Goal: Task Accomplishment & Management: Complete application form

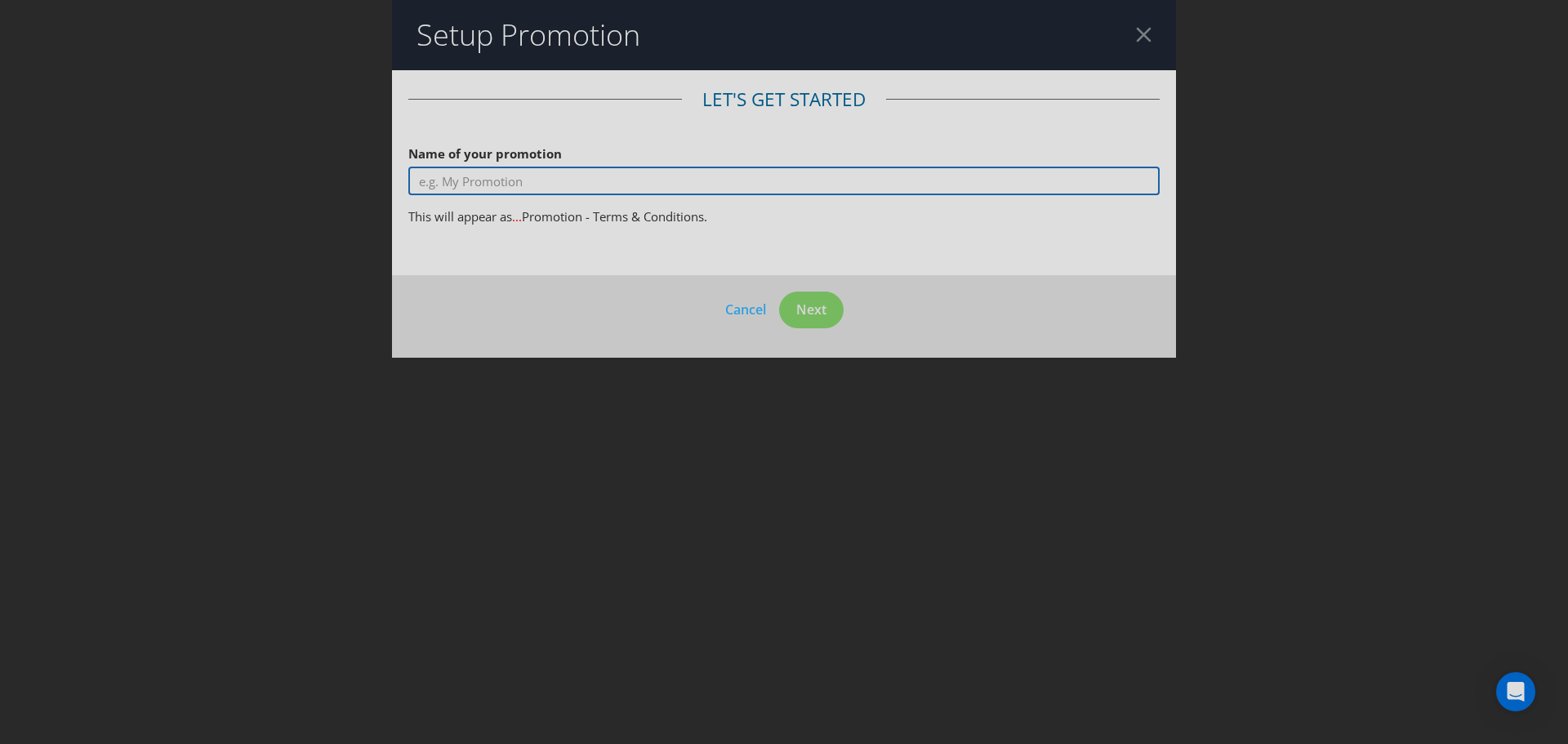
click at [538, 184] on input "text" at bounding box center [784, 180] width 751 height 28
type input "Win a Holiday with Hard Rated"
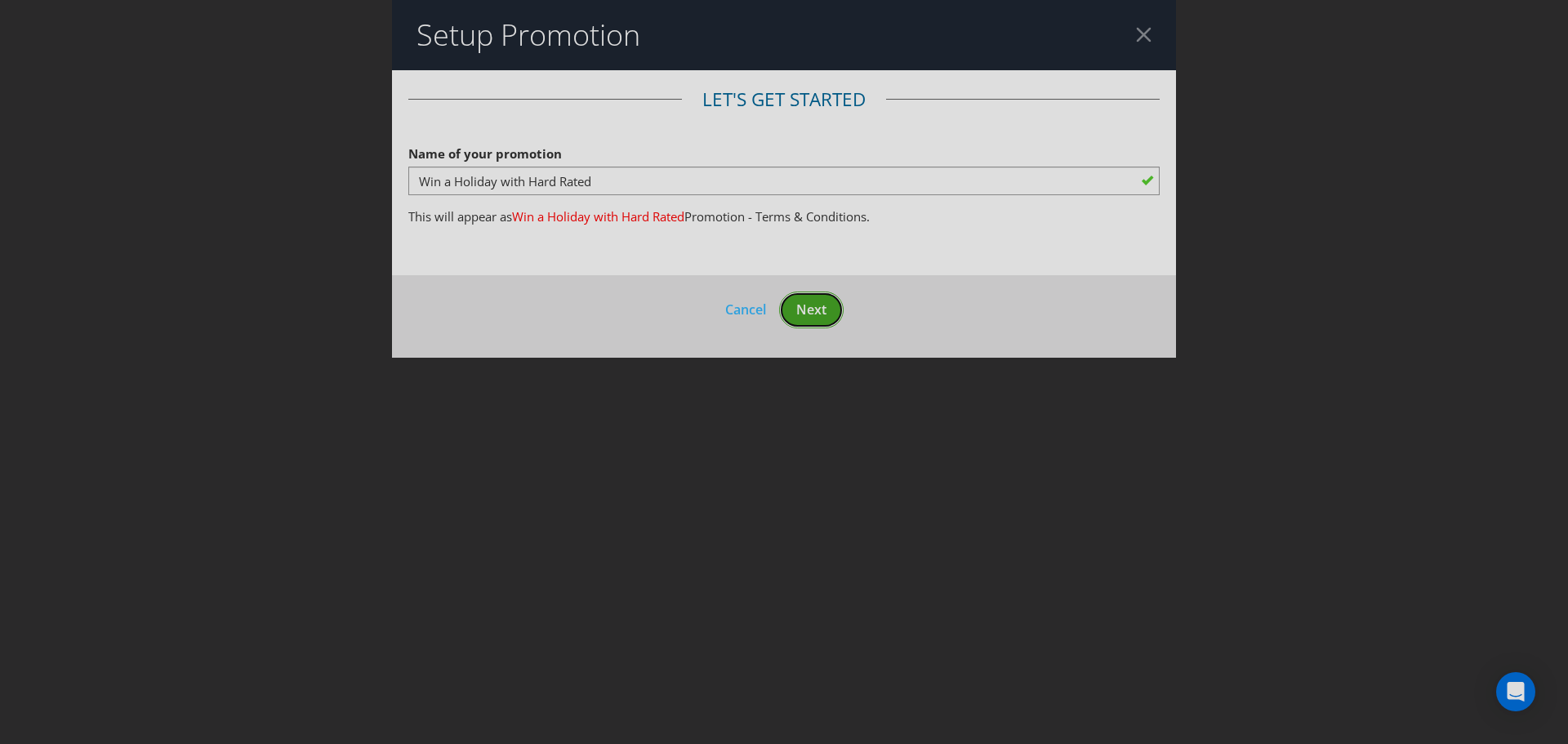
click at [799, 315] on span "Next" at bounding box center [811, 310] width 30 height 18
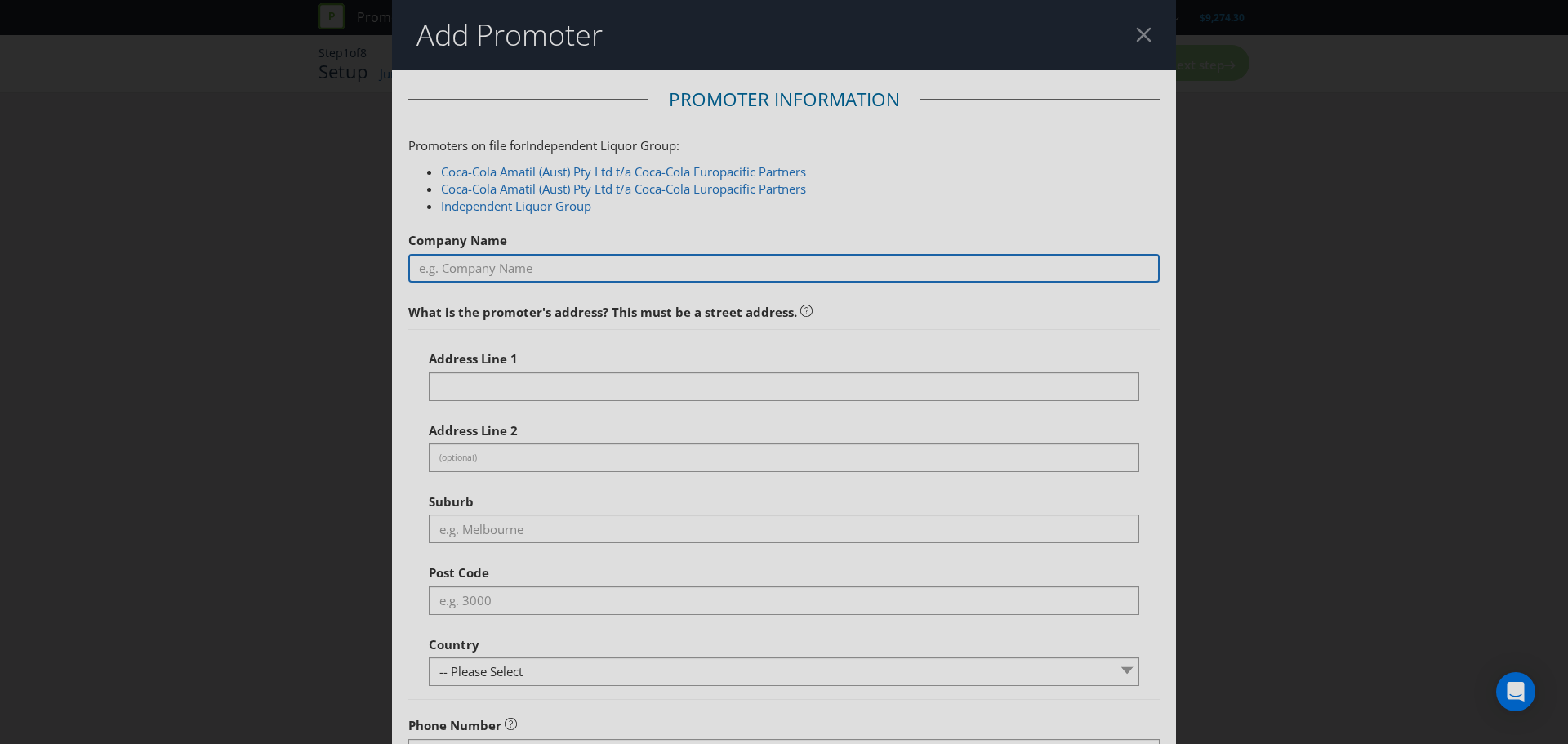
click at [470, 266] on input "text" at bounding box center [784, 268] width 751 height 28
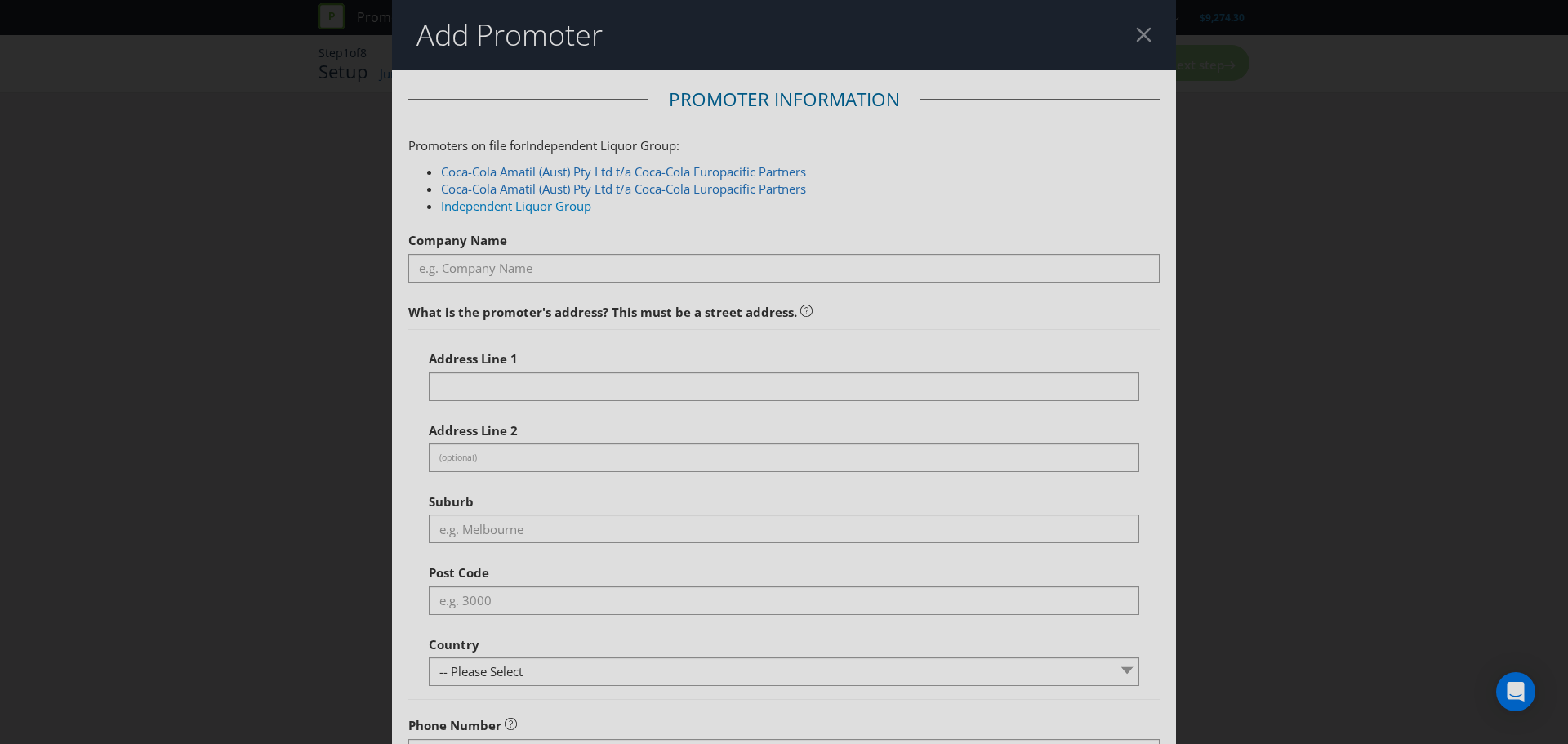
click at [524, 210] on link "Independent Liquor Group" at bounding box center [516, 206] width 150 height 17
type input "Independent Liquor Group"
type input "[STREET_ADDRESS][PERSON_NAME]"
type input "[GEOGRAPHIC_DATA],"
type input "2759"
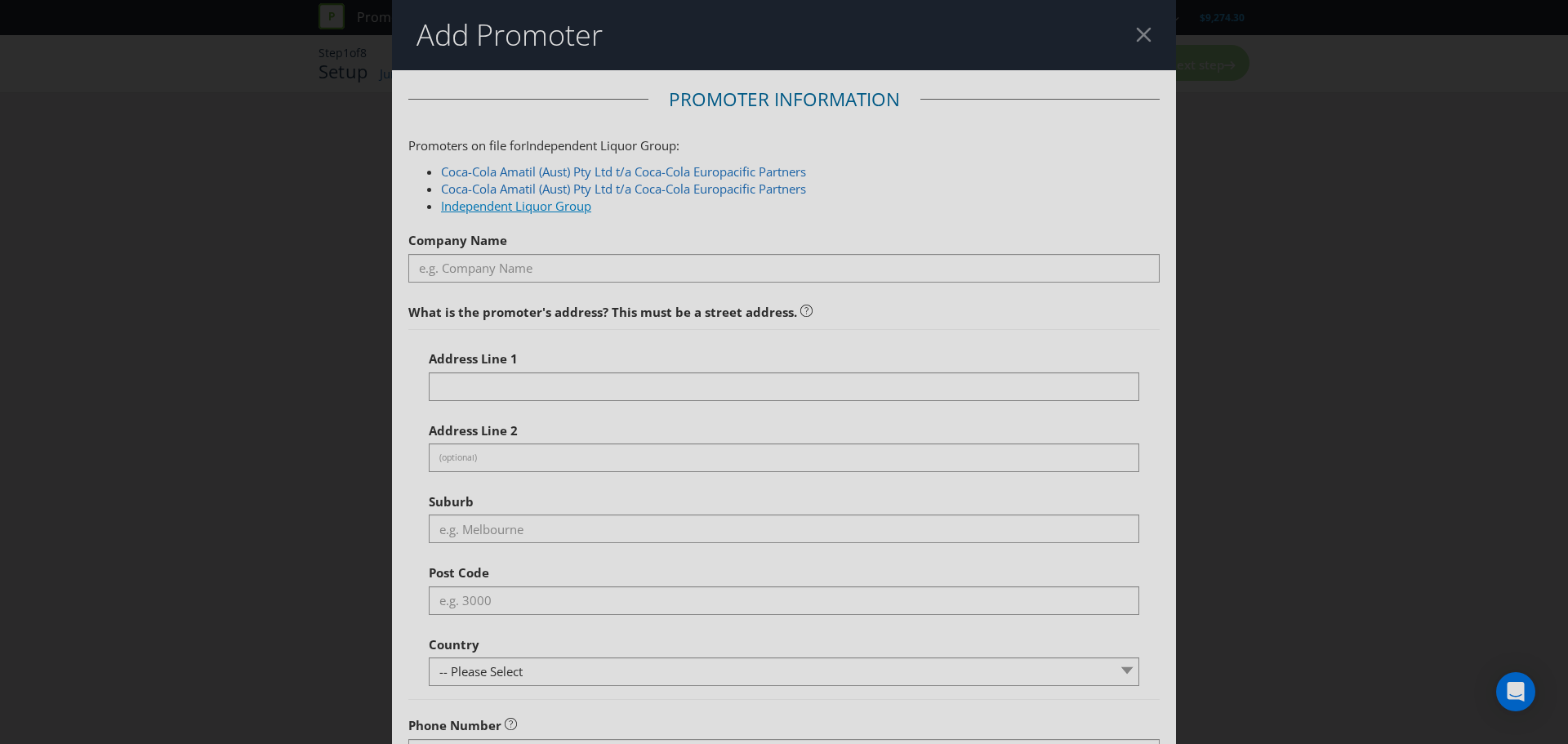
select select "AU"
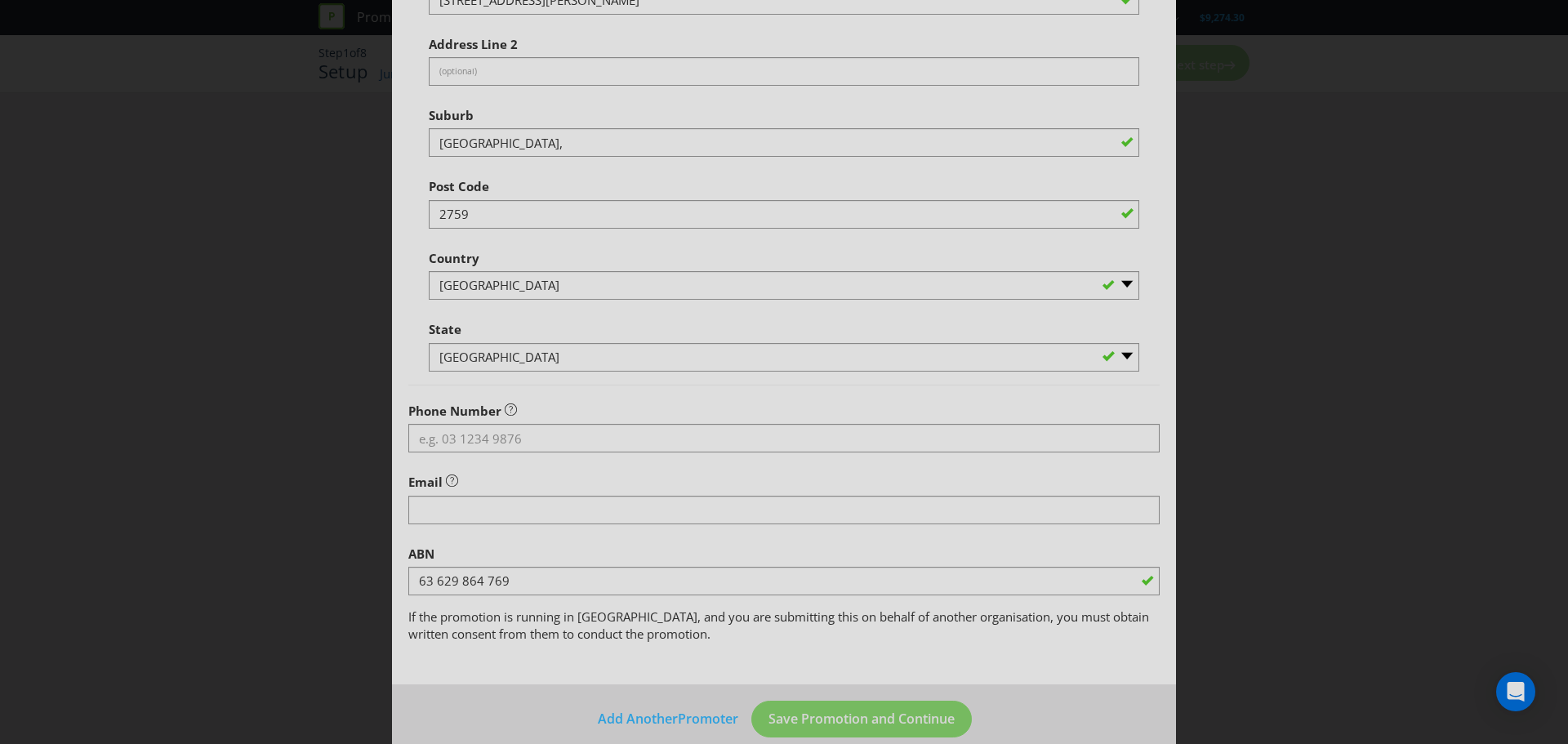
scroll to position [409, 0]
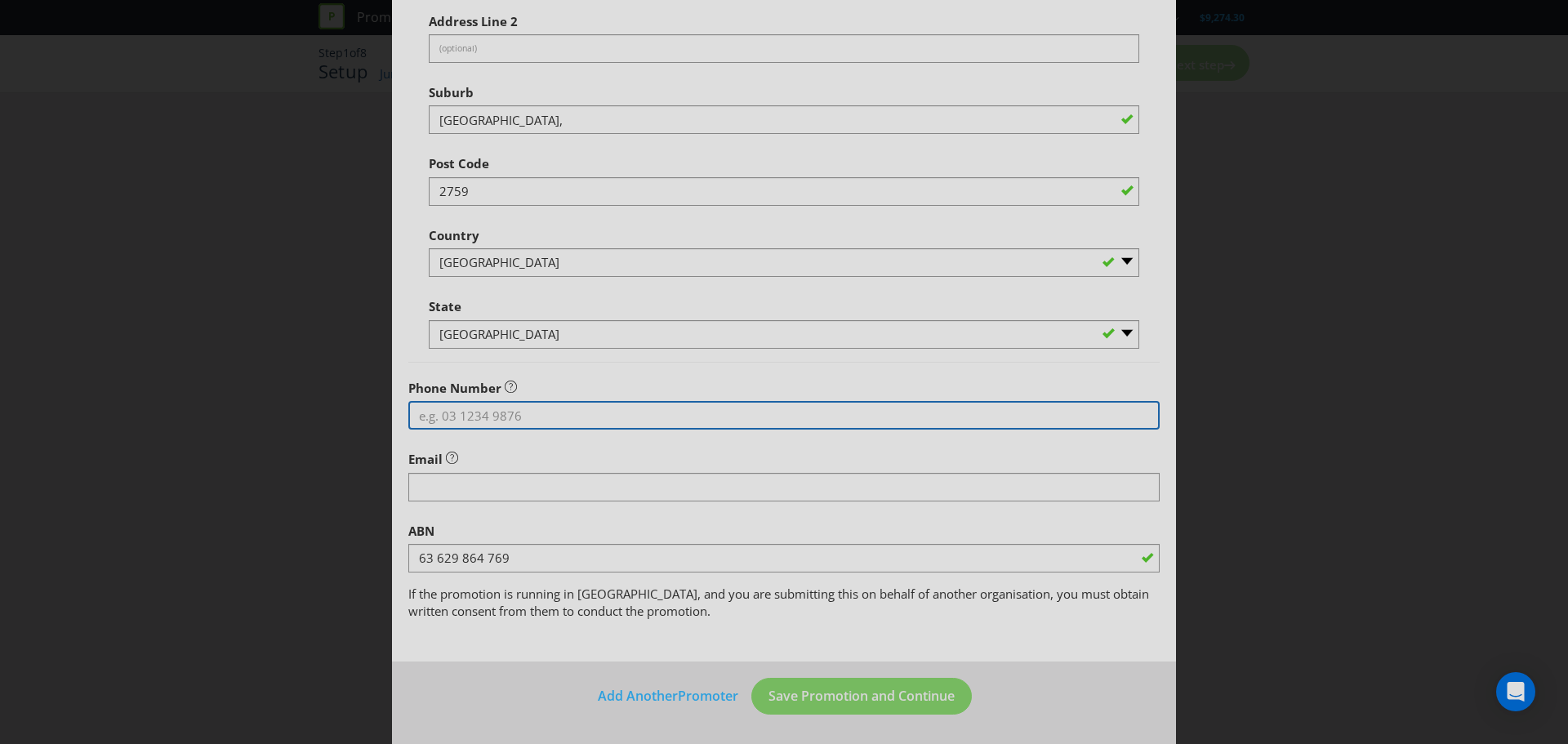
click at [495, 422] on input "tel" at bounding box center [784, 415] width 751 height 28
type input "0296758400"
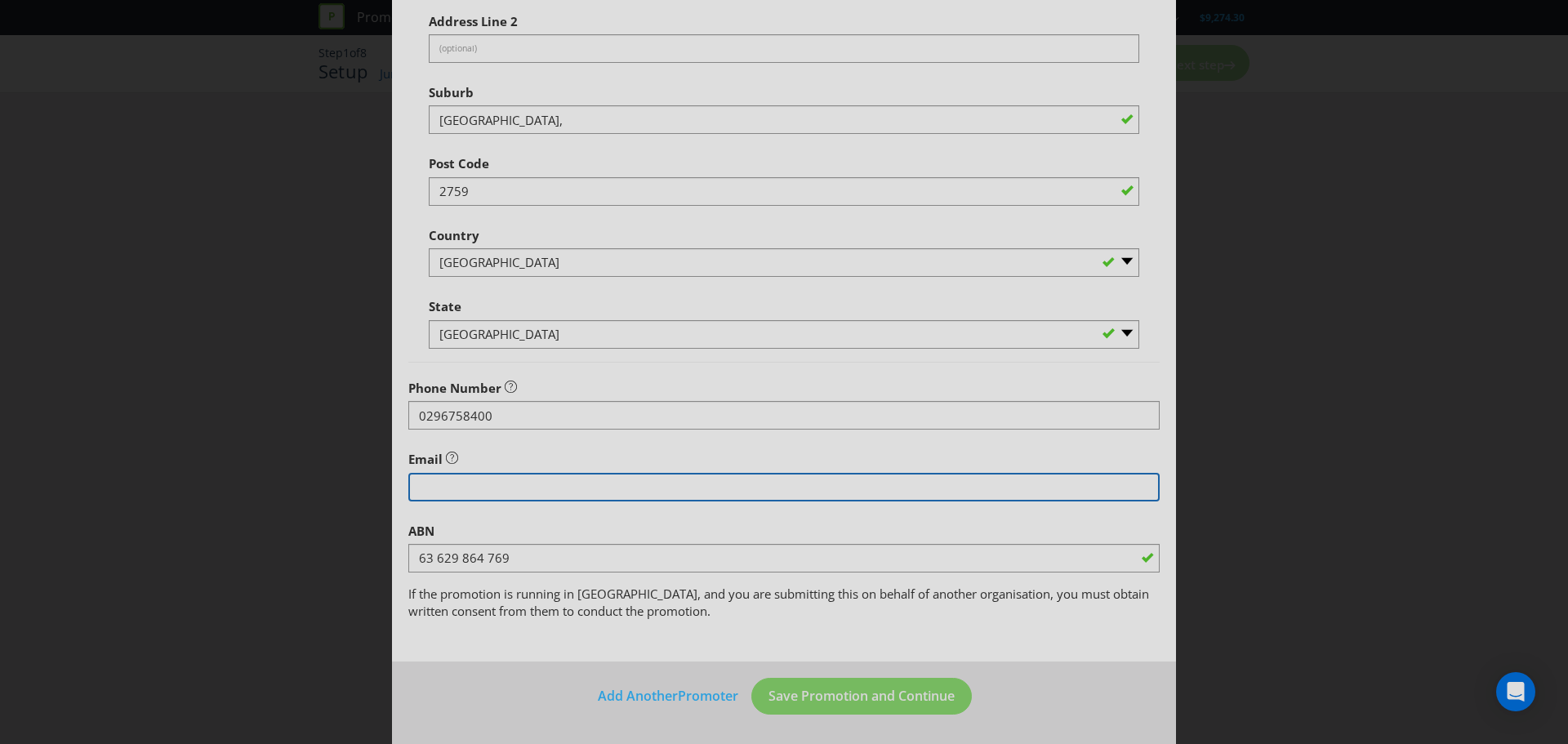
type input "[EMAIL_ADDRESS][DOMAIN_NAME]"
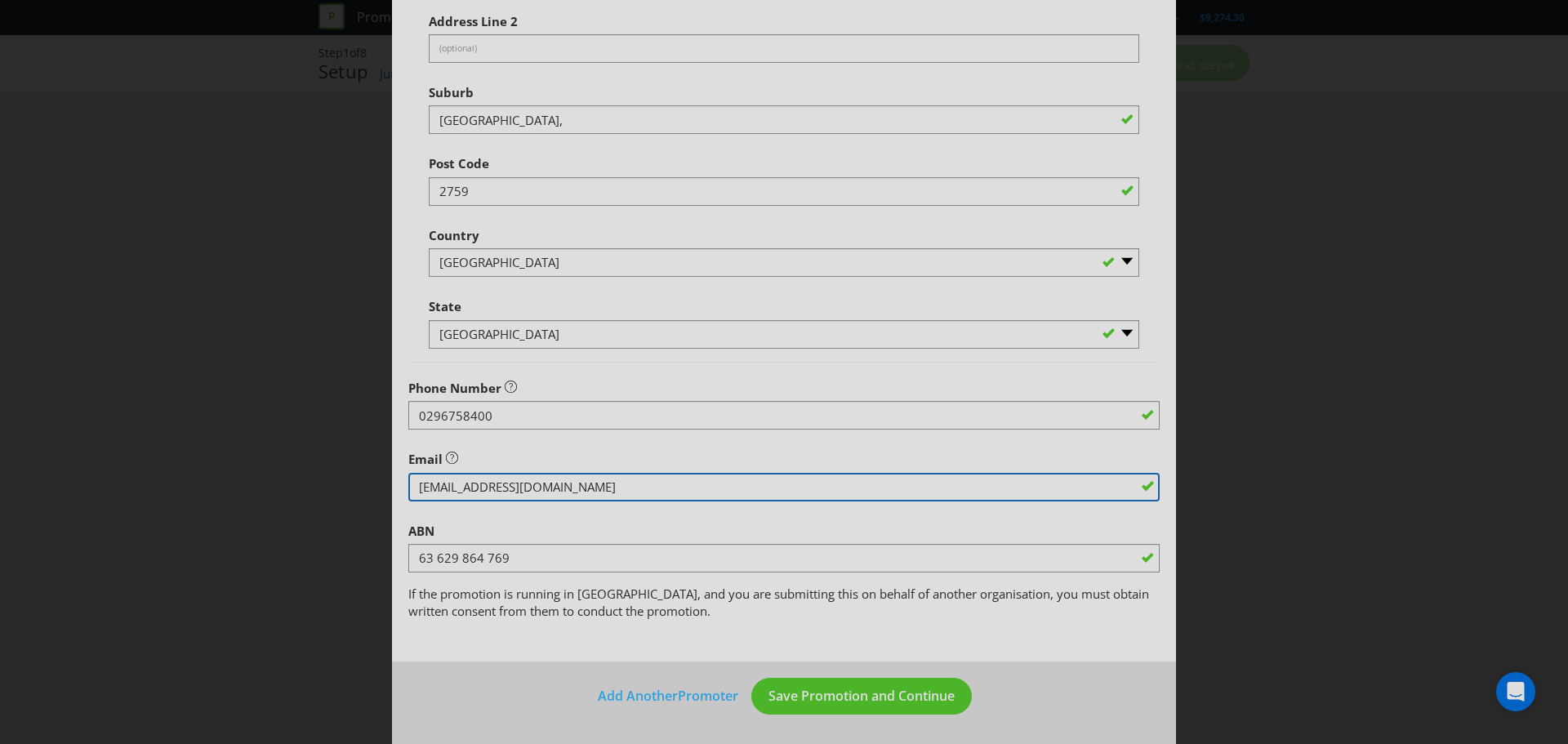
drag, startPoint x: 579, startPoint y: 491, endPoint x: 335, endPoint y: 488, distance: 244.0
click at [335, 488] on div "Add Promoter Promoter Information Promoters on file for Independent Liquor Grou…" at bounding box center [784, 372] width 1568 height 744
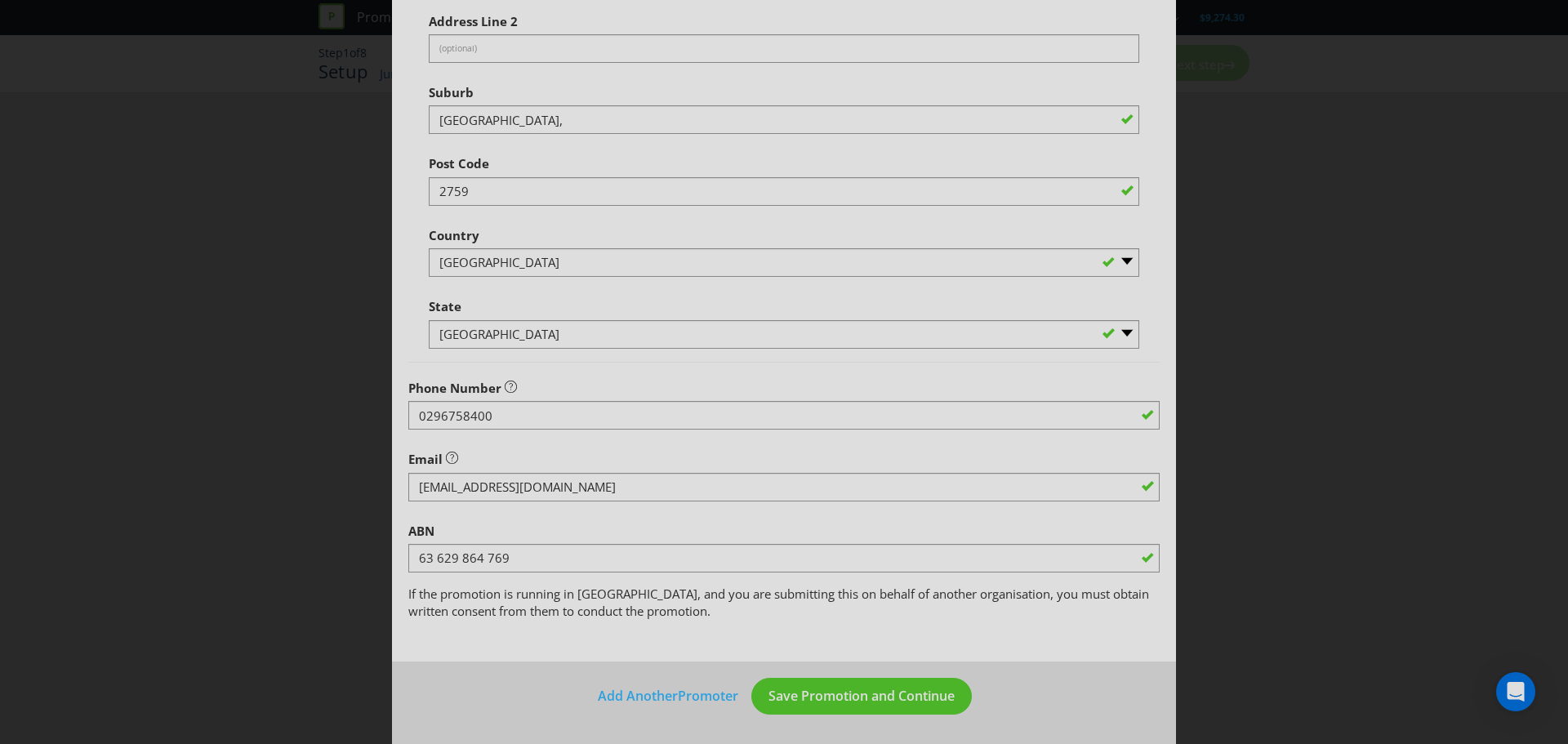
click at [530, 449] on div "Email" at bounding box center [784, 472] width 751 height 58
click at [824, 696] on span "Save Promotion and Continue" at bounding box center [861, 696] width 186 height 18
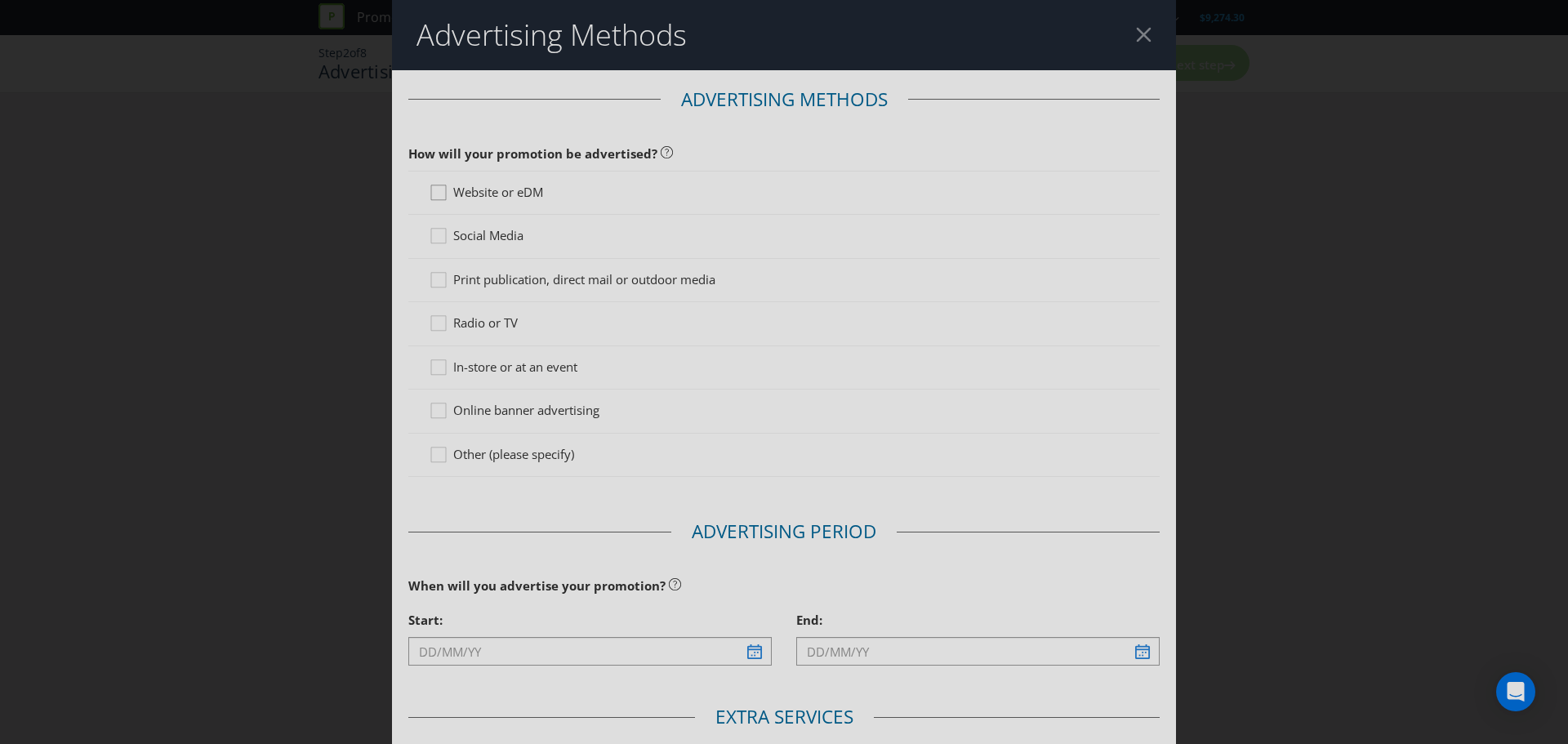
click at [440, 190] on icon at bounding box center [440, 195] width 24 height 24
click at [0, 0] on input "Website or eDM" at bounding box center [0, 0] width 0 height 0
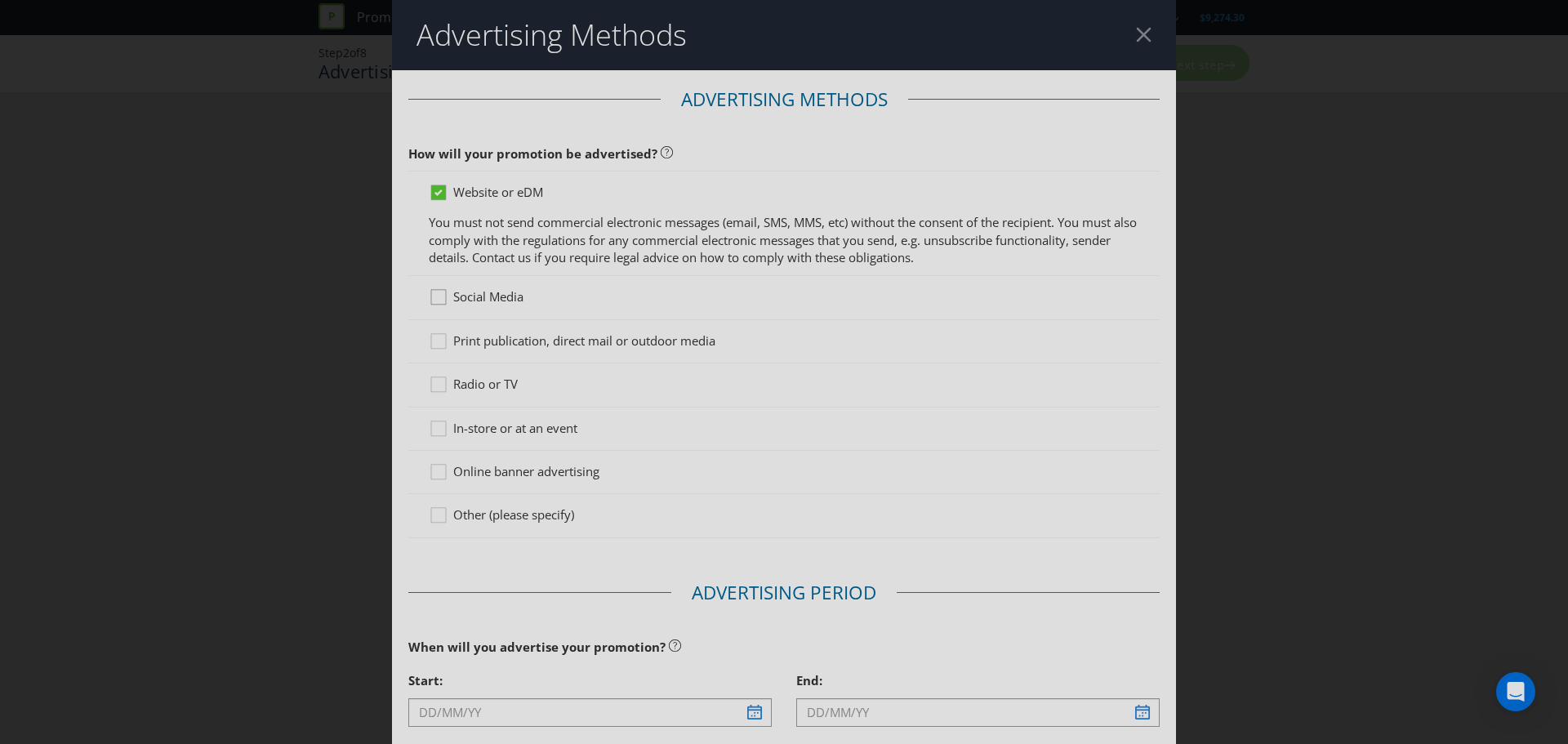
click at [443, 294] on icon at bounding box center [439, 297] width 15 height 15
click at [0, 0] on input "Social Media" at bounding box center [0, 0] width 0 height 0
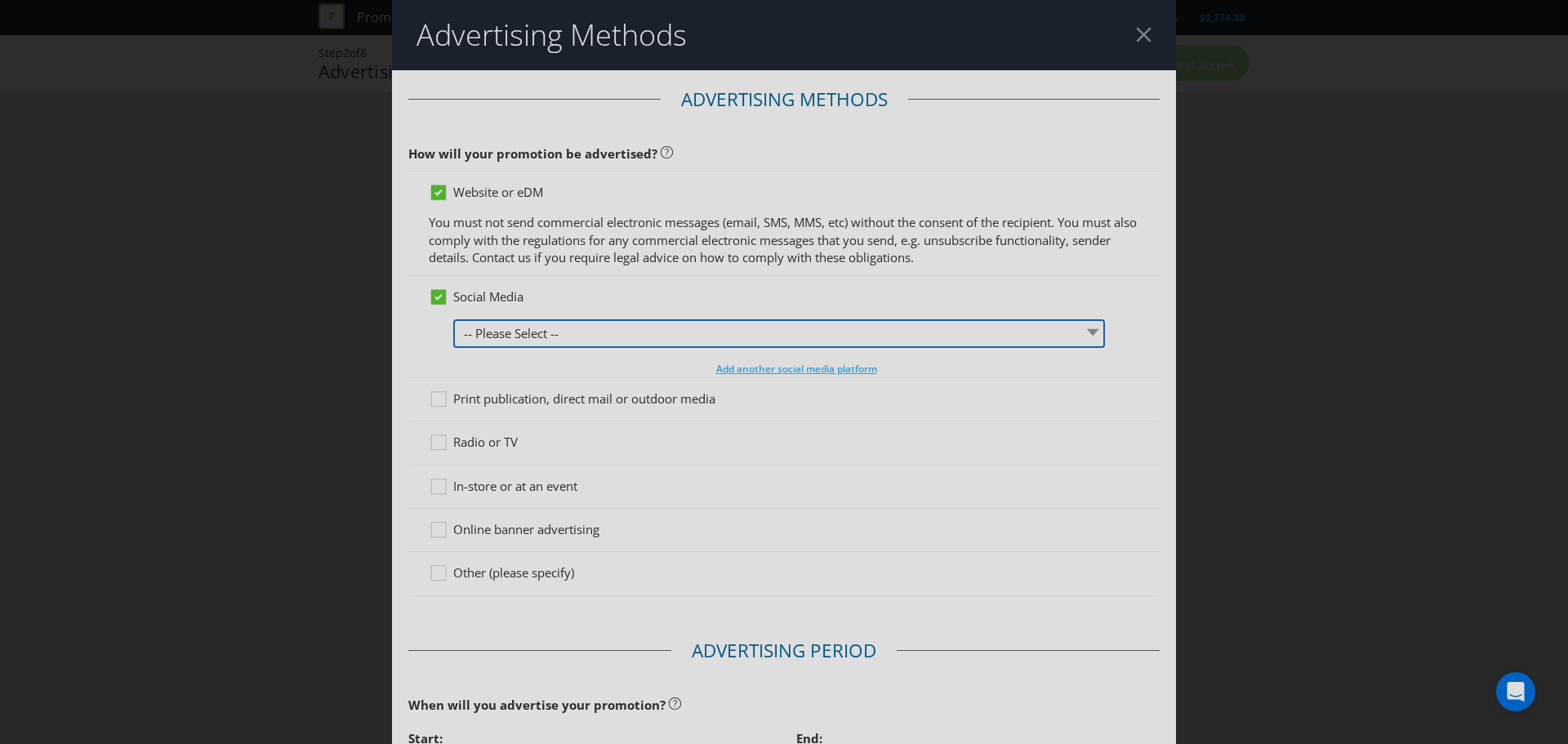
click at [510, 334] on select "-- Please Select -- Facebook X Instagram Snapchat LinkedIn Pinterest Tumblr You…" at bounding box center [779, 333] width 652 height 28
select select "FACEBOOK"
click at [454, 319] on select "-- Please Select -- Facebook X Instagram Snapchat LinkedIn Pinterest Tumblr You…" at bounding box center [779, 333] width 652 height 28
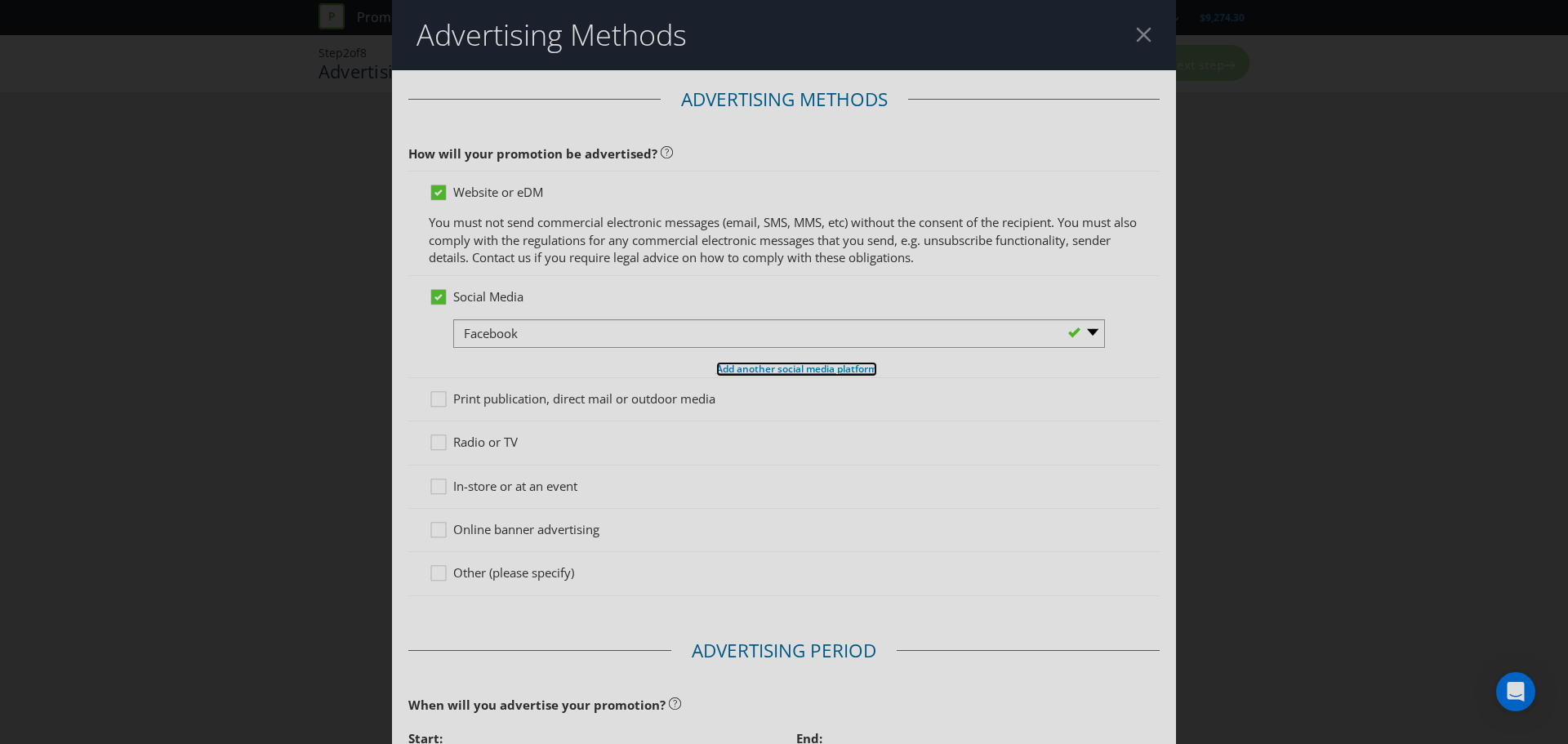
click at [805, 372] on span "Add another social media platform" at bounding box center [796, 368] width 161 height 14
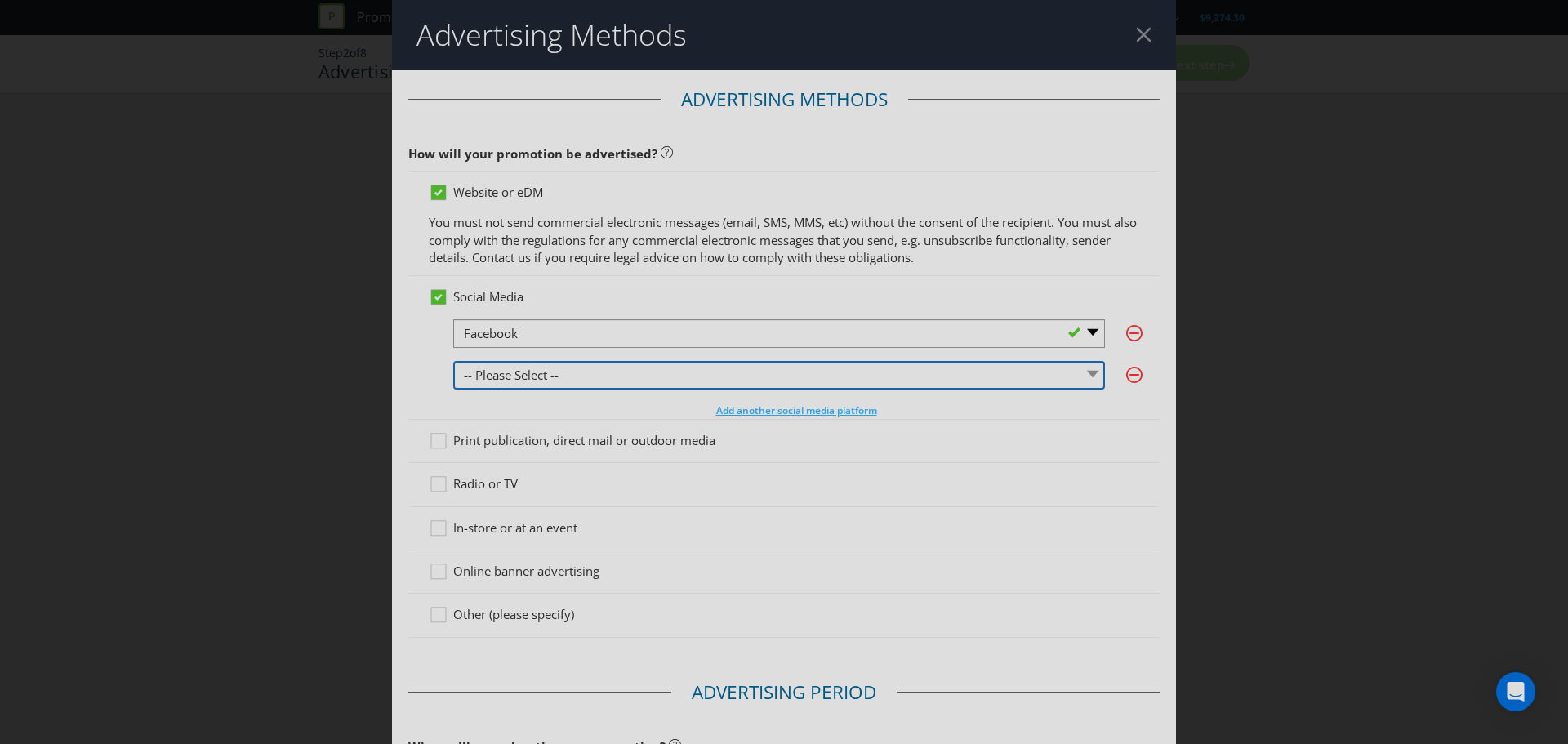
click at [574, 372] on select "-- Please Select -- Facebook X Instagram Snapchat LinkedIn Pinterest Tumblr You…" at bounding box center [779, 375] width 652 height 28
select select "INSTAGRAM"
click at [454, 361] on select "-- Please Select -- Facebook X Instagram Snapchat LinkedIn Pinterest Tumblr You…" at bounding box center [779, 375] width 652 height 28
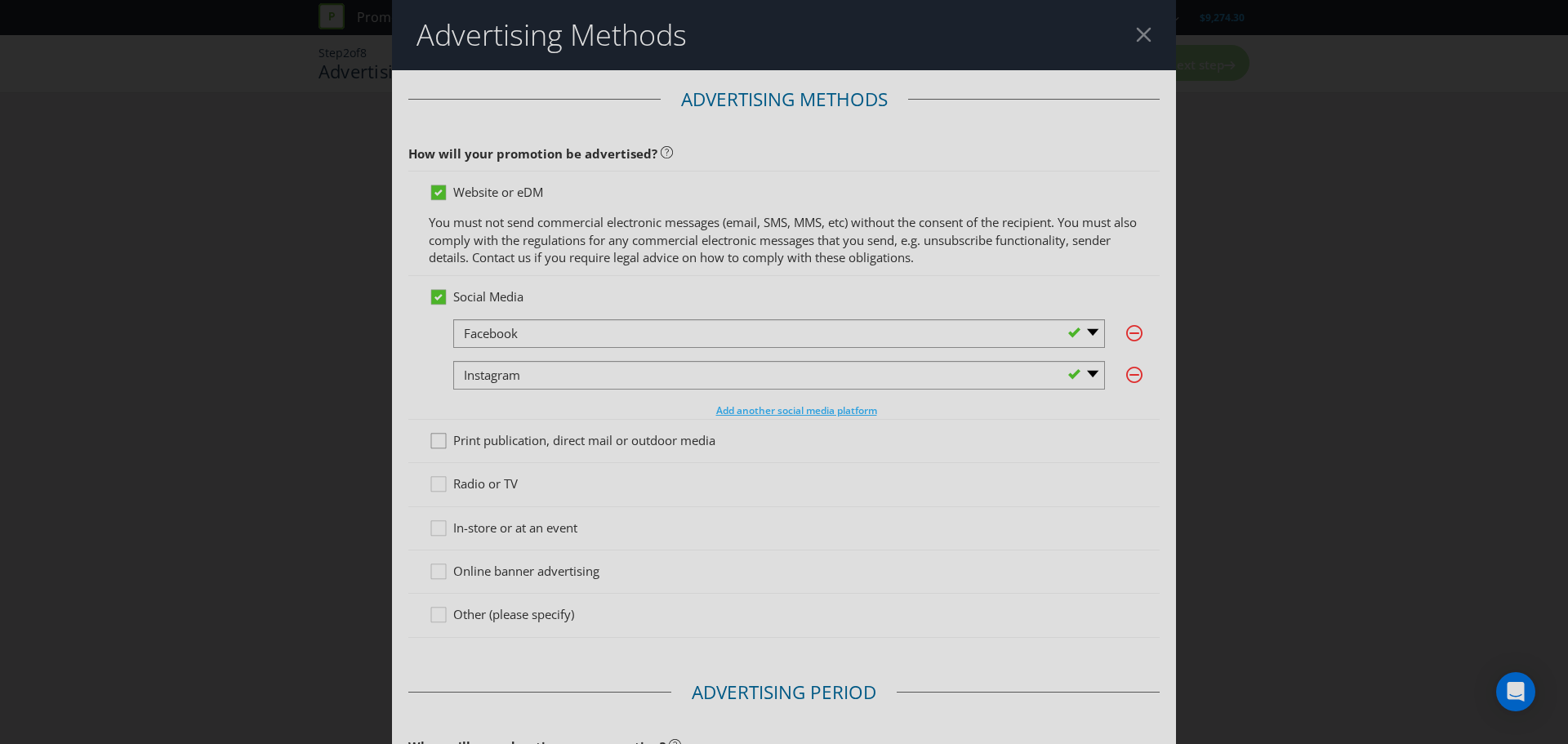
click at [444, 444] on icon at bounding box center [440, 443] width 24 height 24
click at [0, 0] on input "Print publication, direct mail or outdoor media" at bounding box center [0, 0] width 0 height 0
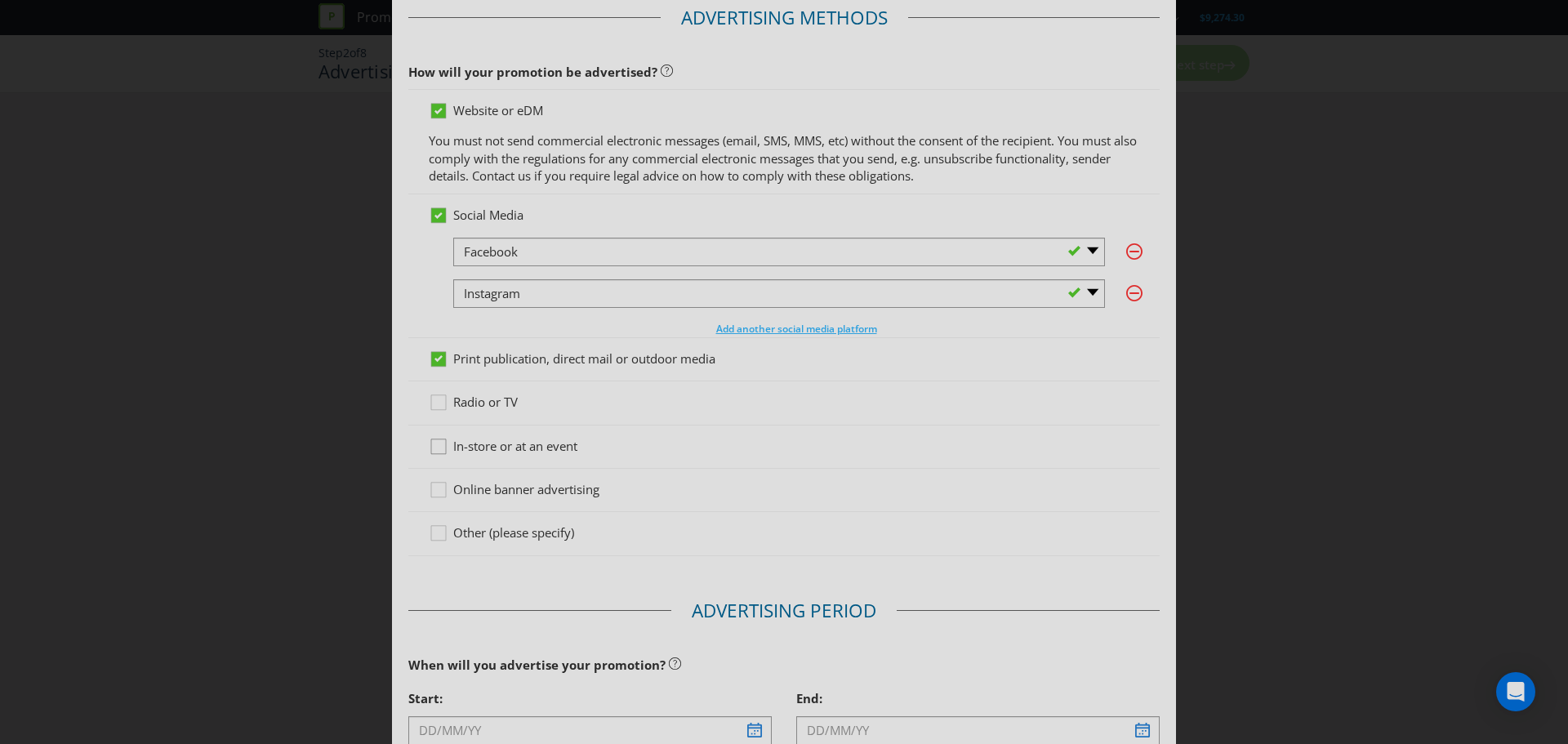
click at [440, 448] on icon at bounding box center [440, 449] width 24 height 24
click at [0, 0] on input "In-store or at an event" at bounding box center [0, 0] width 0 height 0
click at [439, 491] on icon at bounding box center [440, 493] width 24 height 24
click at [0, 0] on input "Online banner advertising" at bounding box center [0, 0] width 0 height 0
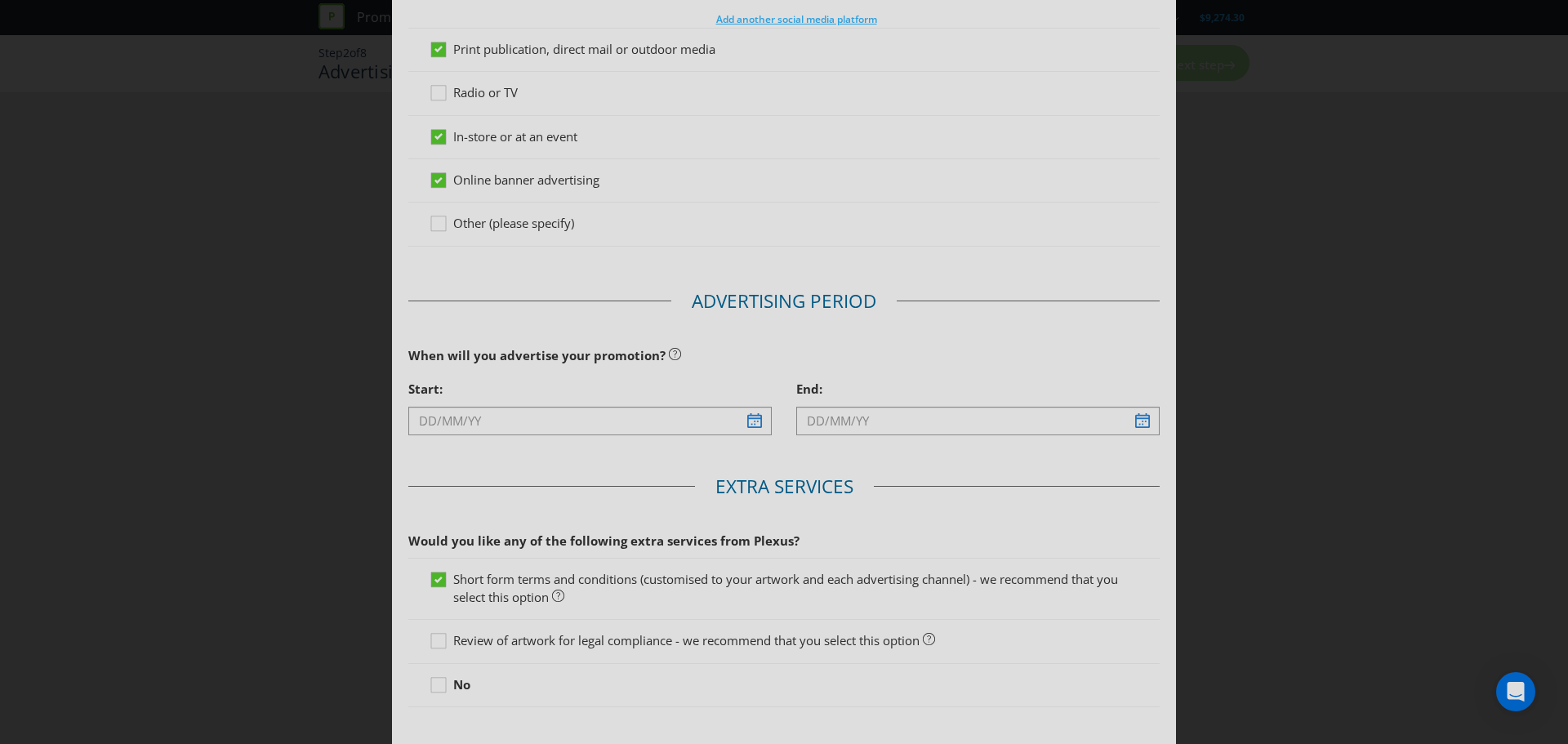
scroll to position [408, 0]
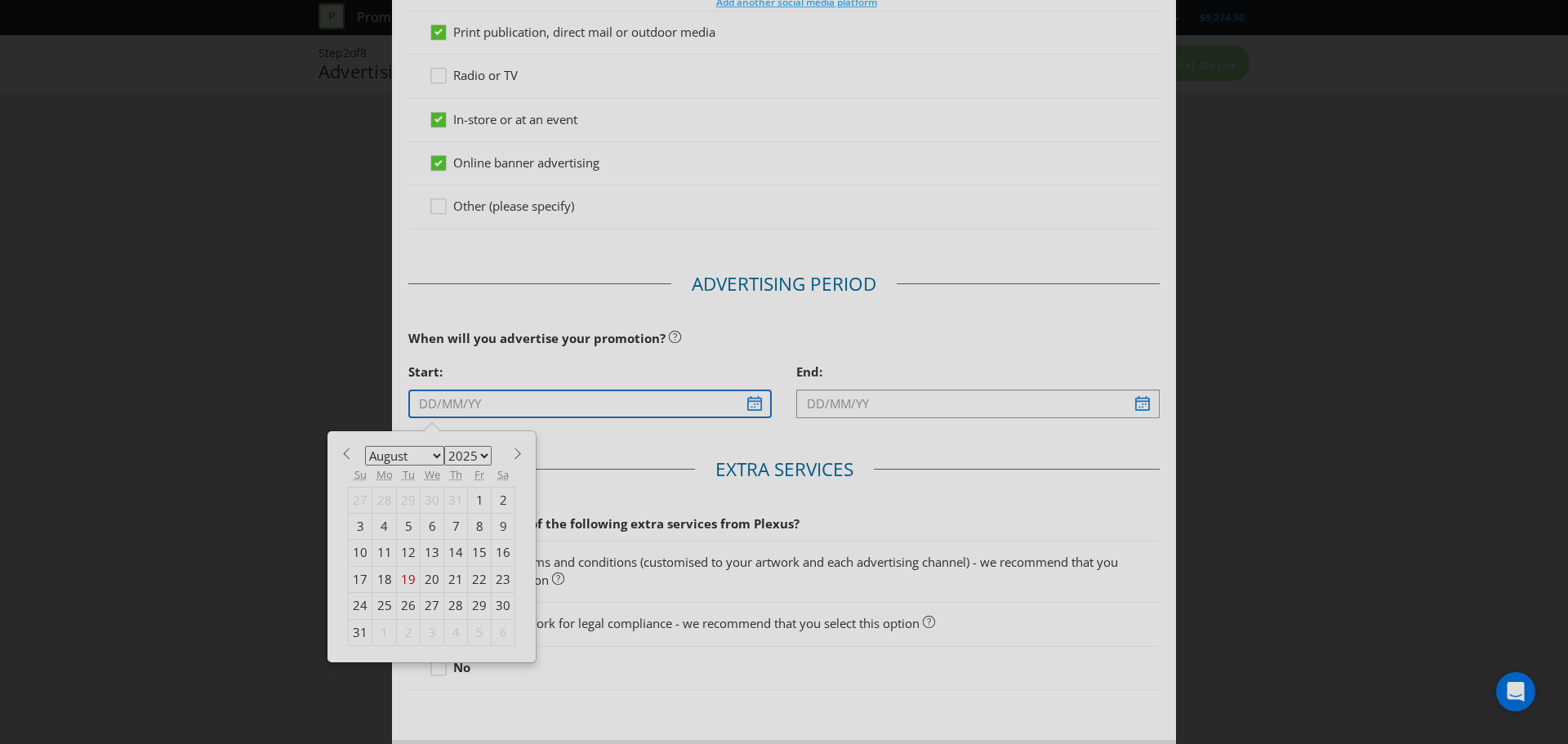
click at [750, 403] on input "text" at bounding box center [590, 403] width 363 height 28
click at [428, 458] on select "January February March April May June July August September October November De…" at bounding box center [404, 455] width 79 height 19
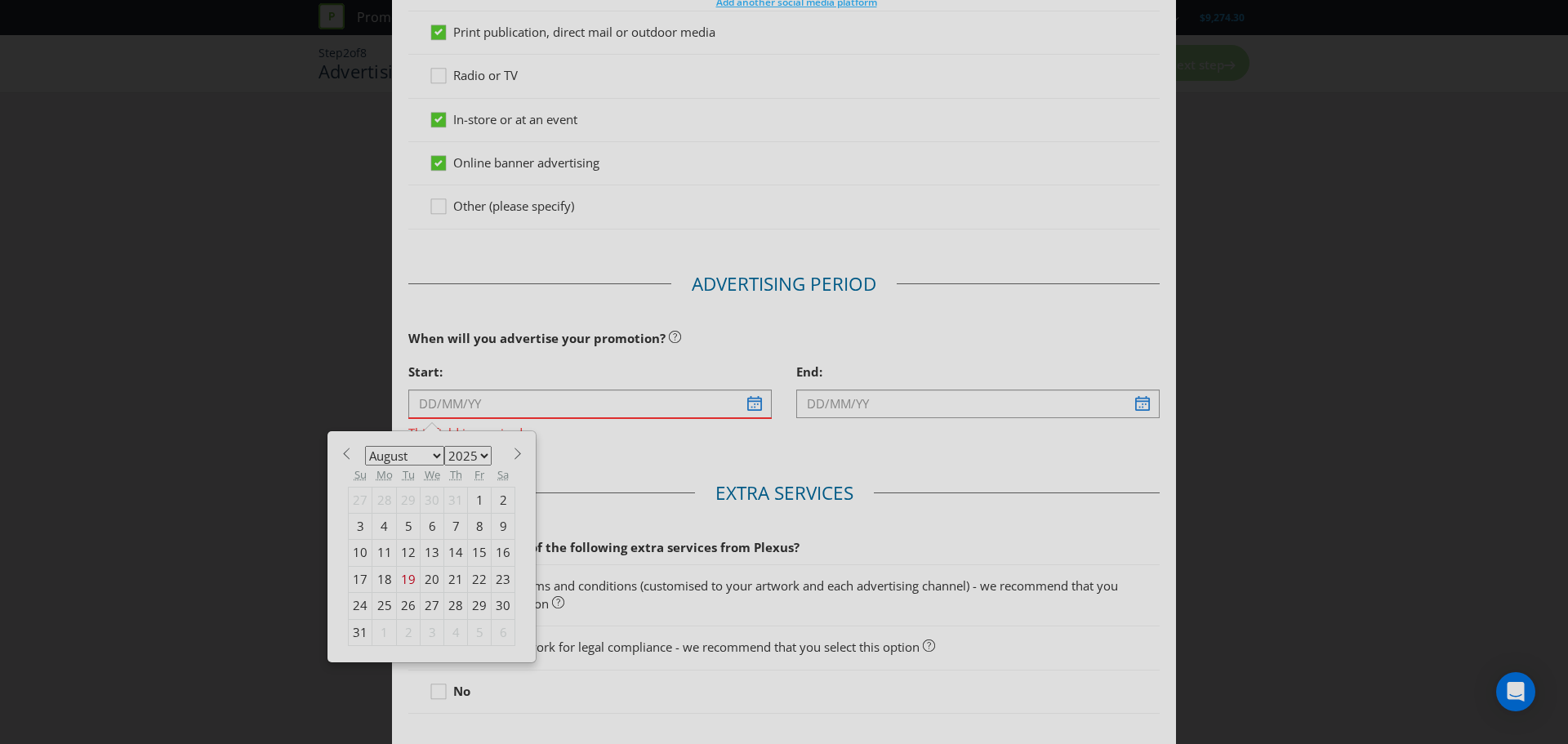
click at [419, 455] on select "January February March April May June July August September October November De…" at bounding box center [404, 455] width 79 height 19
select select "10"
click at [365, 446] on select "January February March April May June July August September October November De…" at bounding box center [404, 455] width 79 height 19
click at [428, 605] on div "26" at bounding box center [433, 605] width 23 height 26
type input "[DATE]"
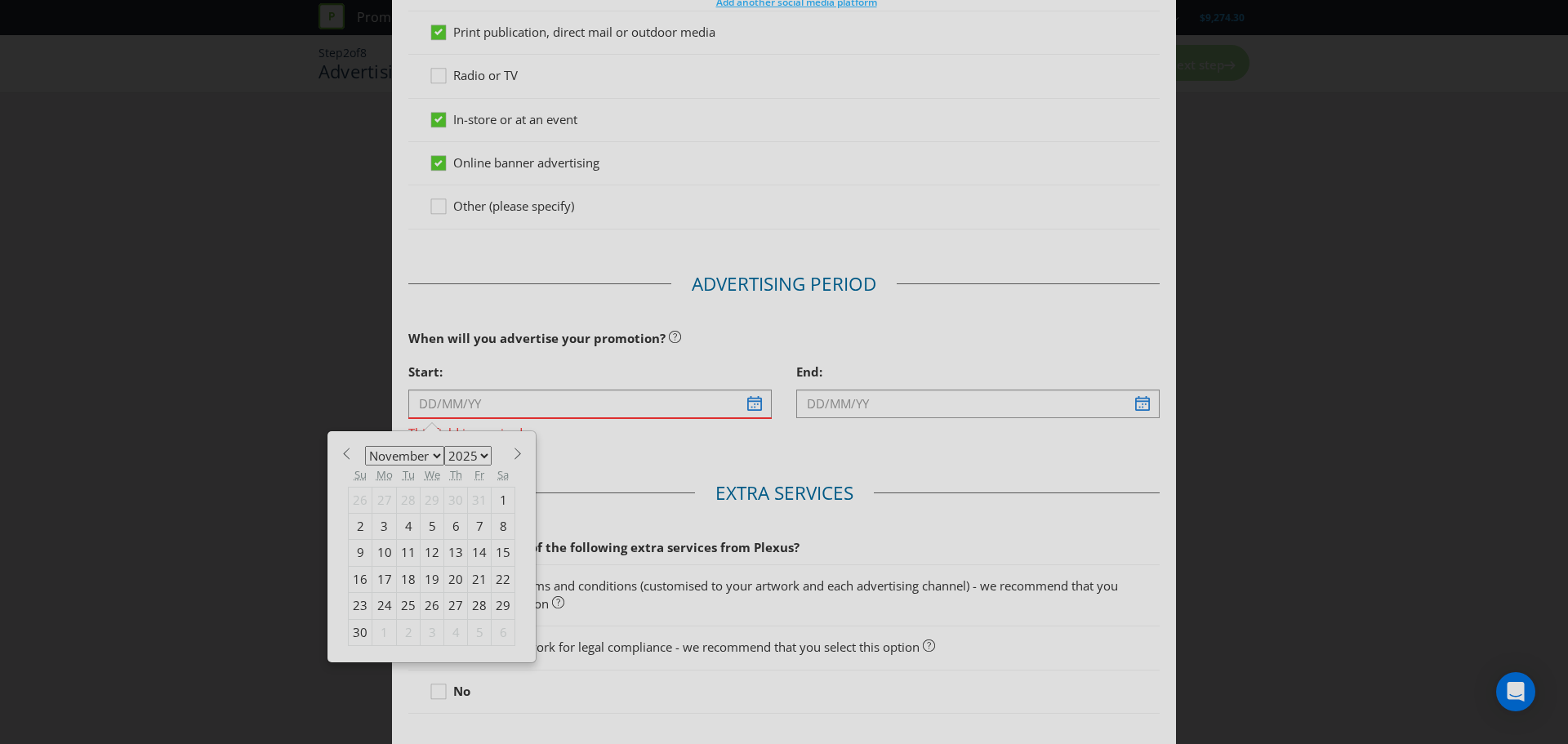
type input "[DATE]"
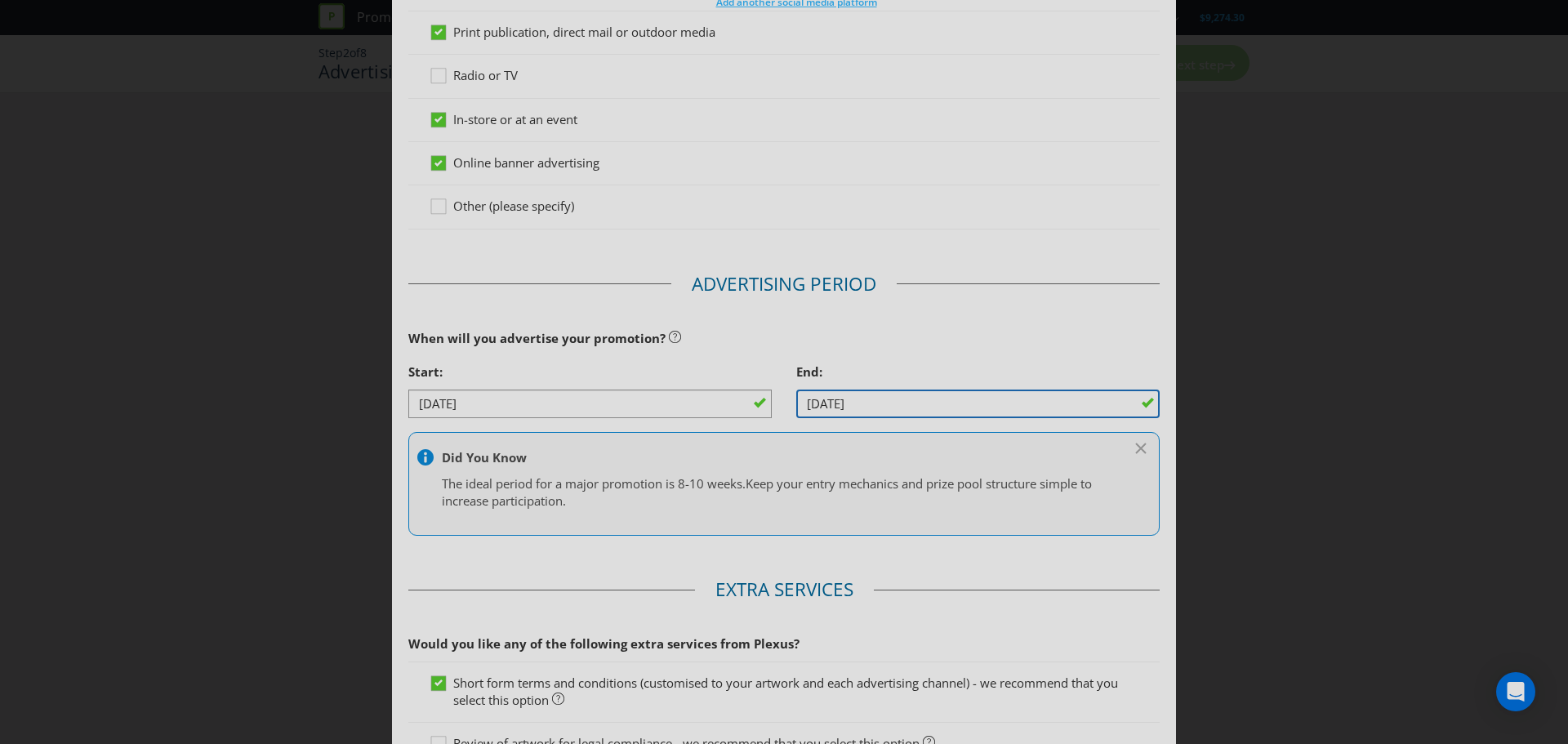
click at [870, 394] on input "[DATE]" at bounding box center [977, 403] width 363 height 28
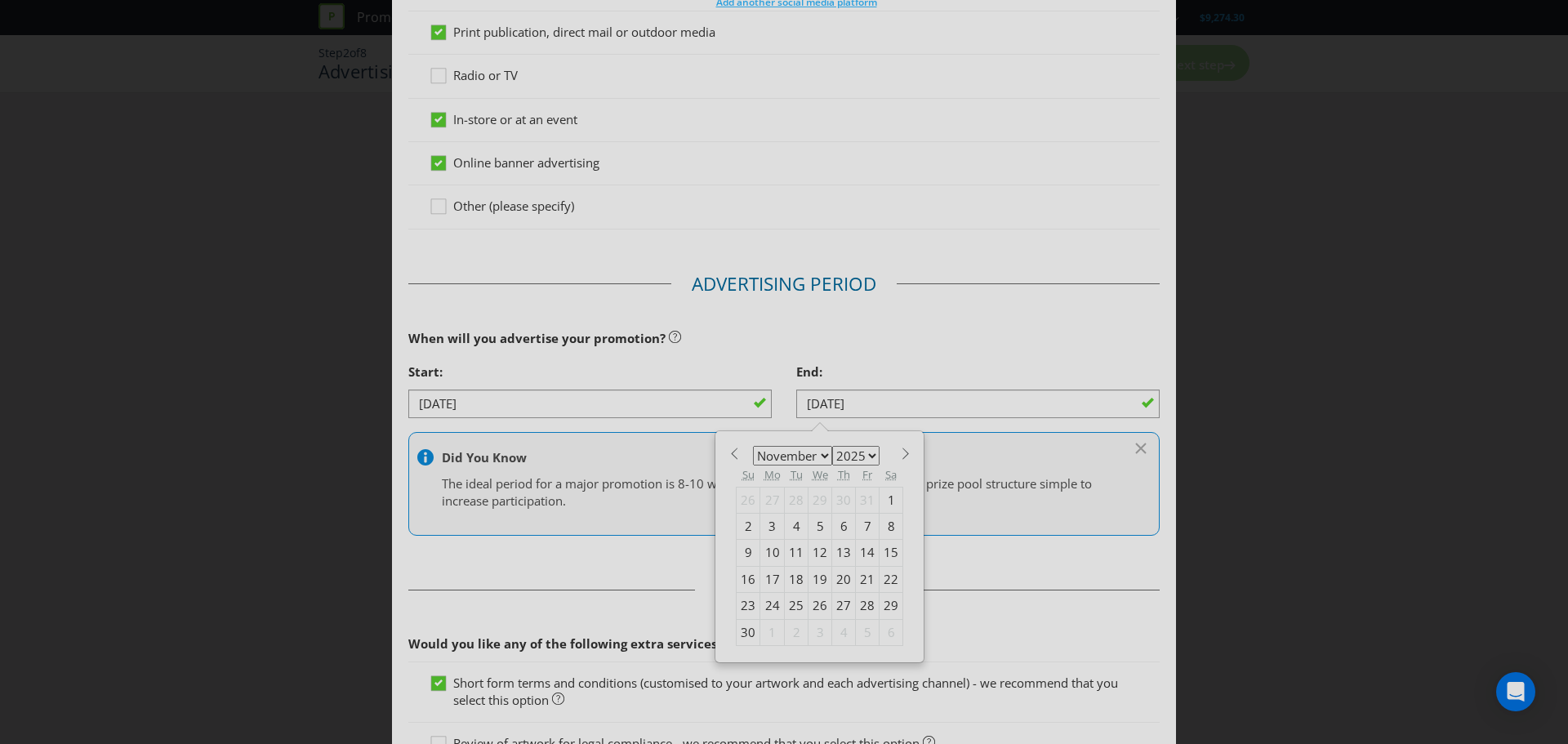
click at [799, 455] on select "January February March April May June July August September October November De…" at bounding box center [792, 455] width 79 height 19
select select "0"
click at [753, 446] on select "January February March April May June July August September October November De…" at bounding box center [792, 455] width 79 height 19
click at [858, 457] on select "2025 2026 2027 2028 2029 2030 2031 2032 2033 2034 2035" at bounding box center [855, 455] width 48 height 19
select select "2026"
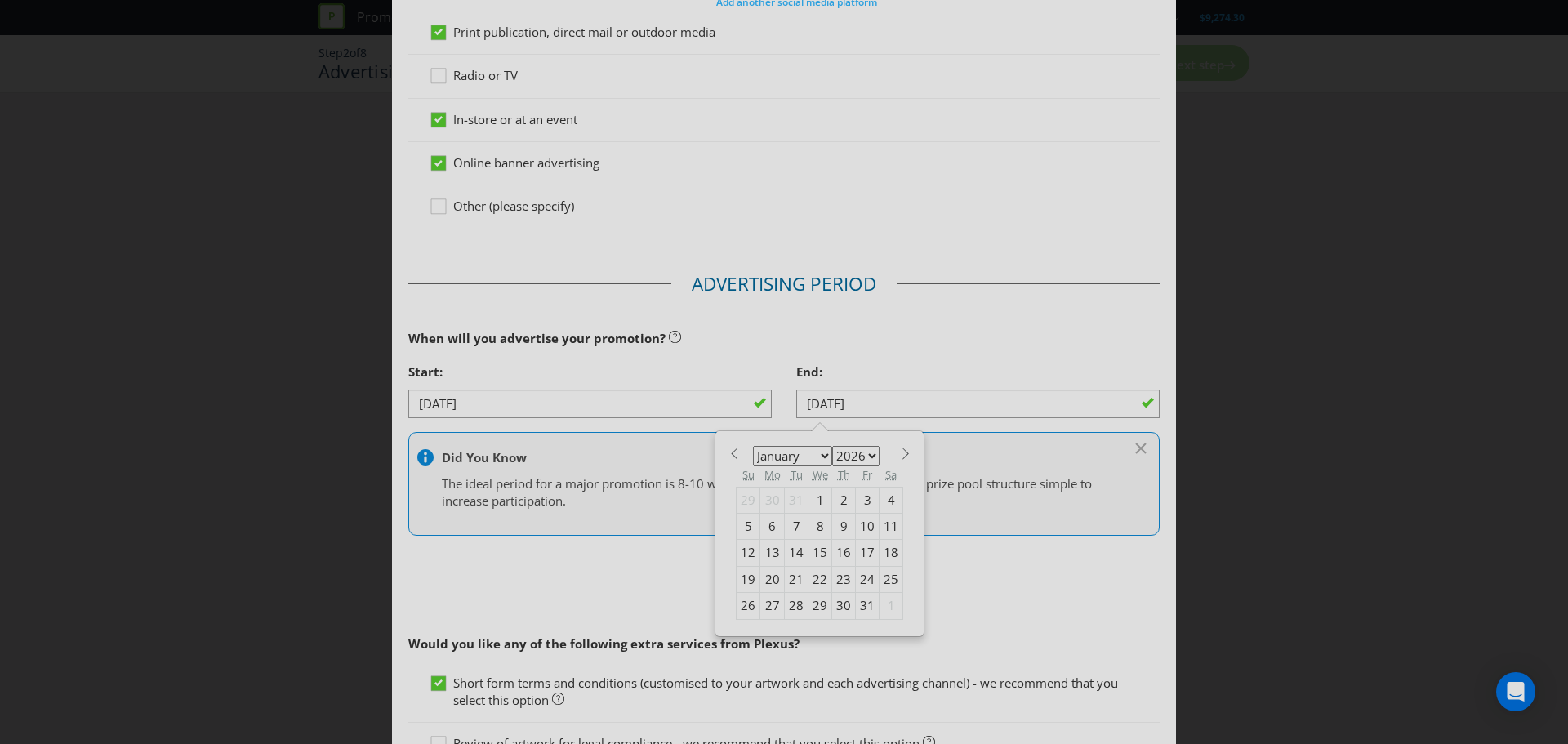
click at [832, 446] on select "2025 2026 2027 2028 2029 2030 2031 2032 2033 2034 2035" at bounding box center [855, 455] width 48 height 19
click at [811, 552] on div "14" at bounding box center [820, 552] width 23 height 26
type input "[DATE]"
click at [899, 404] on input "[DATE]" at bounding box center [977, 403] width 363 height 28
click at [809, 558] on div "14" at bounding box center [820, 552] width 23 height 26
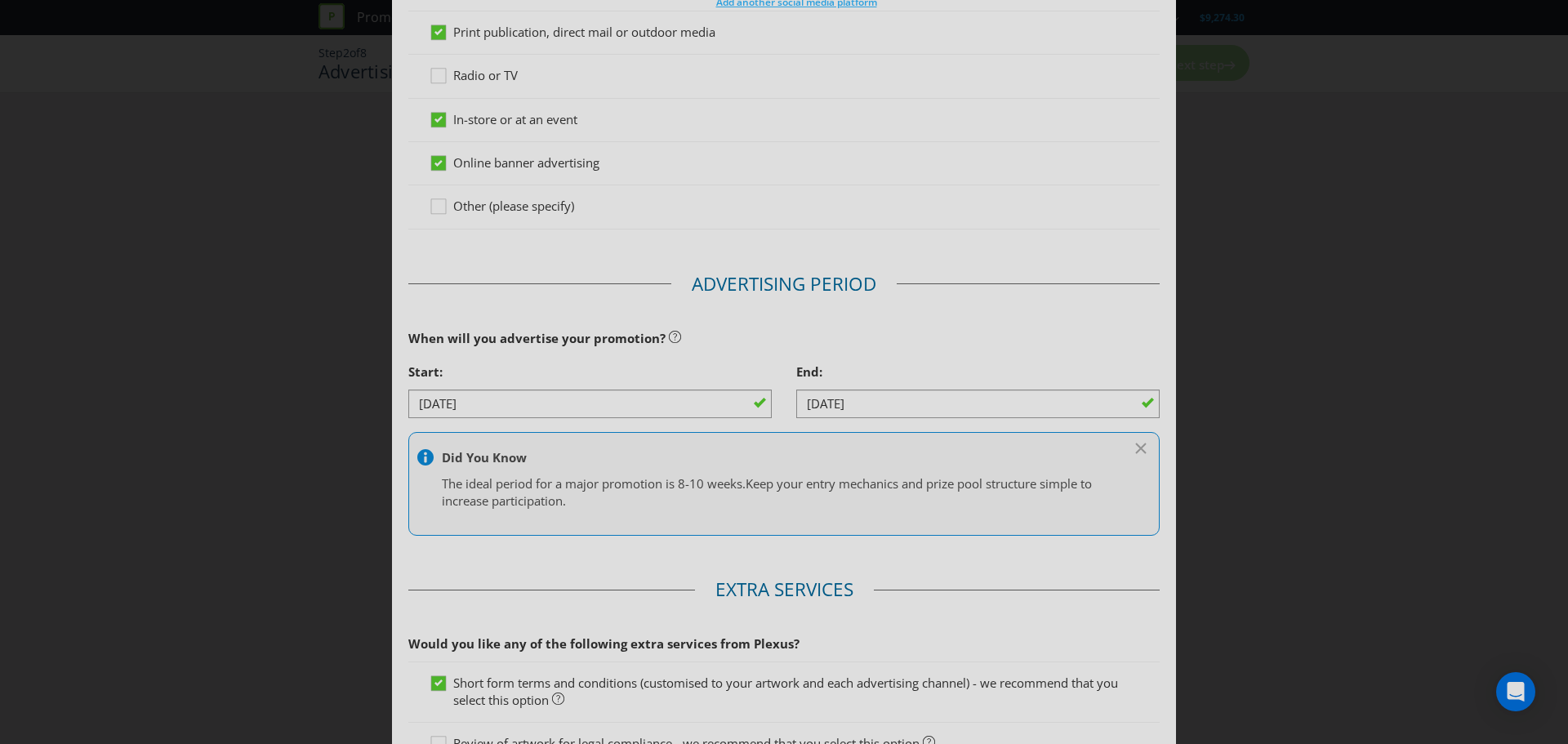
click at [691, 514] on div "Did You Know The ideal period for a major promotion is 8-10 weeks. Keep your en…" at bounding box center [784, 483] width 751 height 104
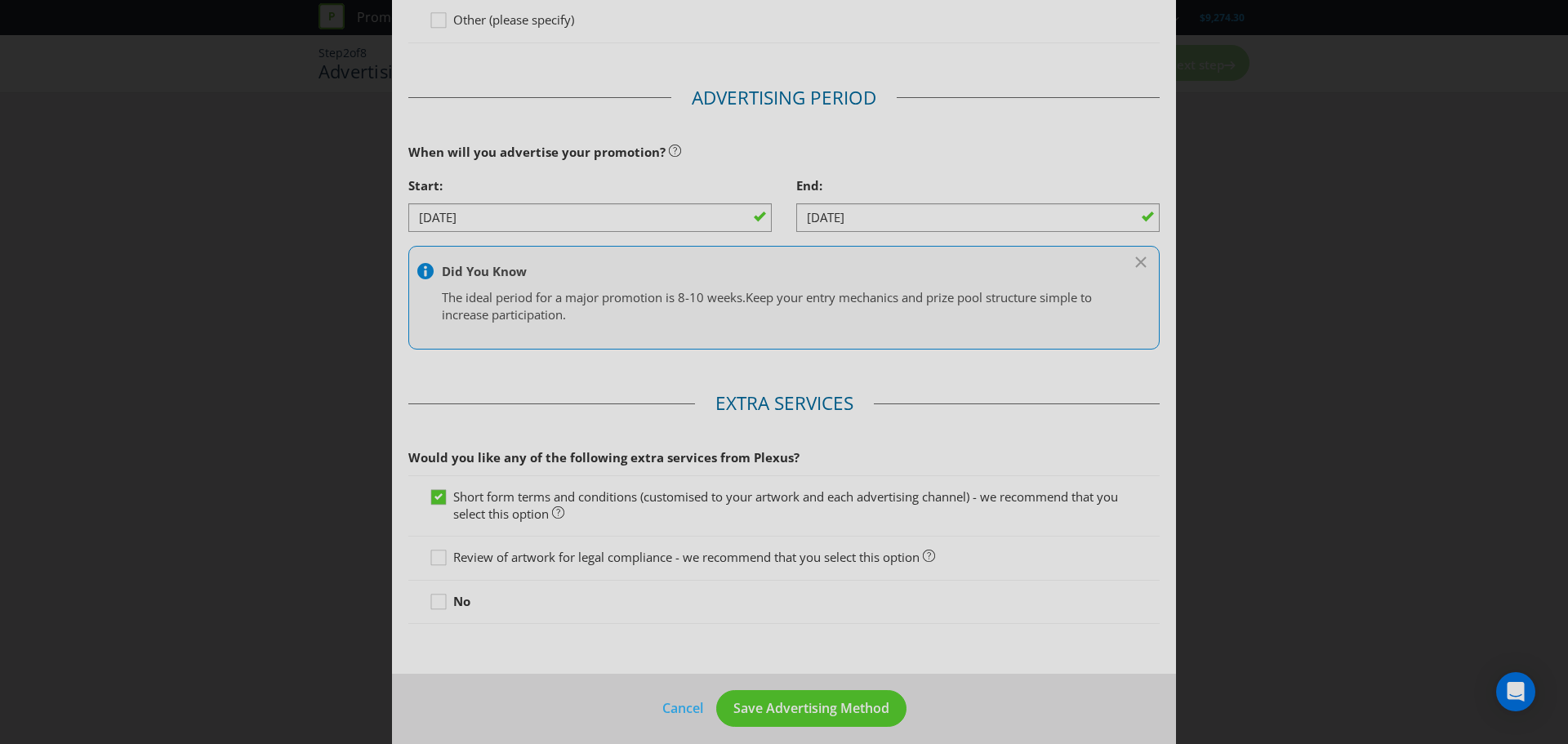
scroll to position [606, 0]
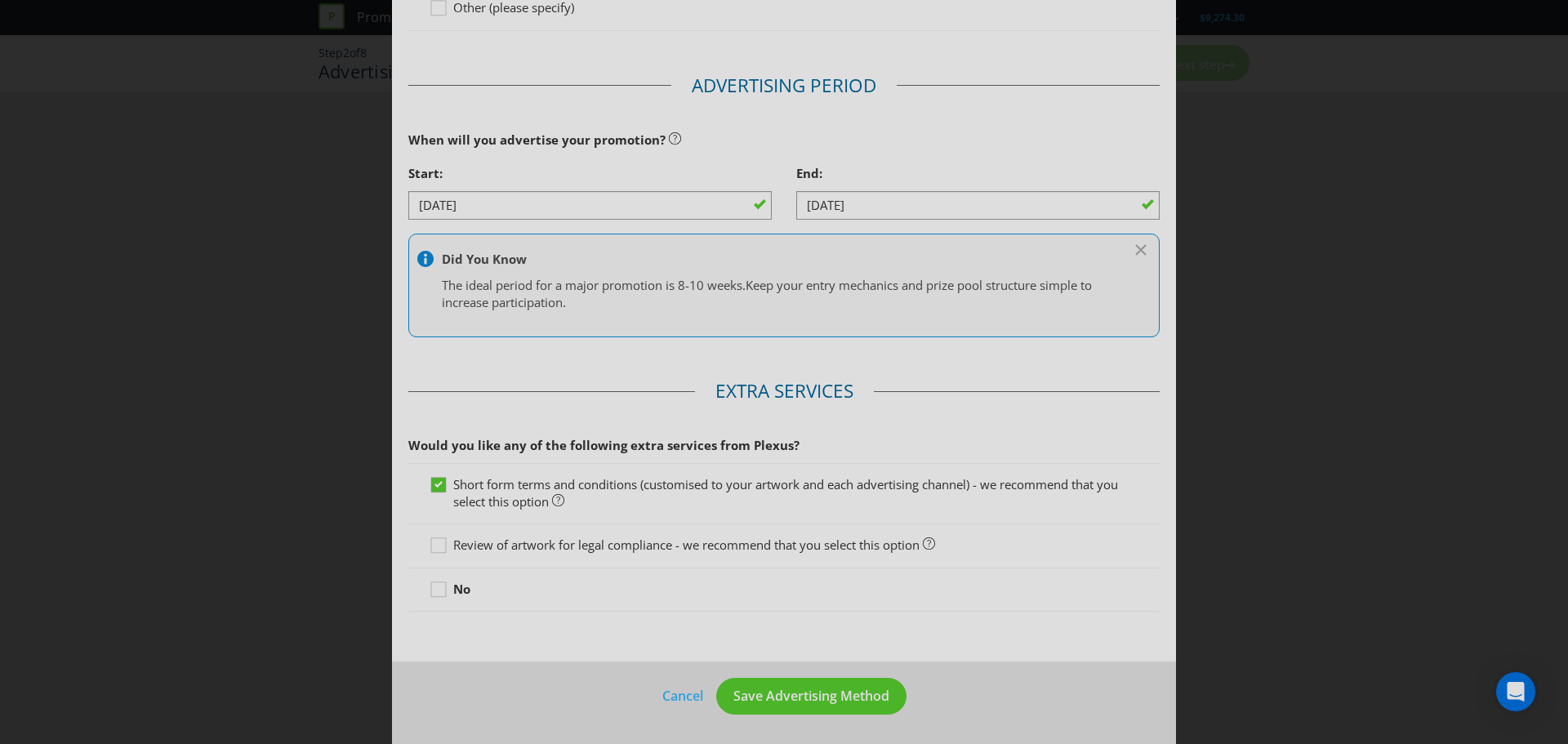
click at [474, 490] on span "Short form terms and conditions (customised to your artwork and each advertisin…" at bounding box center [786, 493] width 665 height 33
click at [0, 0] on input "Short form terms and conditions (customised to your artwork and each advertisin…" at bounding box center [0, 0] width 0 height 0
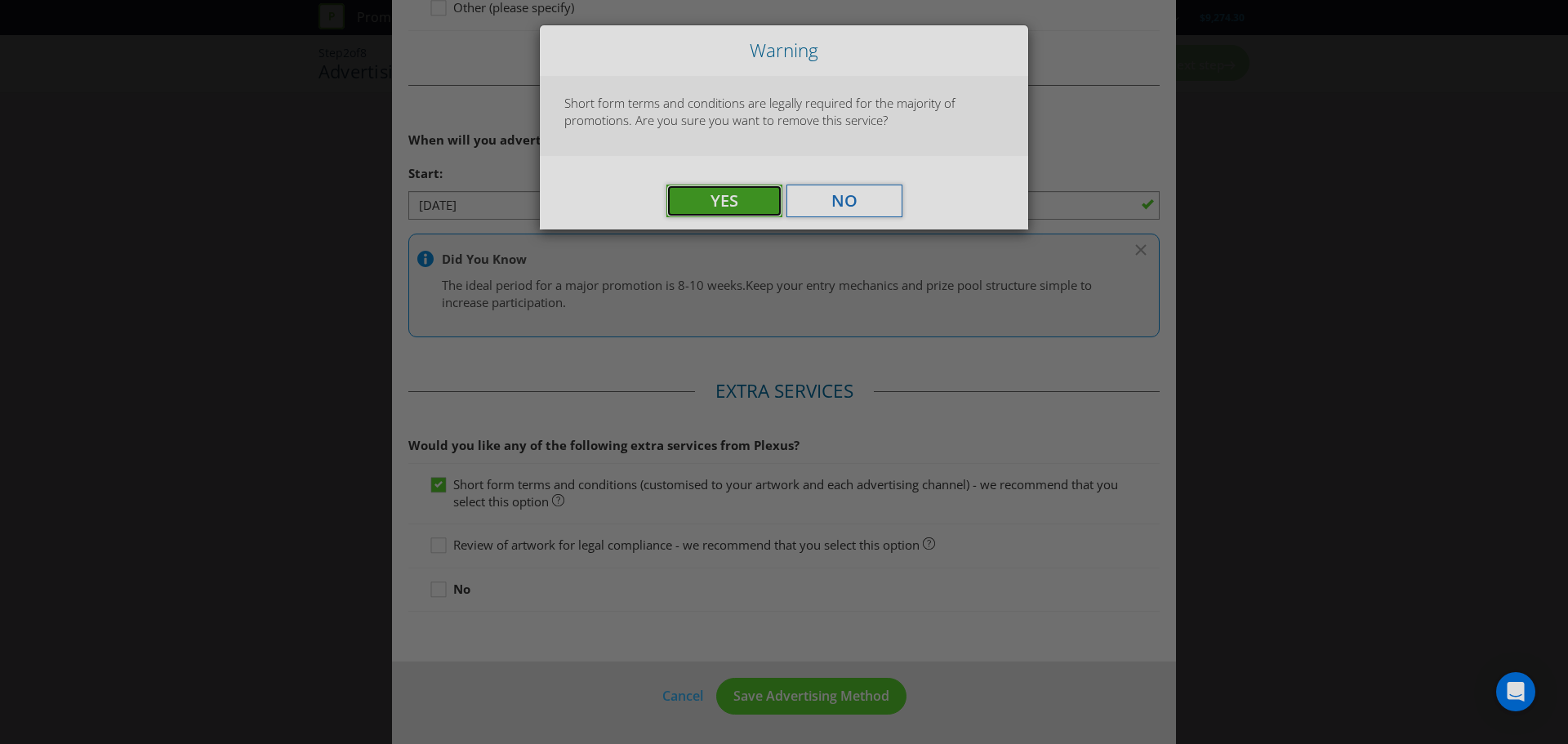
click at [764, 209] on button "Yes" at bounding box center [724, 200] width 116 height 33
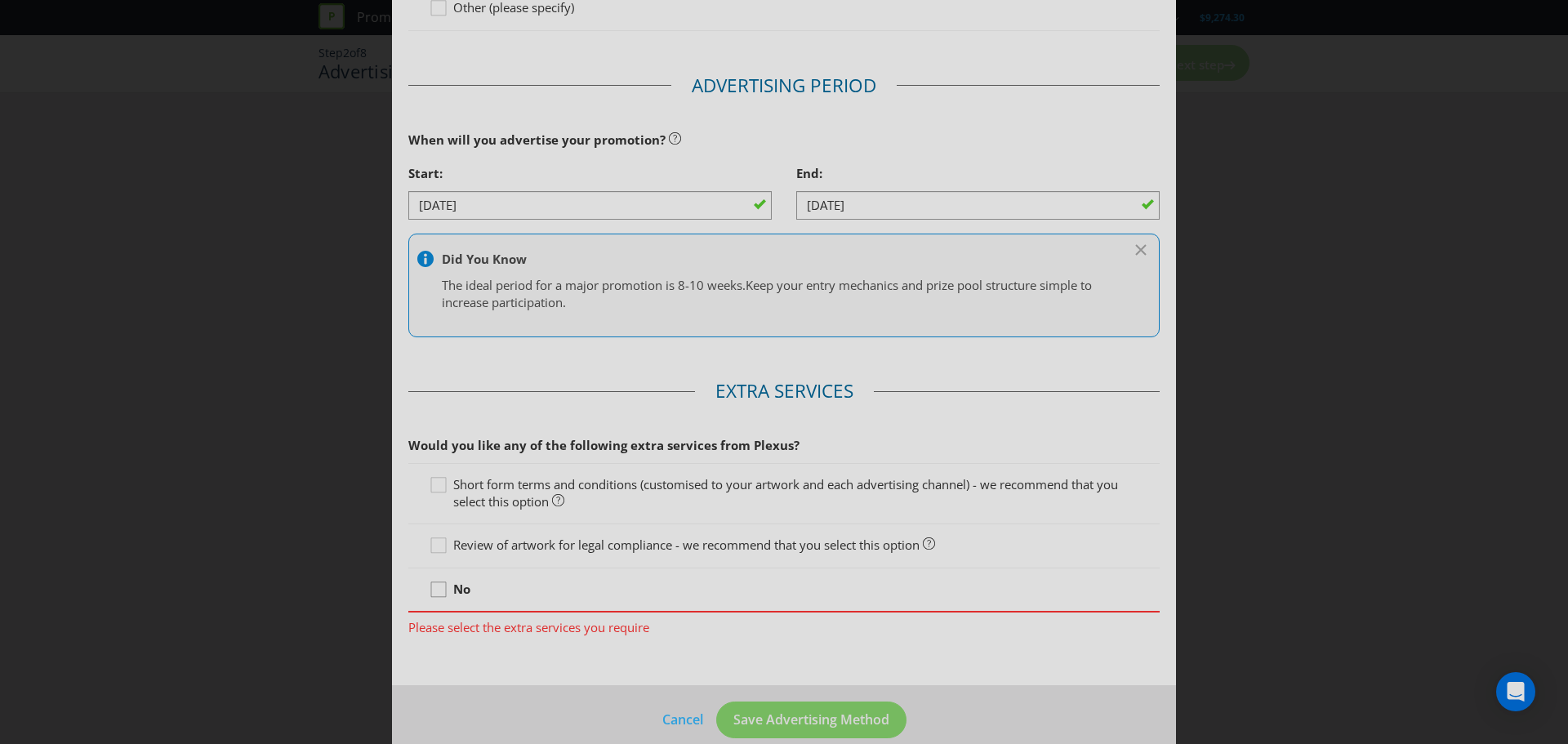
click at [441, 594] on icon at bounding box center [440, 592] width 24 height 24
click at [0, 0] on input "No" at bounding box center [0, 0] width 0 height 0
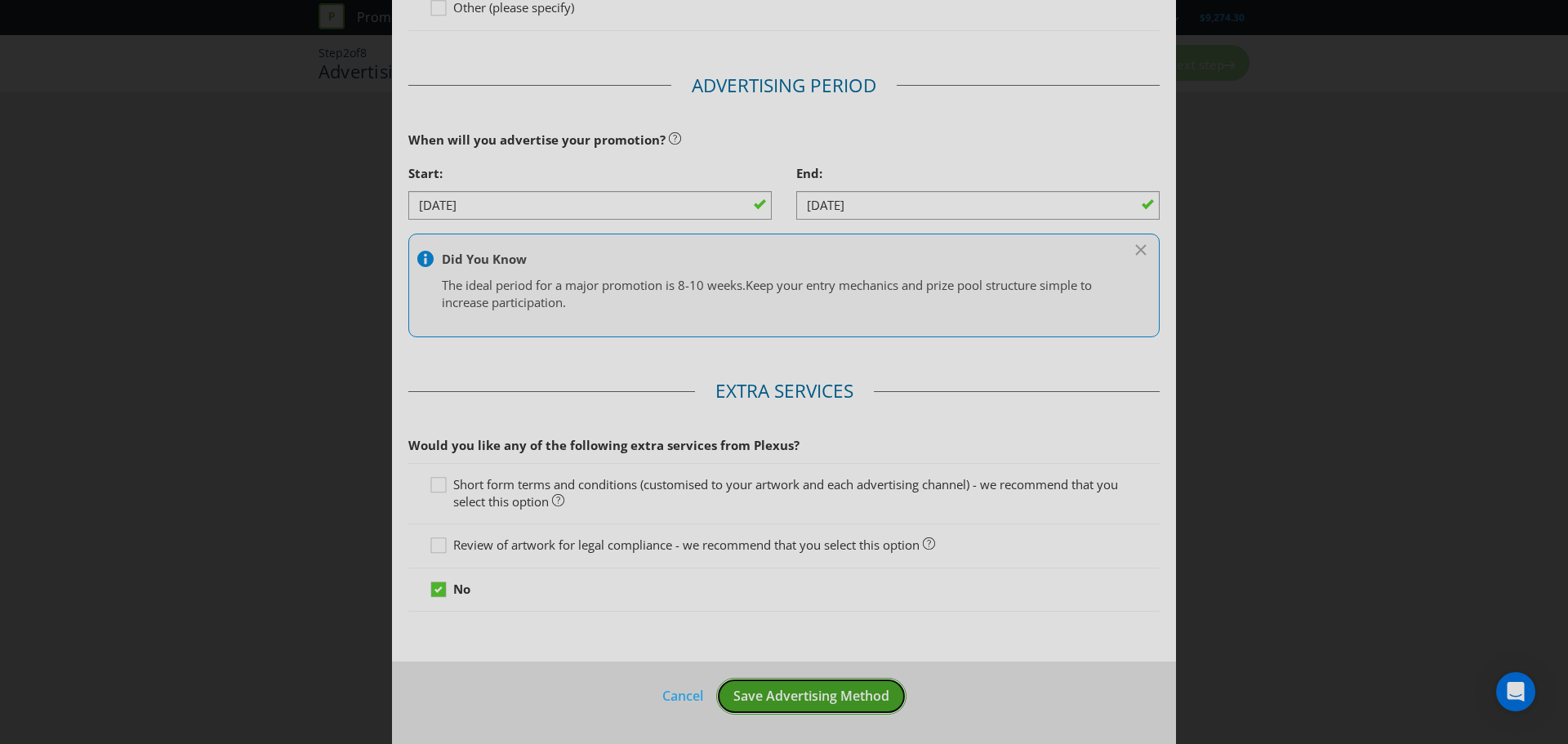
click at [839, 706] on button "Save Advertising Method" at bounding box center [811, 696] width 190 height 37
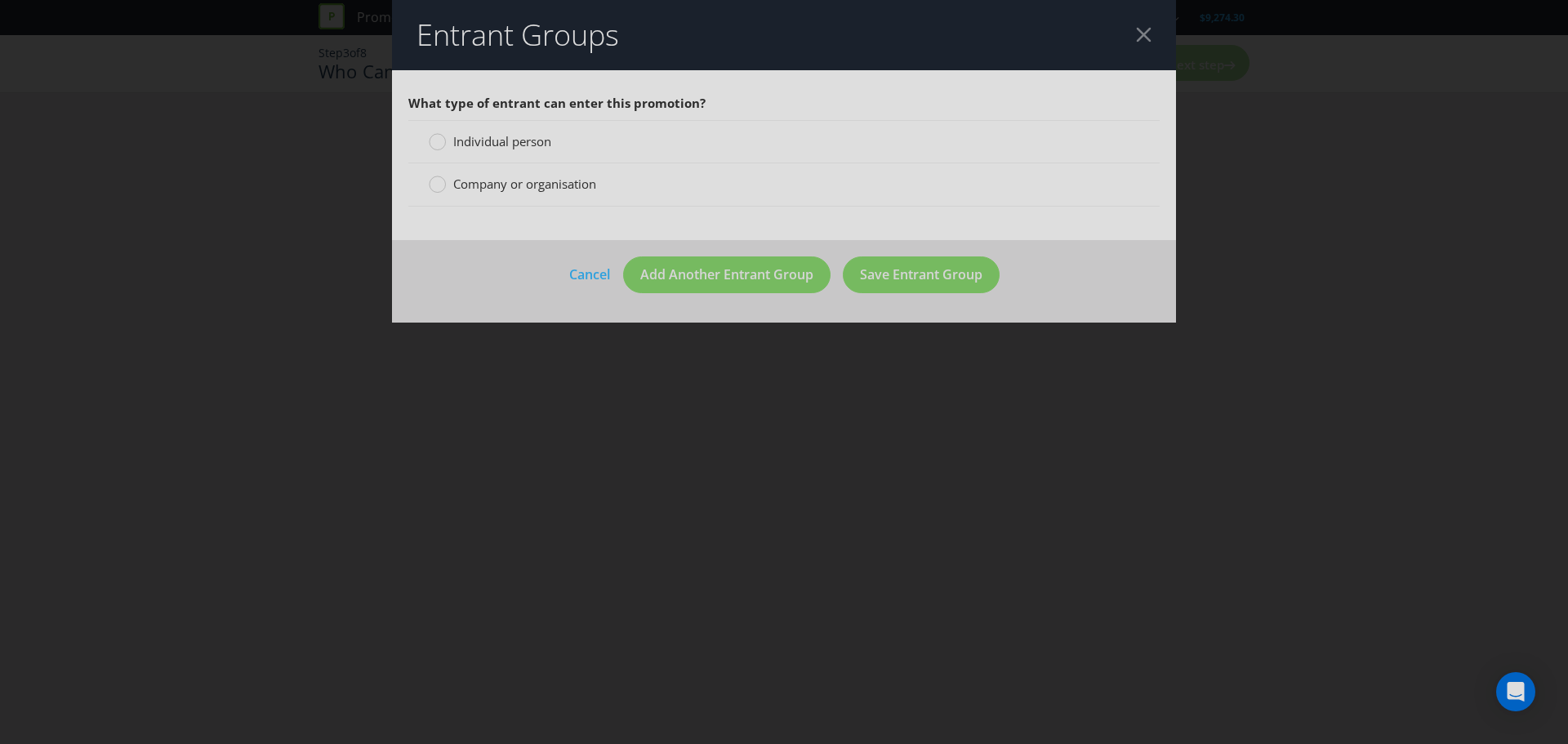
click at [508, 142] on span "Individual person" at bounding box center [502, 141] width 98 height 17
click at [0, 0] on input "Individual person" at bounding box center [0, 0] width 0 height 0
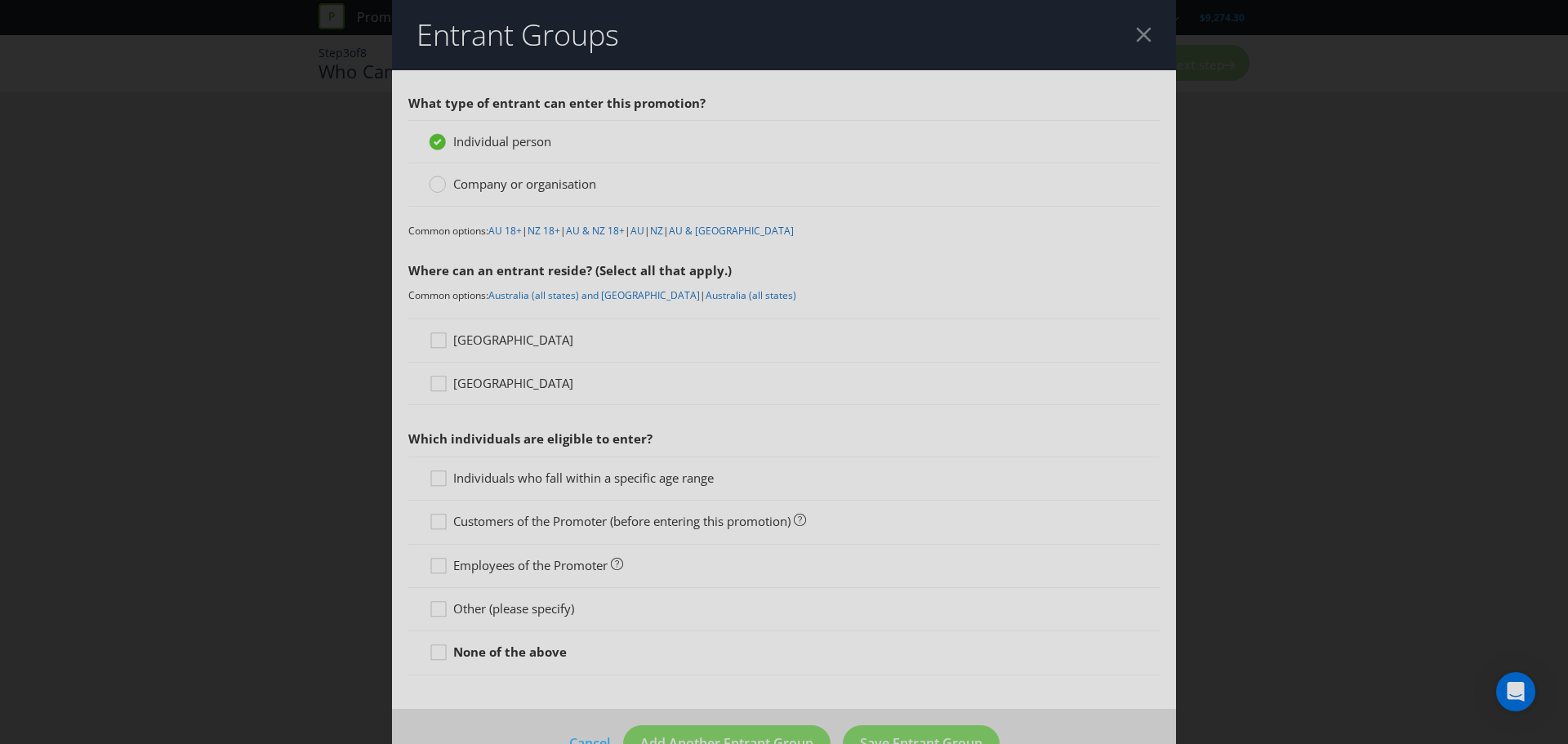
click at [487, 342] on span "[GEOGRAPHIC_DATA]" at bounding box center [514, 340] width 120 height 17
click at [0, 0] on input "[GEOGRAPHIC_DATA]" at bounding box center [0, 0] width 0 height 0
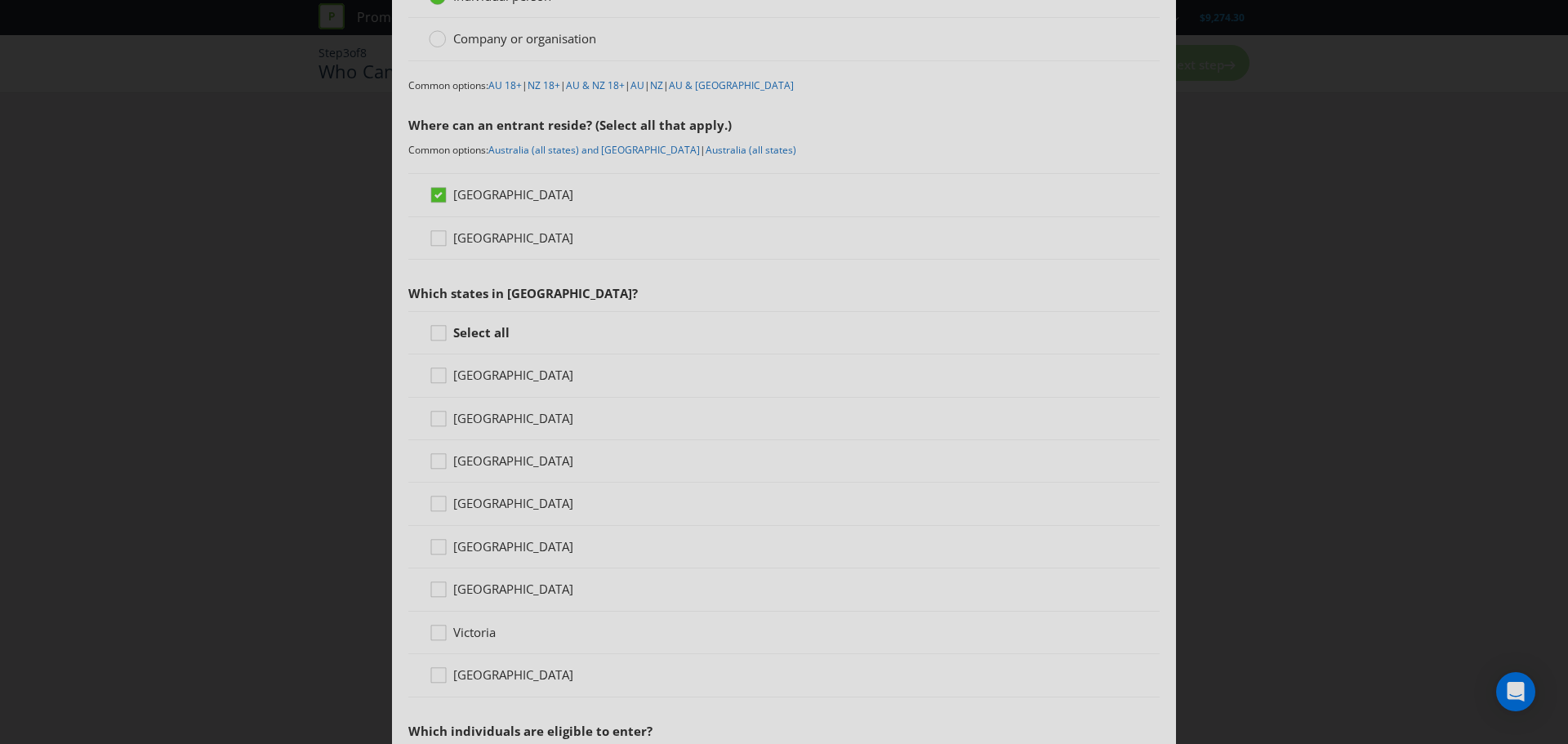
scroll to position [164, 0]
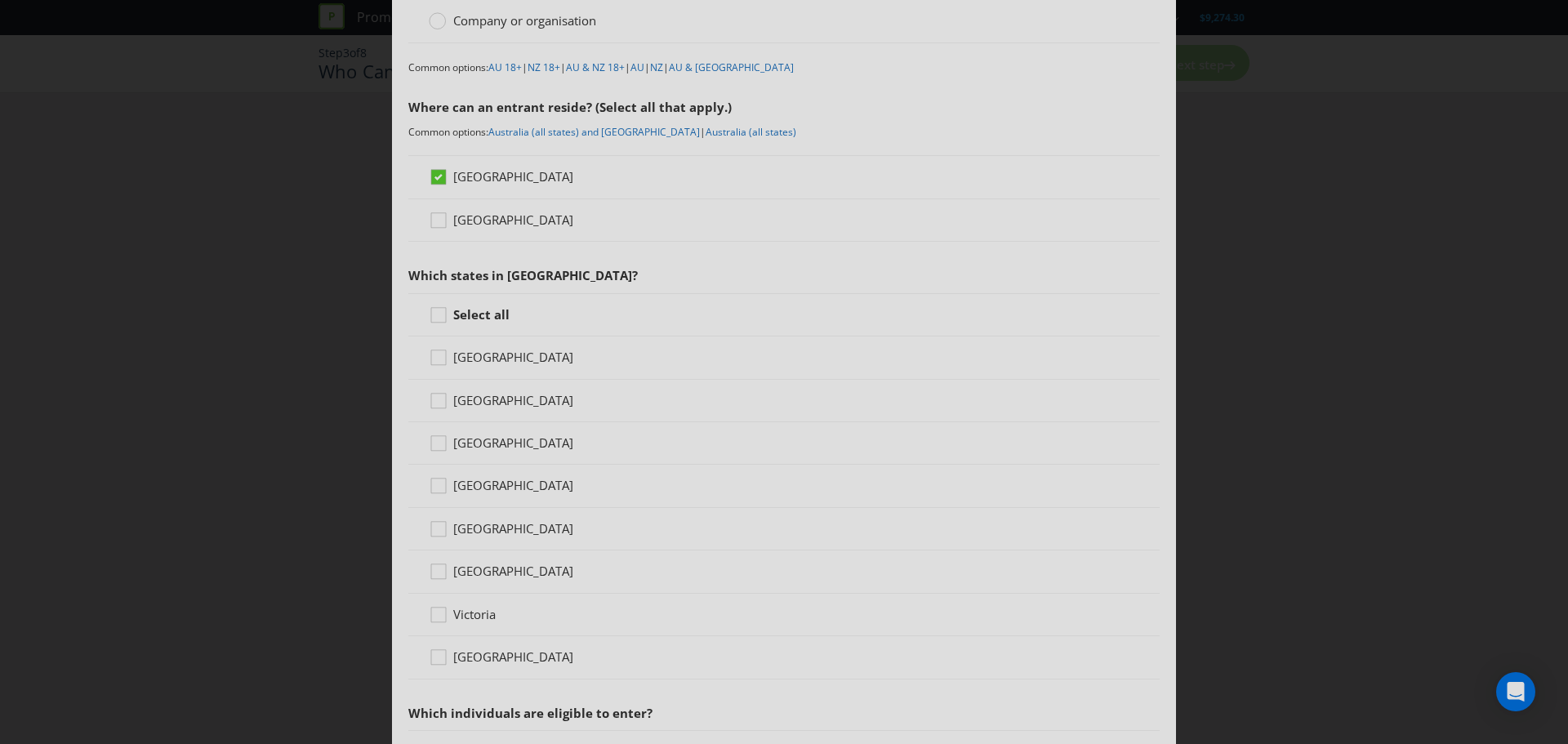
click at [466, 356] on span "[GEOGRAPHIC_DATA]" at bounding box center [514, 357] width 120 height 17
click at [0, 0] on input "[GEOGRAPHIC_DATA]" at bounding box center [0, 0] width 0 height 0
click at [474, 399] on span "[GEOGRAPHIC_DATA]" at bounding box center [514, 400] width 120 height 17
click at [0, 0] on input "[GEOGRAPHIC_DATA]" at bounding box center [0, 0] width 0 height 0
click at [458, 613] on span "Victoria" at bounding box center [474, 614] width 43 height 17
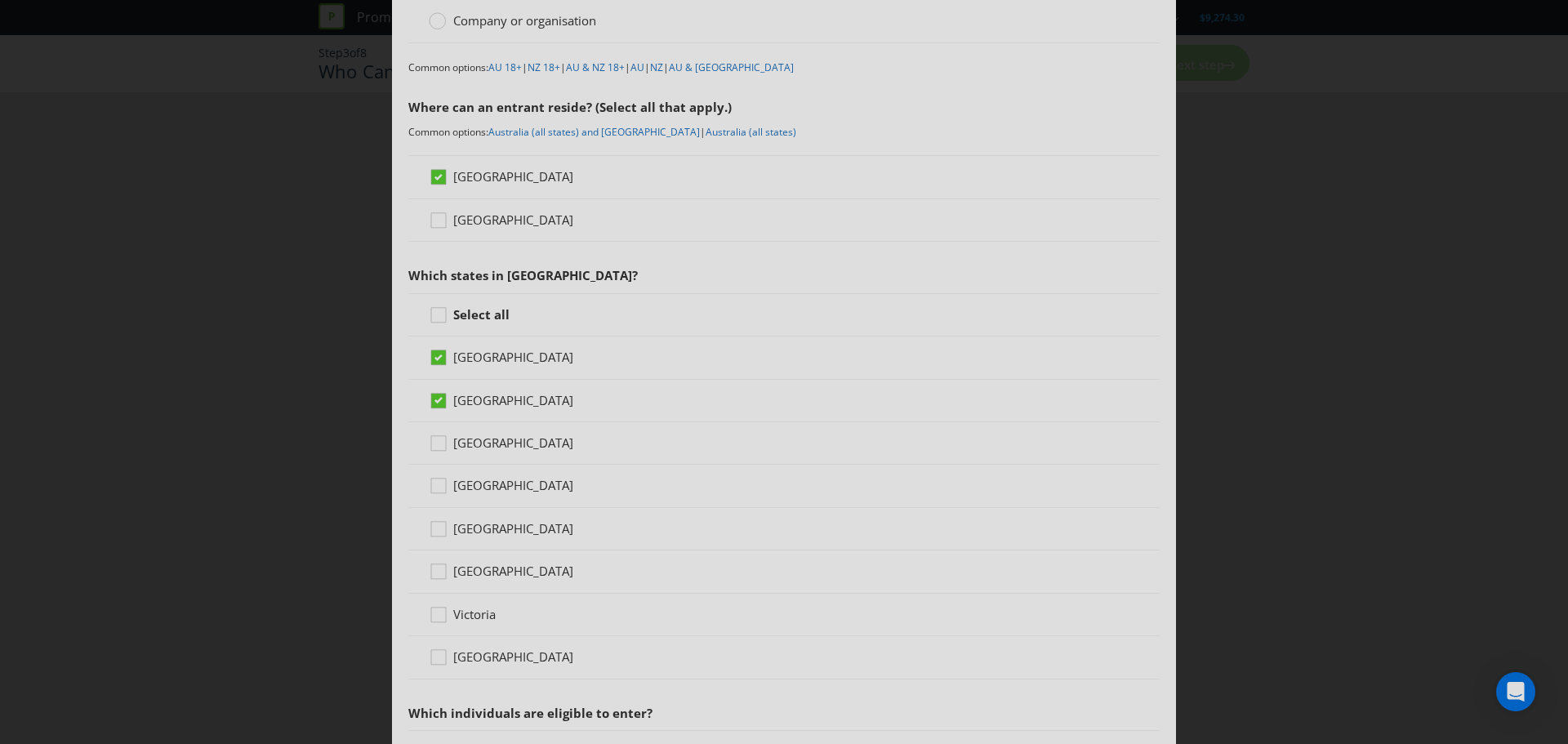
click at [0, 0] on input "Victoria" at bounding box center [0, 0] width 0 height 0
click at [464, 483] on span "[GEOGRAPHIC_DATA]" at bounding box center [514, 485] width 120 height 17
click at [0, 0] on input "[GEOGRAPHIC_DATA]" at bounding box center [0, 0] width 0 height 0
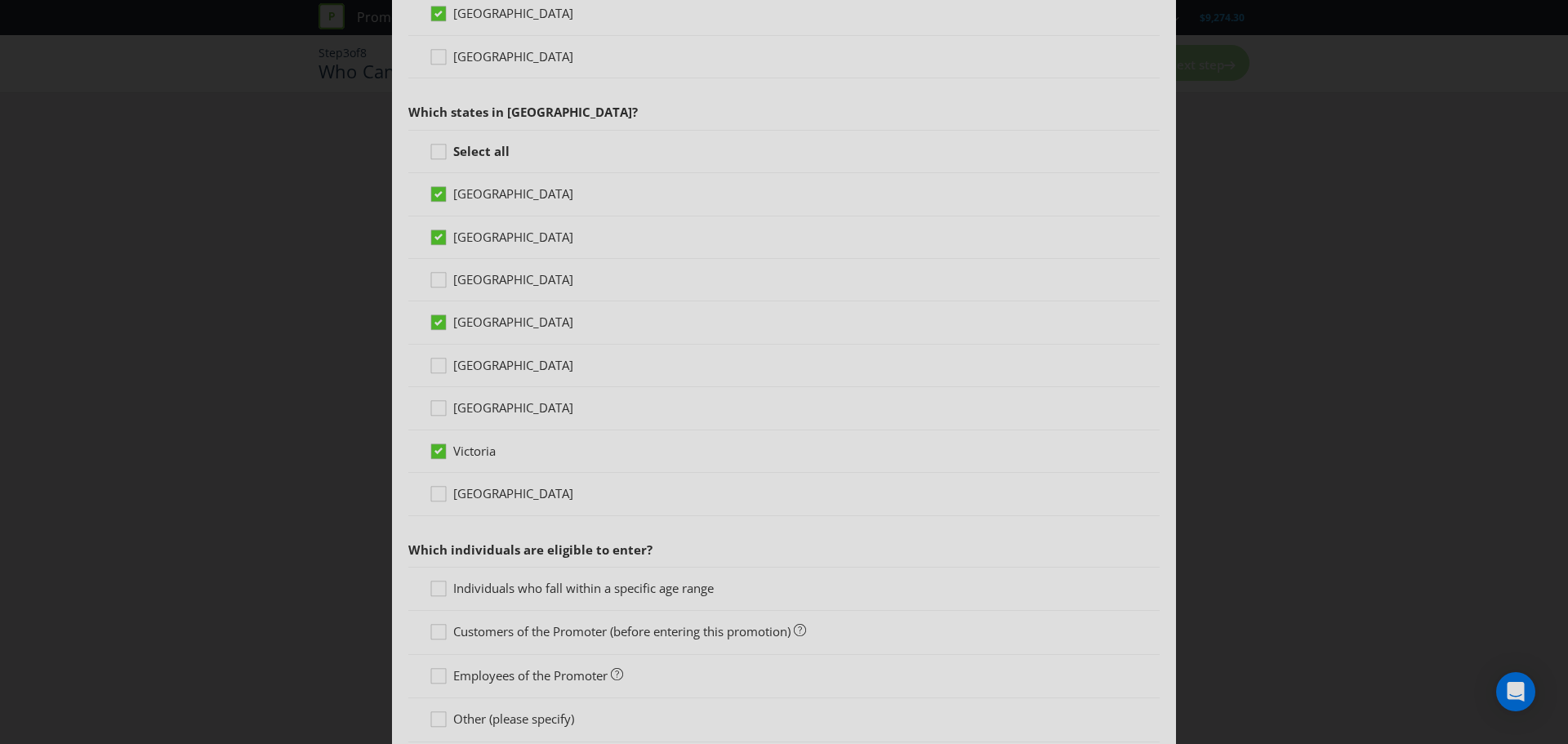
scroll to position [484, 0]
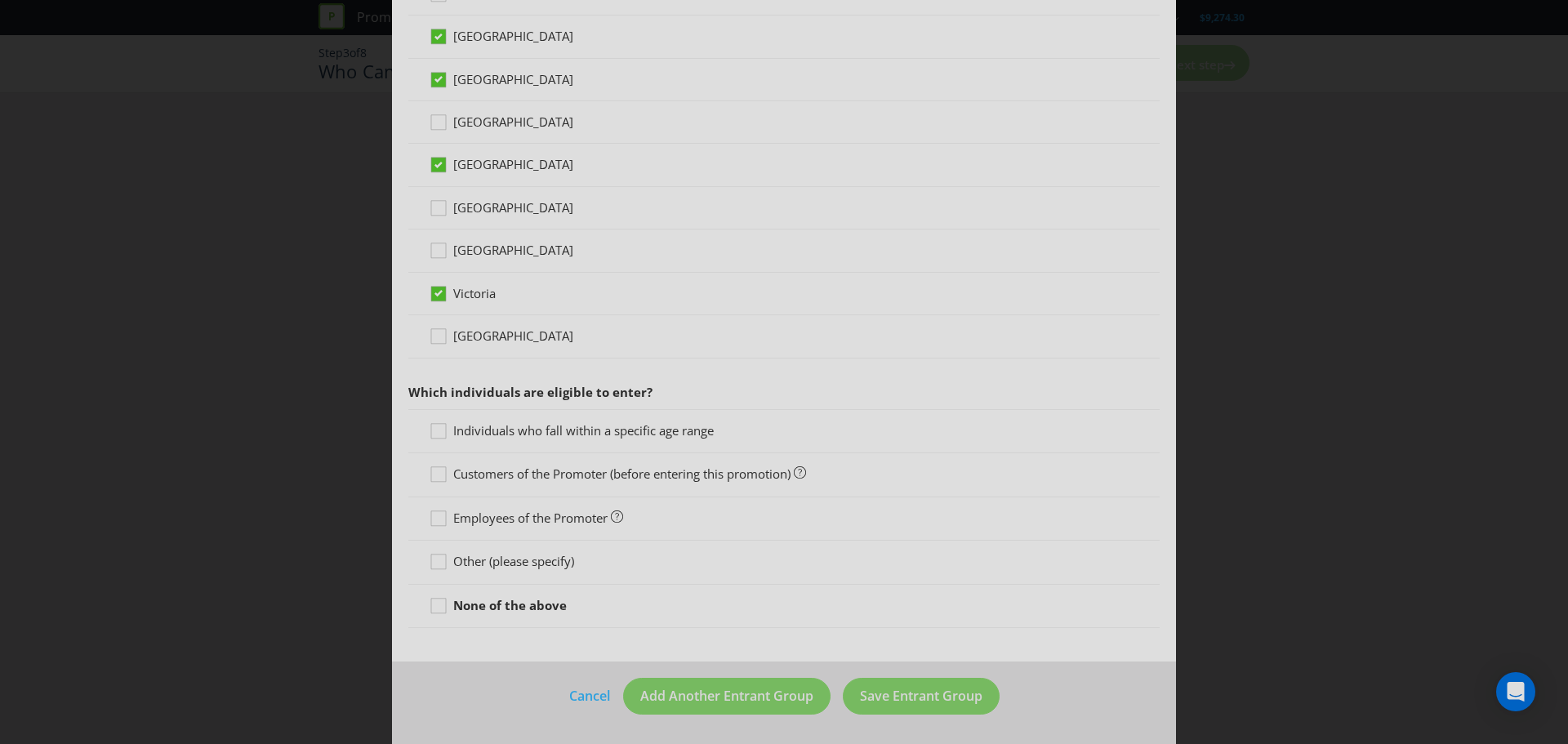
click at [528, 430] on span "Individuals who fall within a specific age range" at bounding box center [584, 430] width 261 height 17
click at [0, 0] on input "Individuals who fall within a specific age range" at bounding box center [0, 0] width 0 height 0
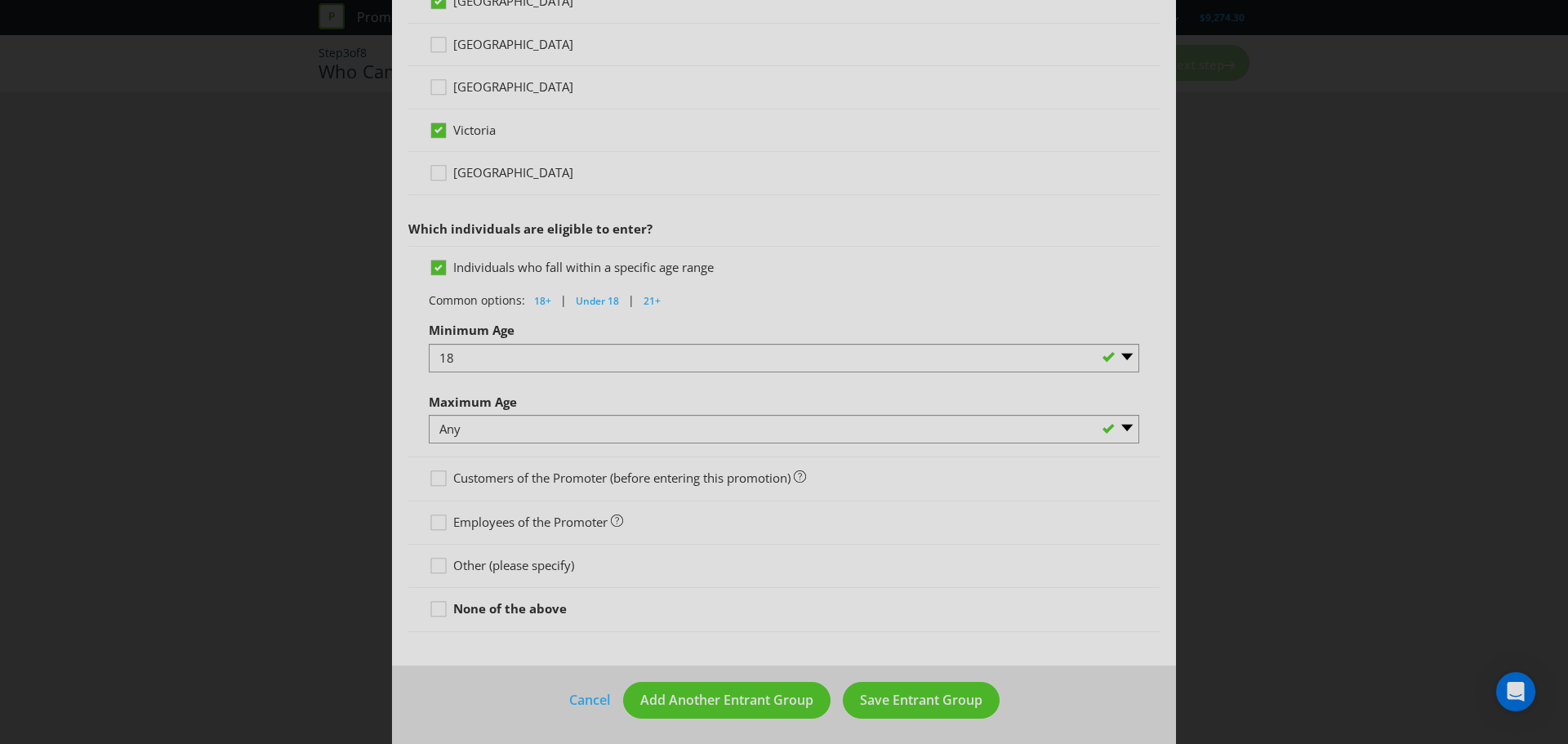
scroll to position [651, 0]
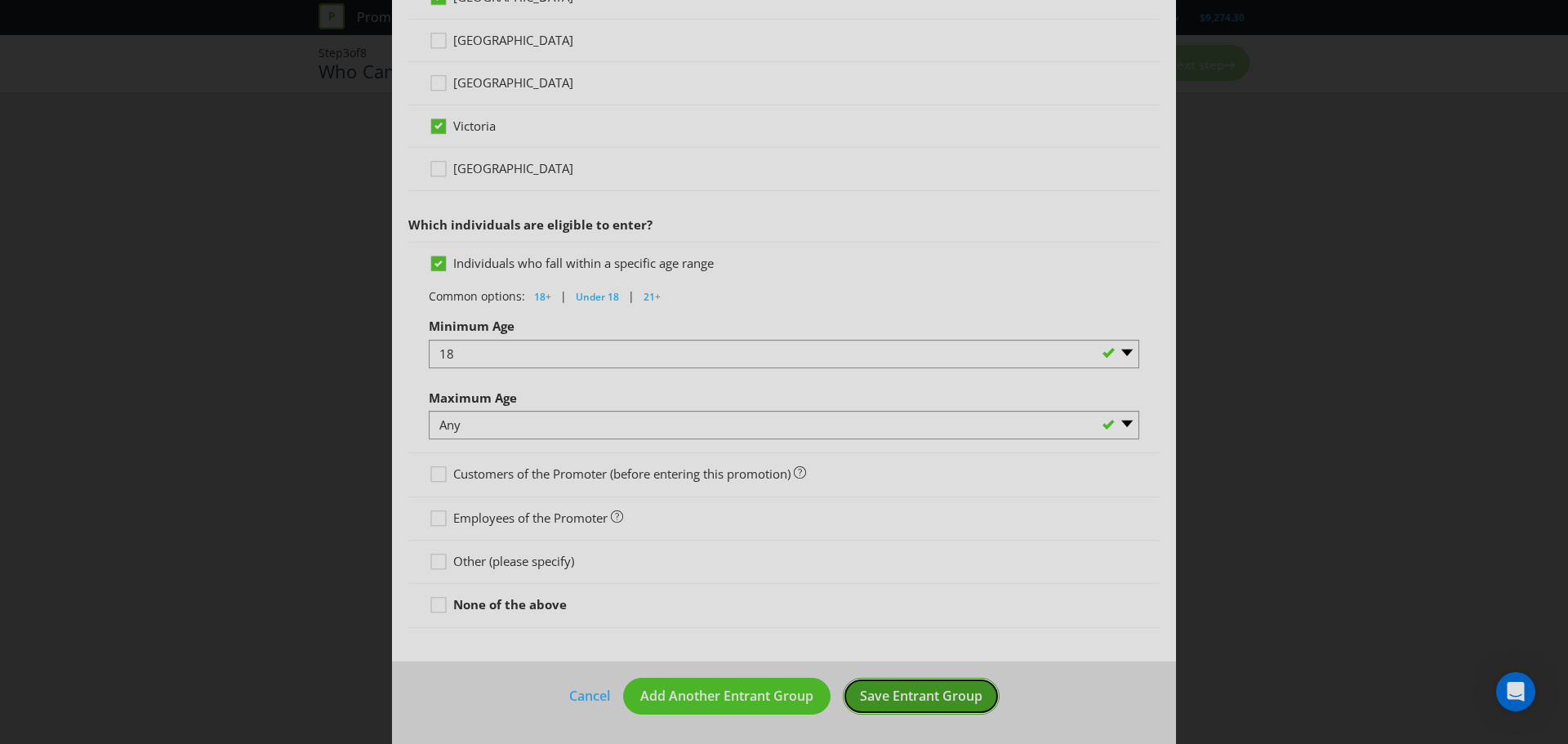
click at [897, 705] on button "Save Entrant Group" at bounding box center [921, 696] width 157 height 37
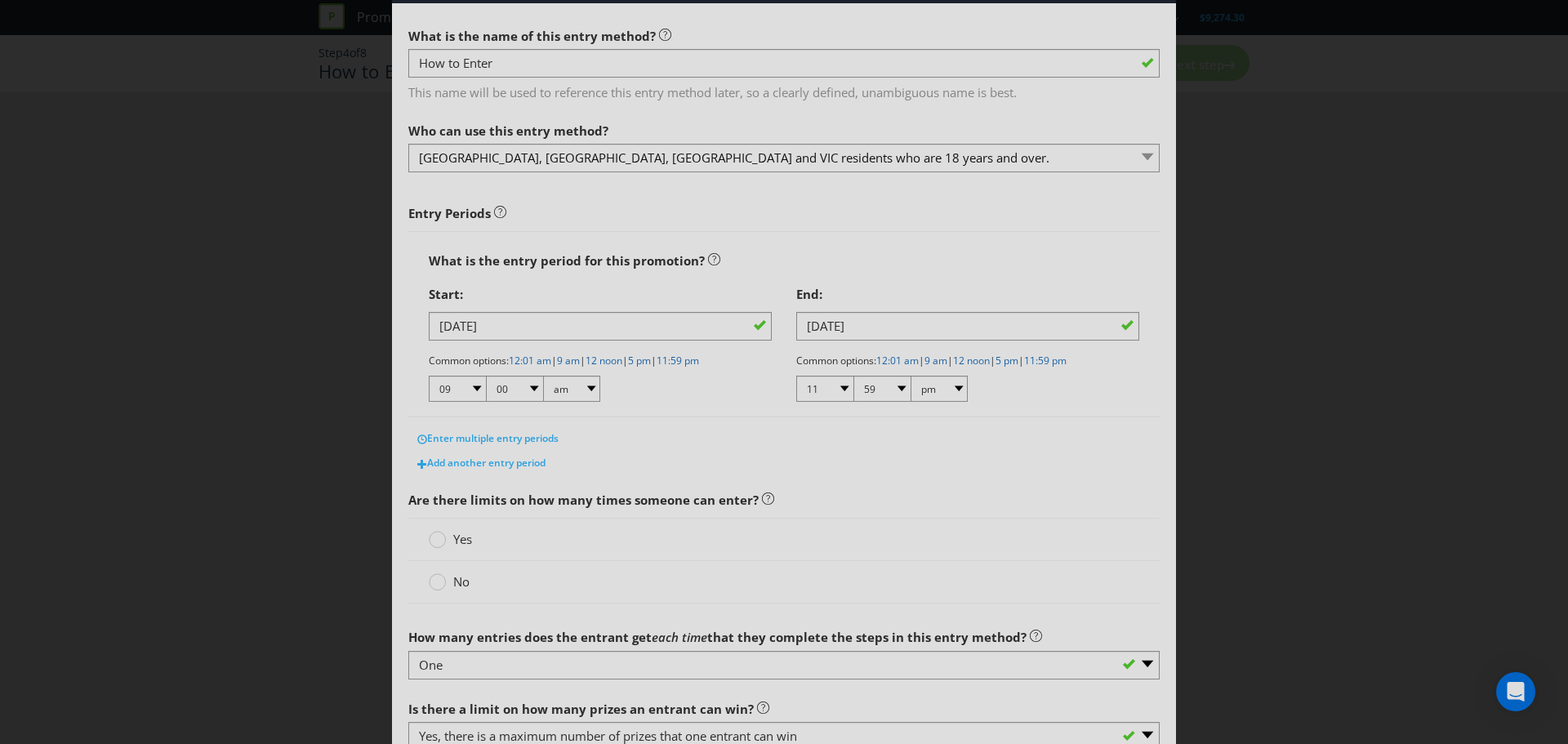
scroll to position [82, 0]
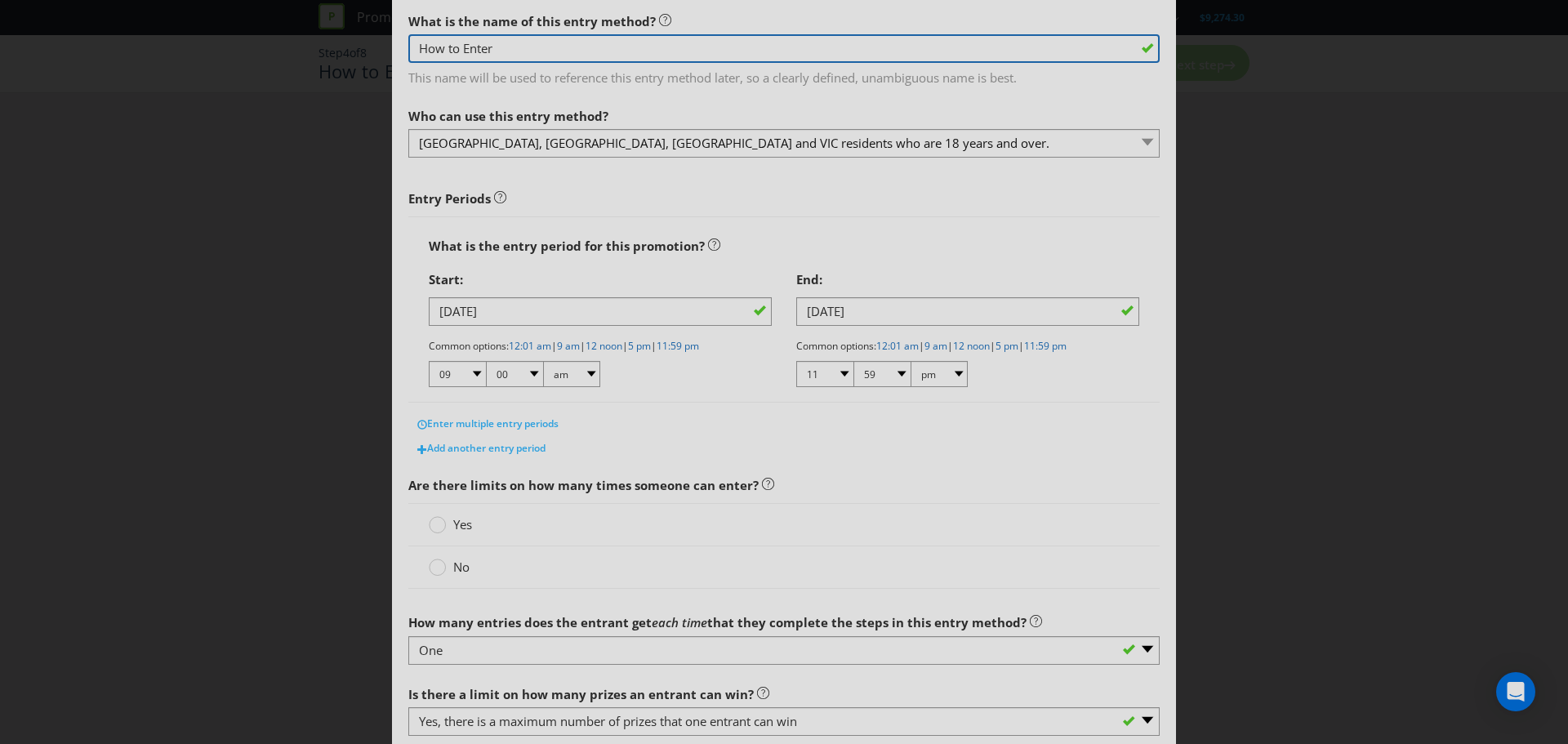
click at [496, 53] on input "How to Enter" at bounding box center [784, 48] width 751 height 28
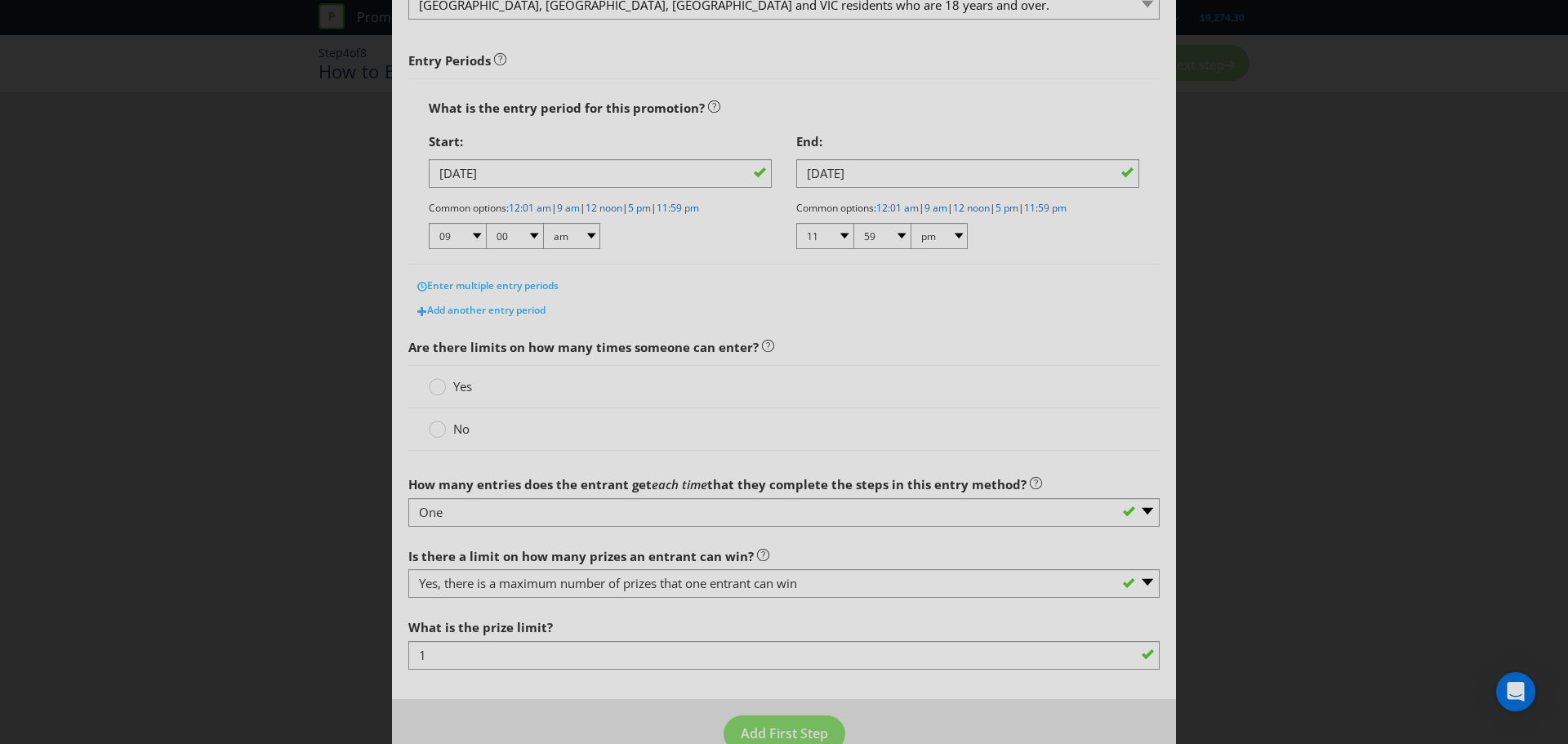
scroll to position [257, 0]
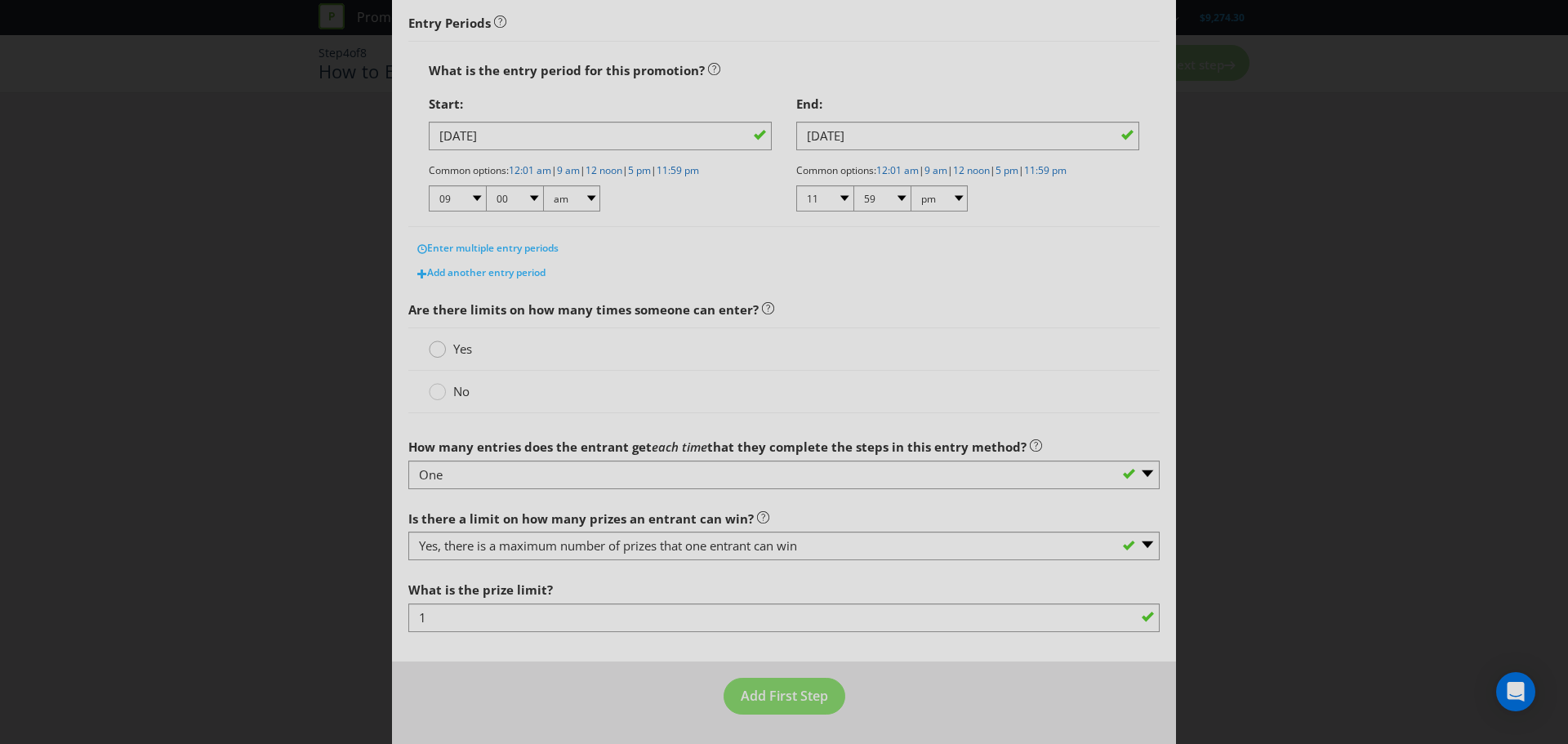
type input "How to Enter"
click at [438, 349] on circle at bounding box center [438, 350] width 17 height 17
click at [0, 0] on input "Yes" at bounding box center [0, 0] width 0 height 0
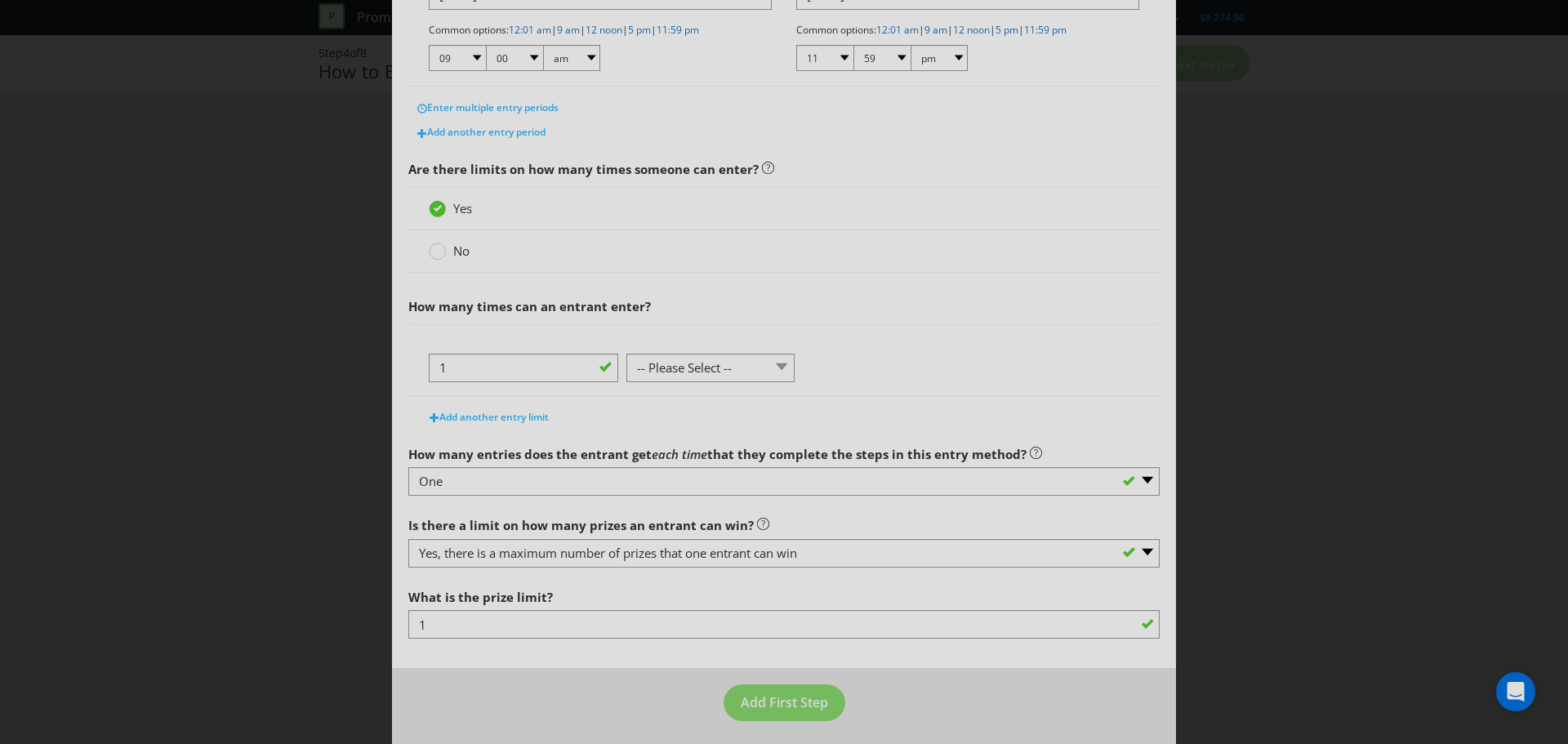
scroll to position [404, 0]
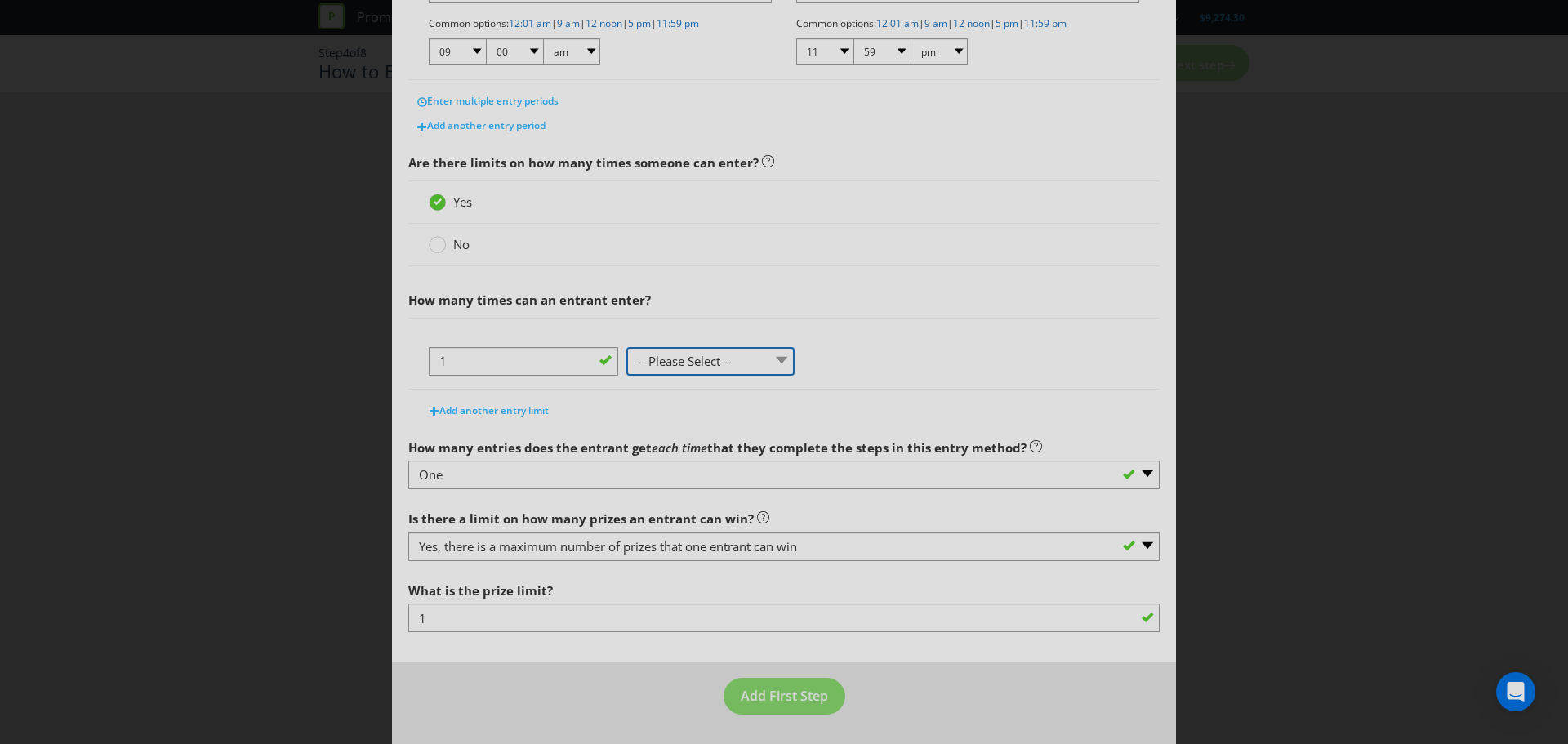
click at [662, 357] on select "-- Please Select -- per person per day per purchase per transaction Other (plea…" at bounding box center [710, 362] width 168 height 28
select select "PER_DAY"
click at [627, 347] on select "-- Please Select -- per person per day per purchase per transaction Other (plea…" at bounding box center [710, 362] width 168 height 28
click at [810, 686] on button "Add First Step" at bounding box center [784, 696] width 122 height 37
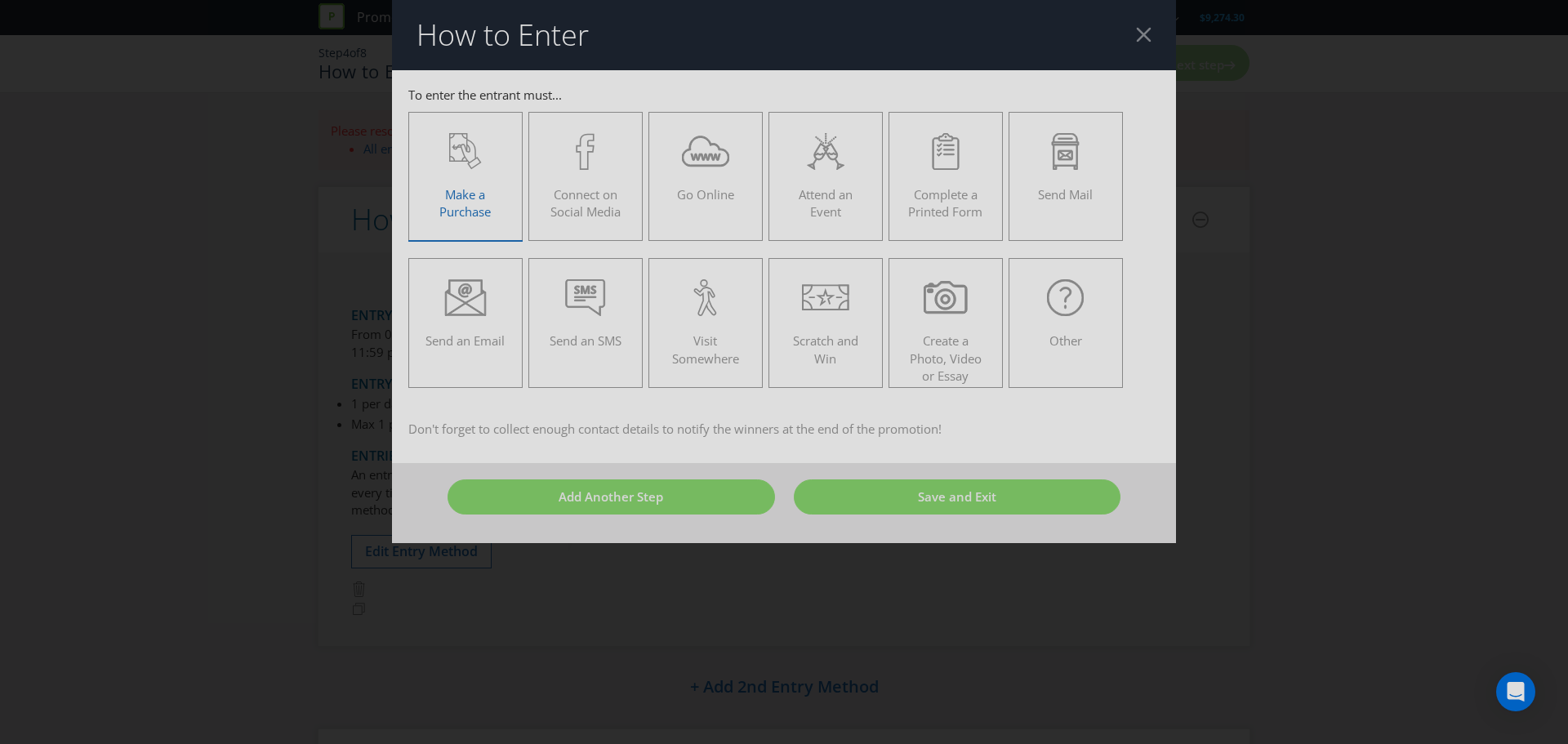
click at [502, 201] on div "Make a Purchase" at bounding box center [465, 170] width 80 height 73
click at [0, 0] on input "Make a Purchase" at bounding box center [0, 0] width 0 height 0
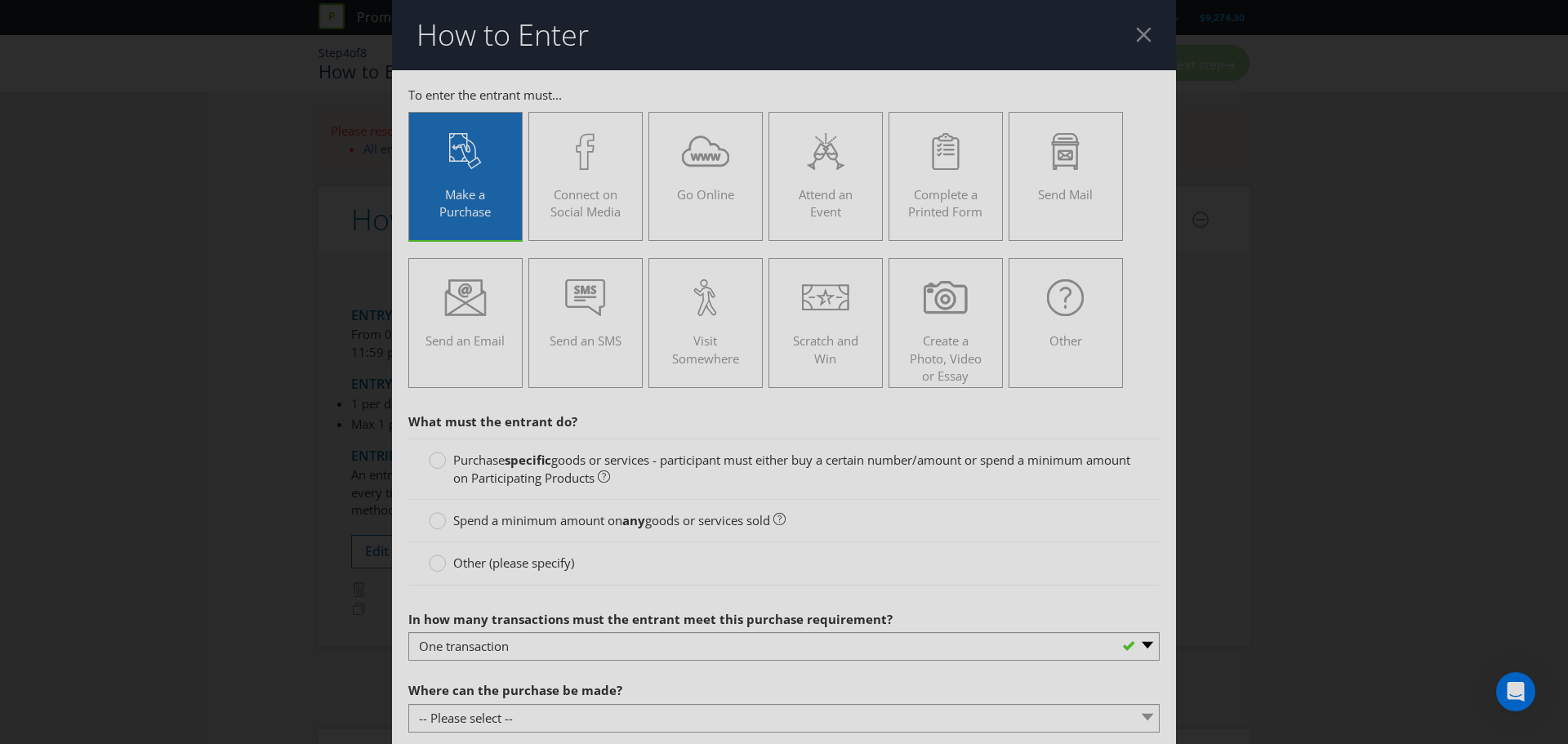
click at [503, 470] on span "goods or services - participant must either buy a certain number/amount or spen…" at bounding box center [792, 468] width 677 height 33
click at [0, 0] on input "Purchase specific goods or services - participant must either buy a certain num…" at bounding box center [0, 0] width 0 height 0
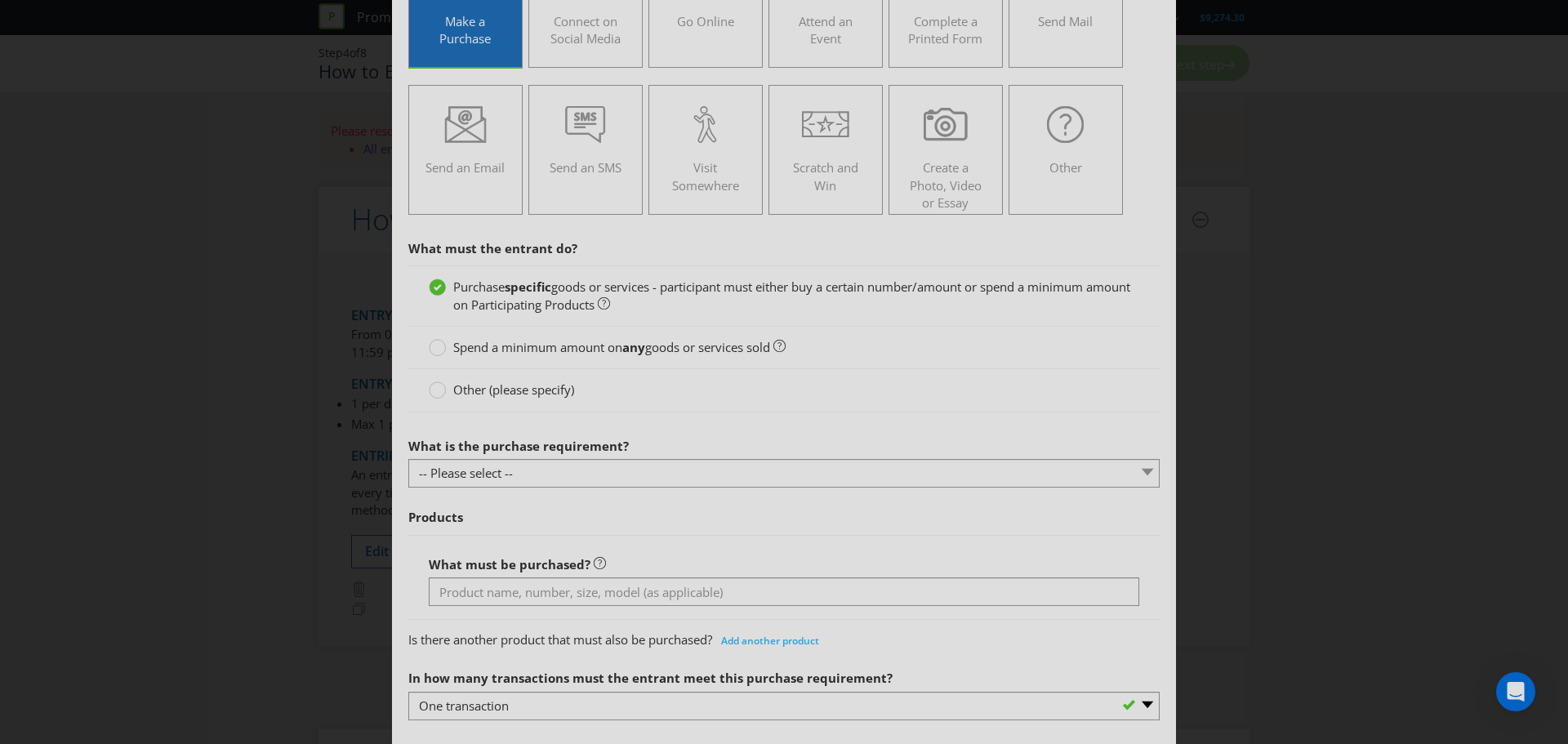
scroll to position [245, 0]
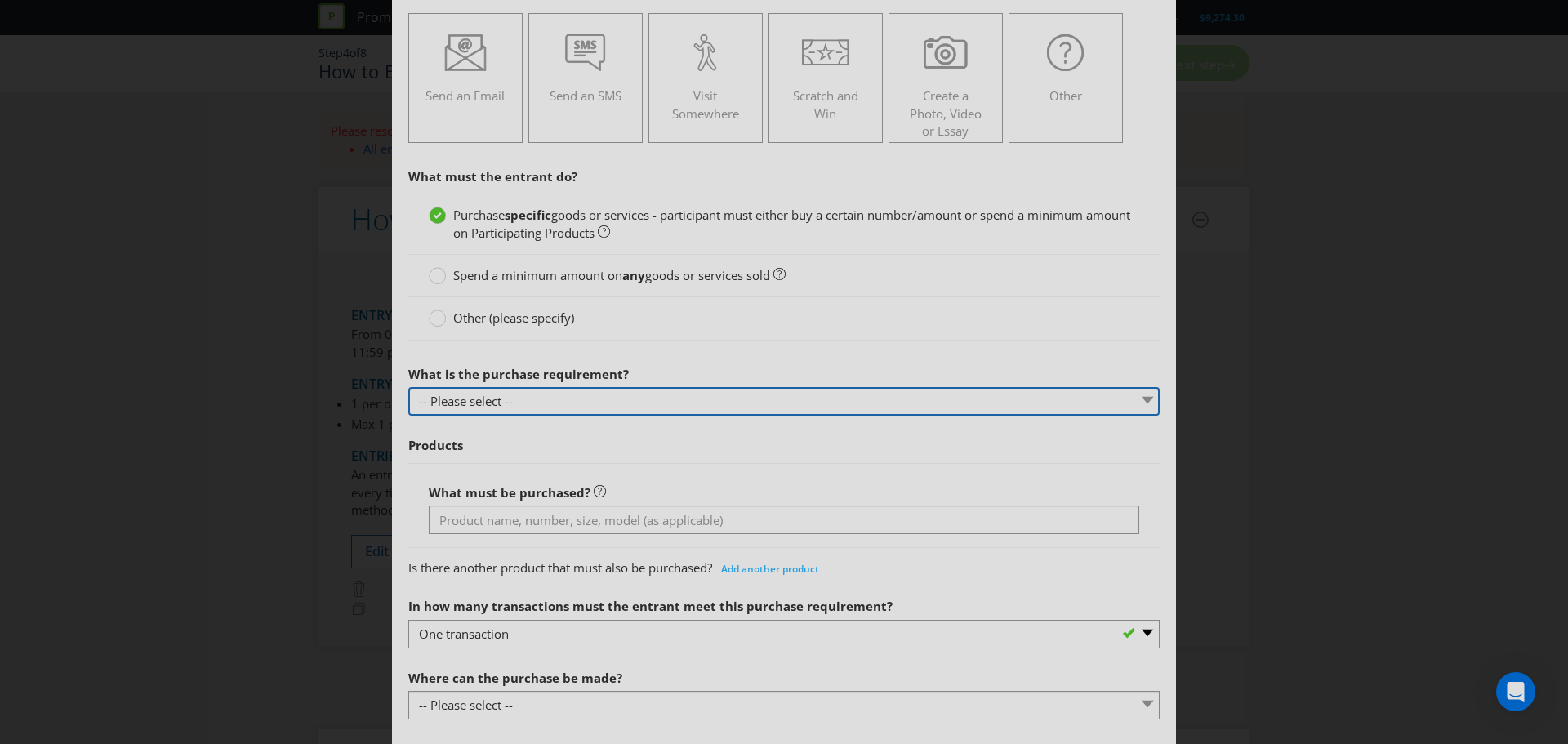
click at [513, 403] on select "-- Please select -- Buy a certain number of these products or services Spend a …" at bounding box center [784, 401] width 751 height 28
select select "MINIMUM_SPEND_AMOUNT"
click at [408, 387] on select "-- Please select -- Buy a certain number of these products or services Spend a …" at bounding box center [784, 401] width 751 height 28
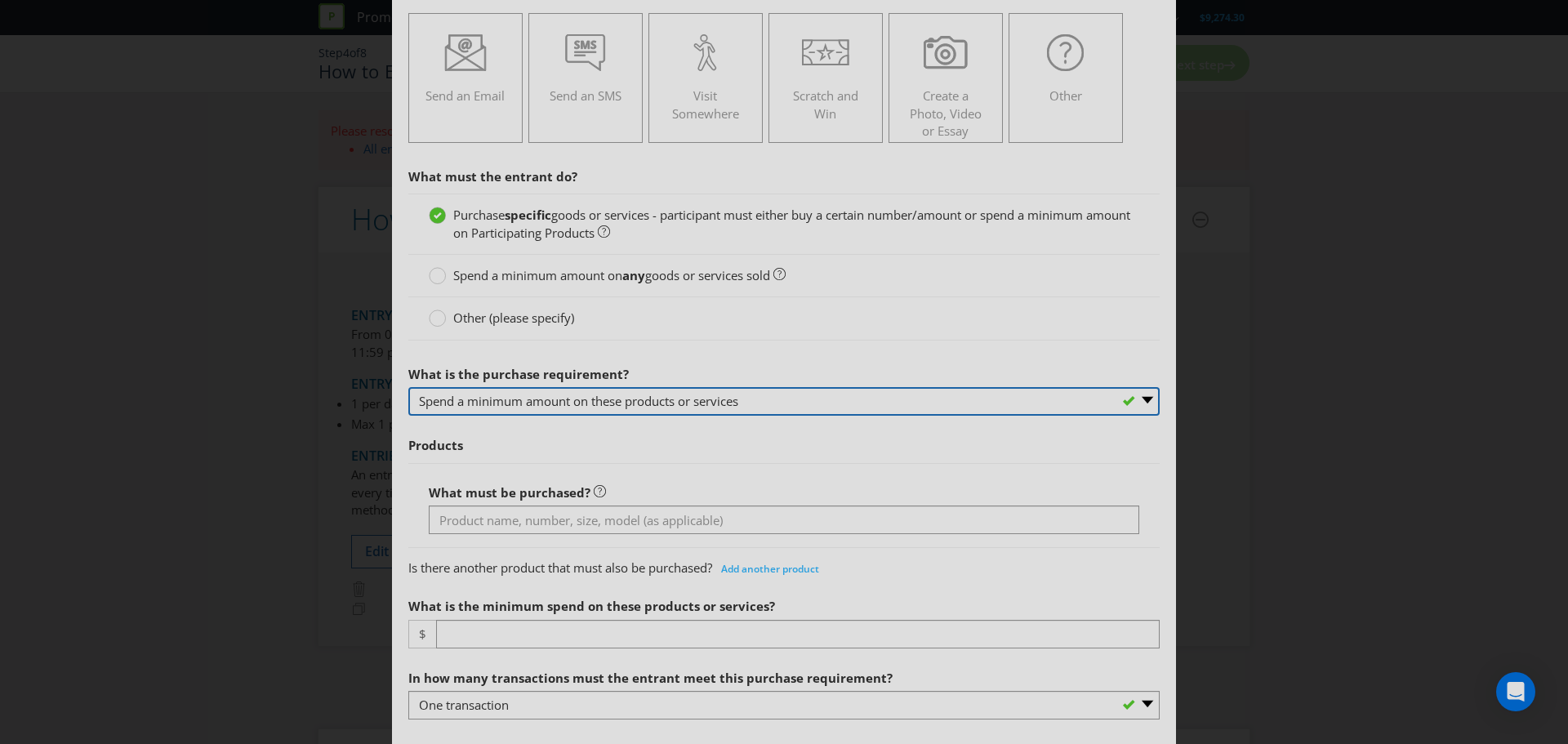
scroll to position [326, 0]
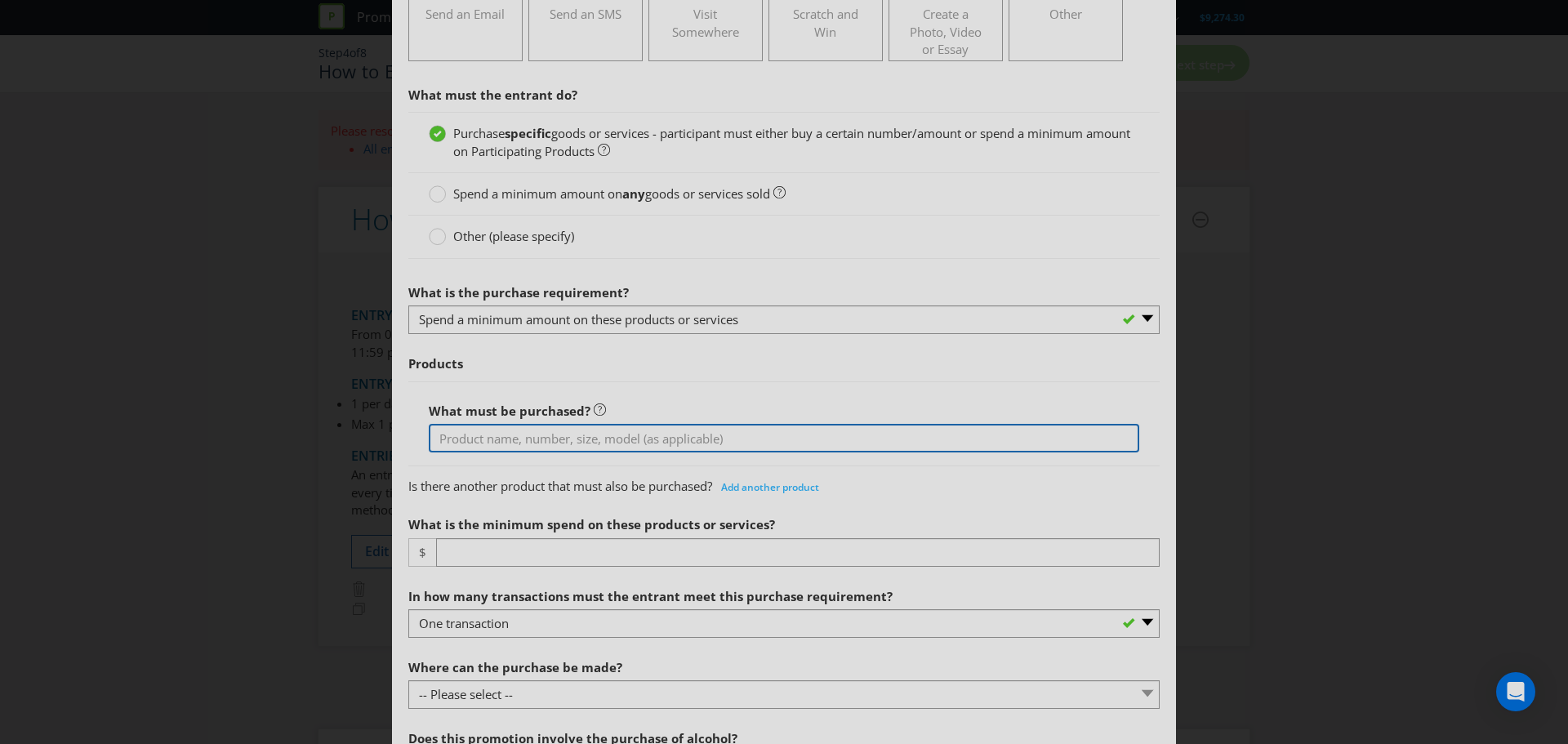
click at [517, 440] on input "text" at bounding box center [784, 438] width 711 height 28
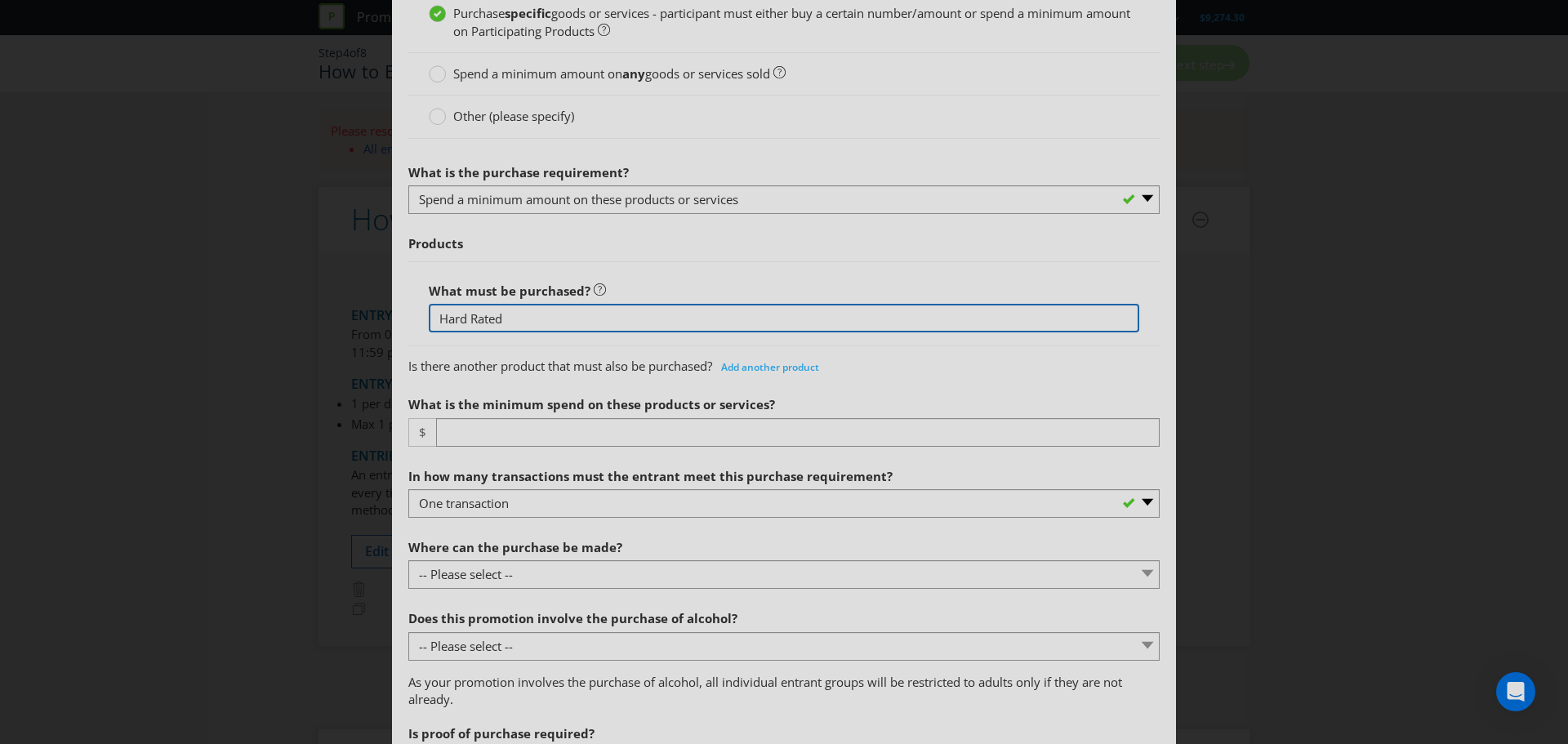
scroll to position [490, 0]
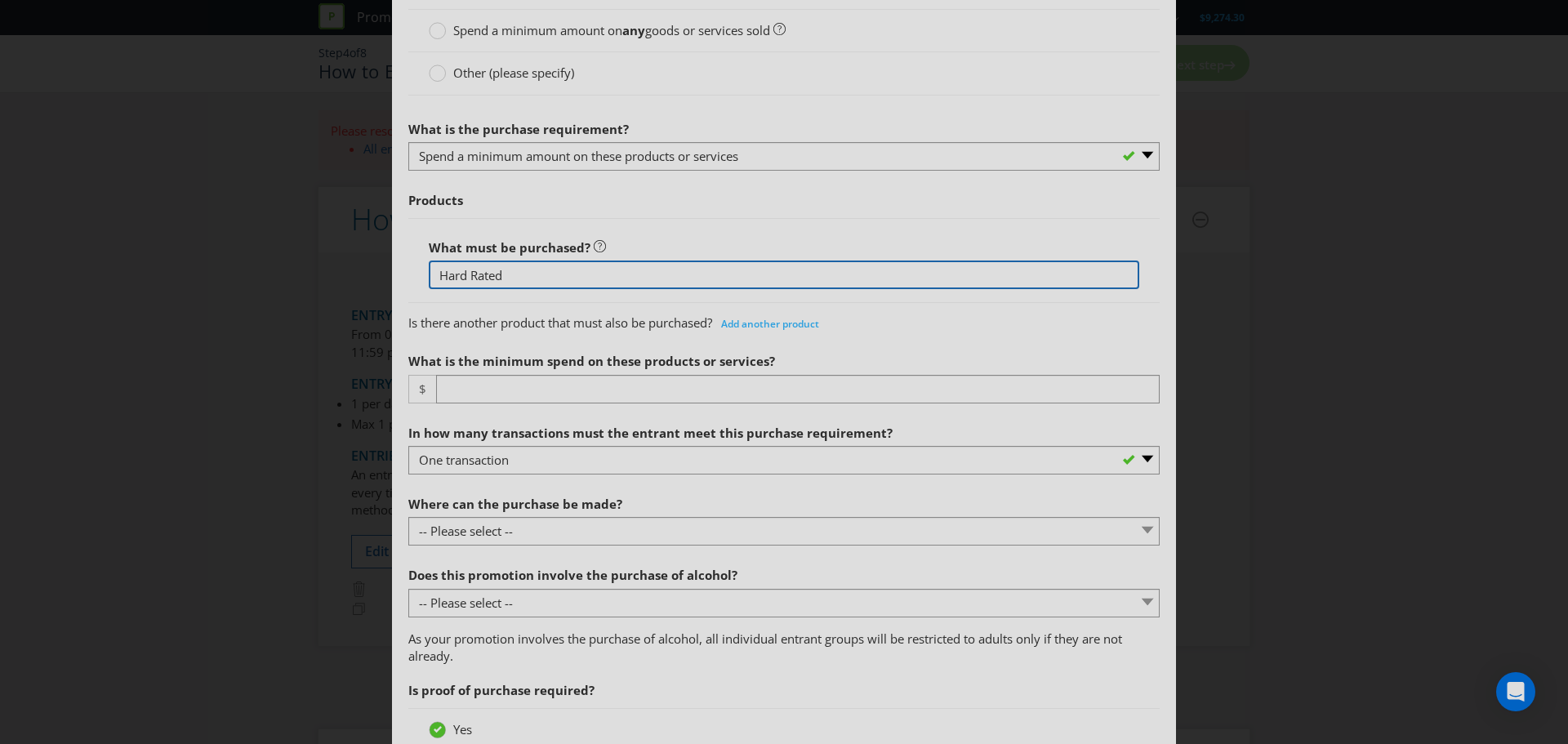
type input "Hard Rated"
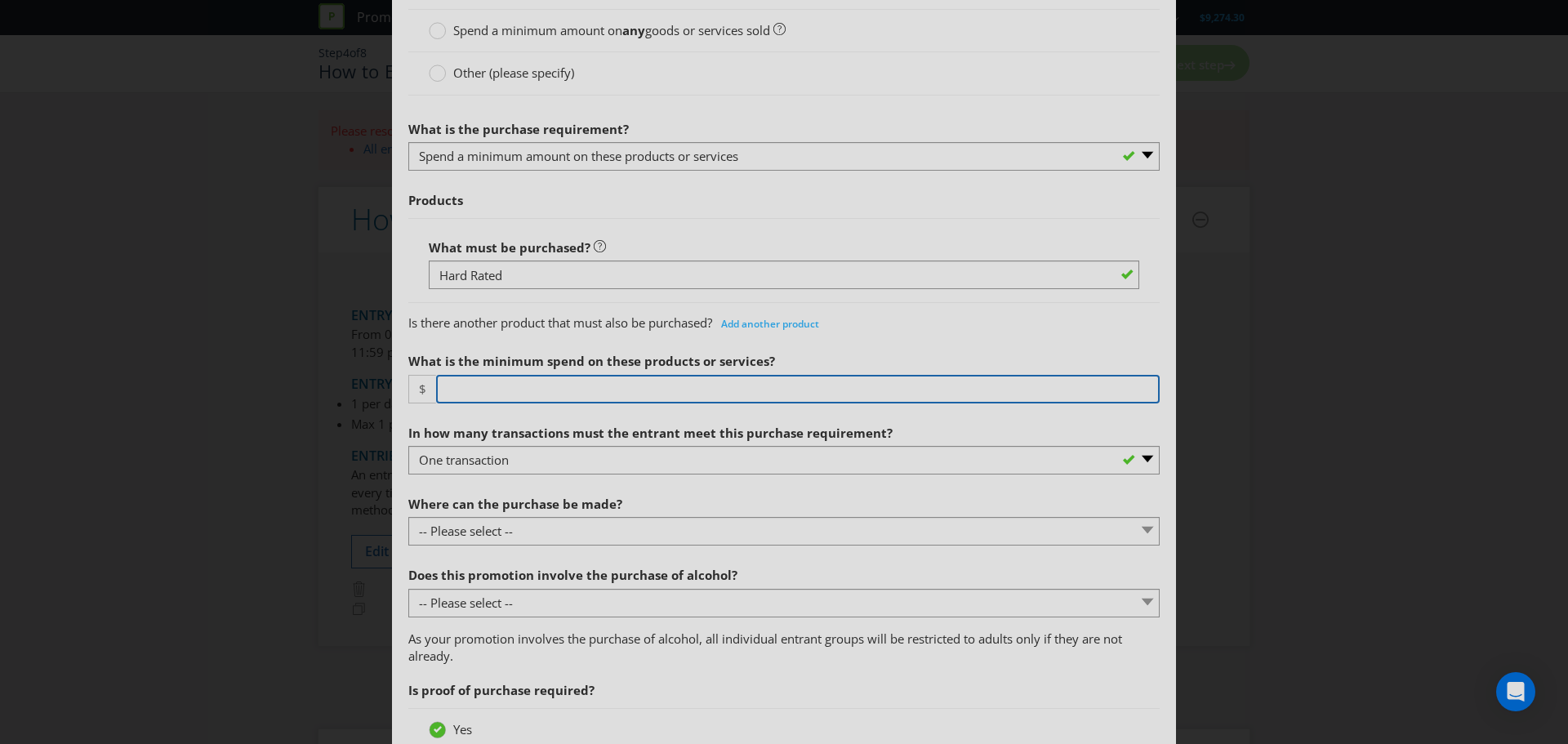
click at [568, 387] on input "number" at bounding box center [798, 389] width 723 height 28
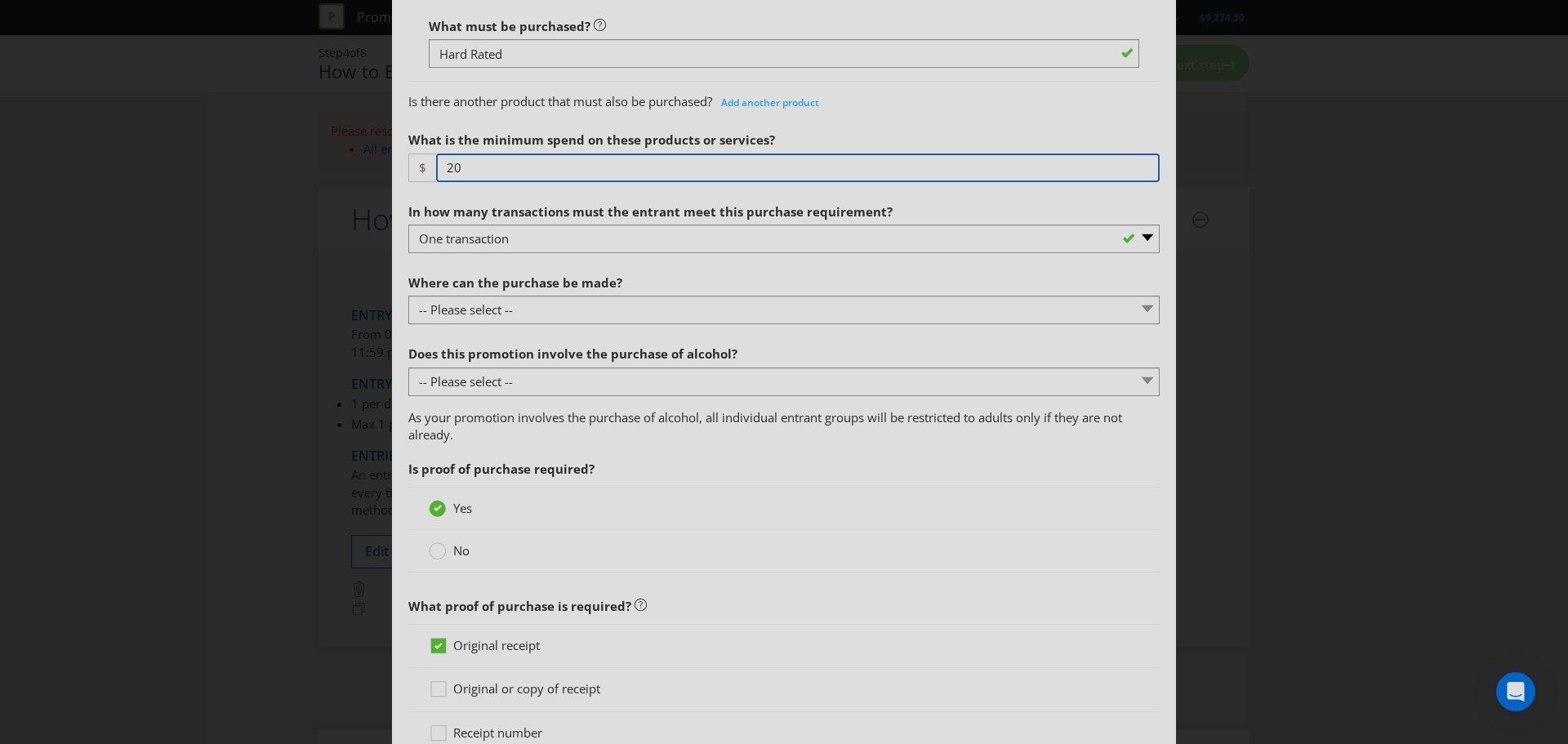
scroll to position [735, 0]
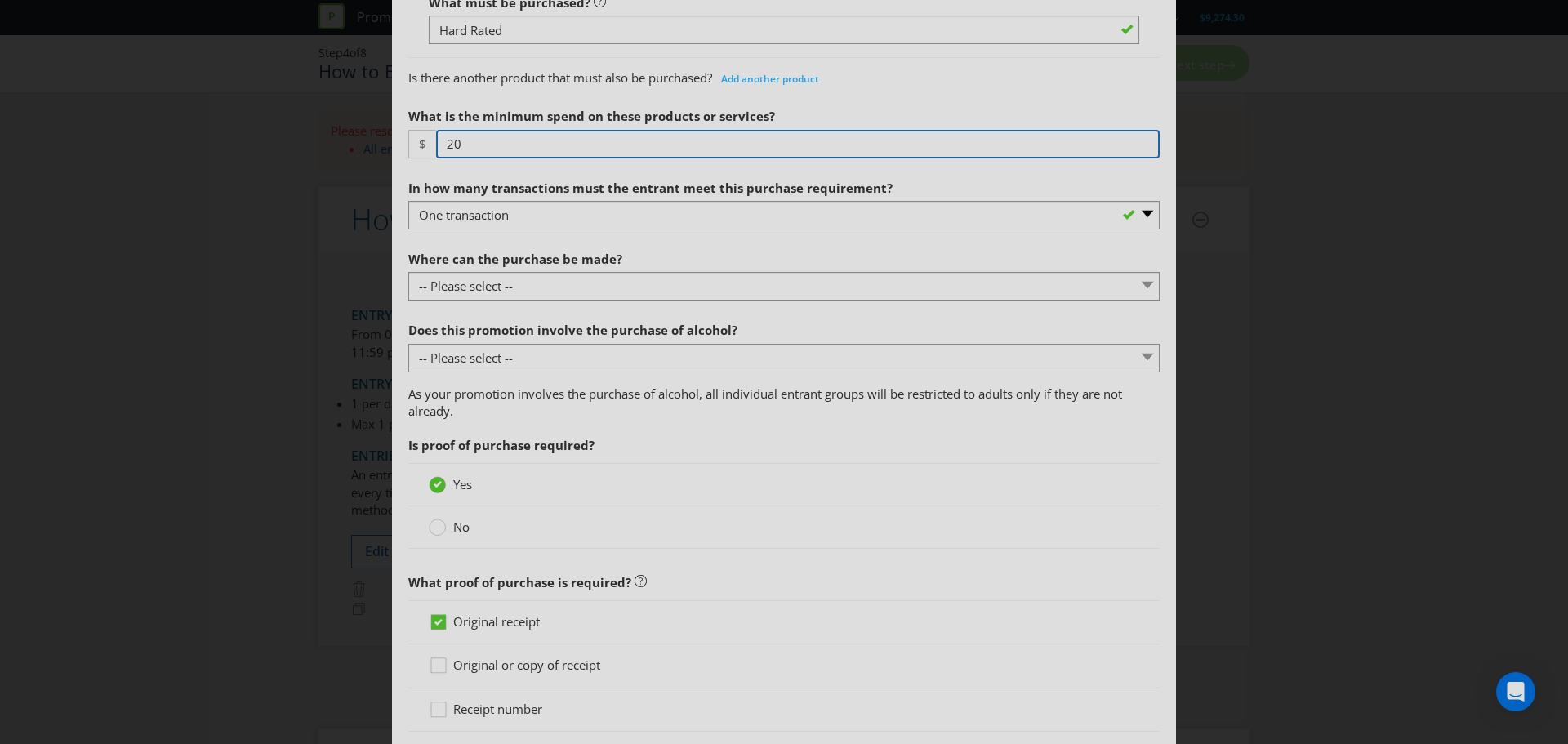
type input "20"
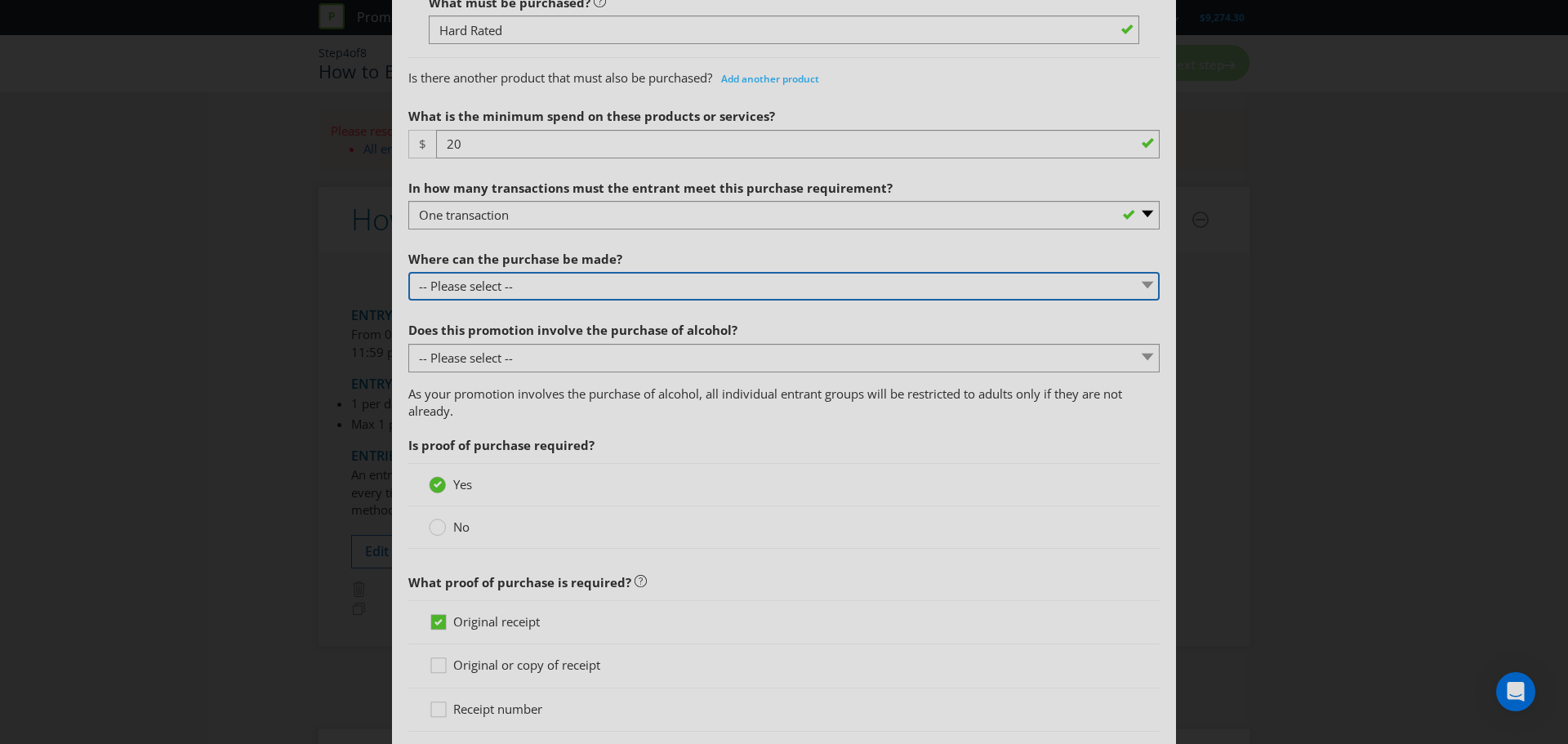
click at [585, 291] on select "-- Please select -- Any stores displaying promotional material (including onlin…" at bounding box center [784, 286] width 751 height 28
select select "ANY_DISPLAYING_PROMOTIONAL_MATERIAL"
click at [408, 272] on select "-- Please select -- Any stores displaying promotional material (including onlin…" at bounding box center [784, 286] width 751 height 28
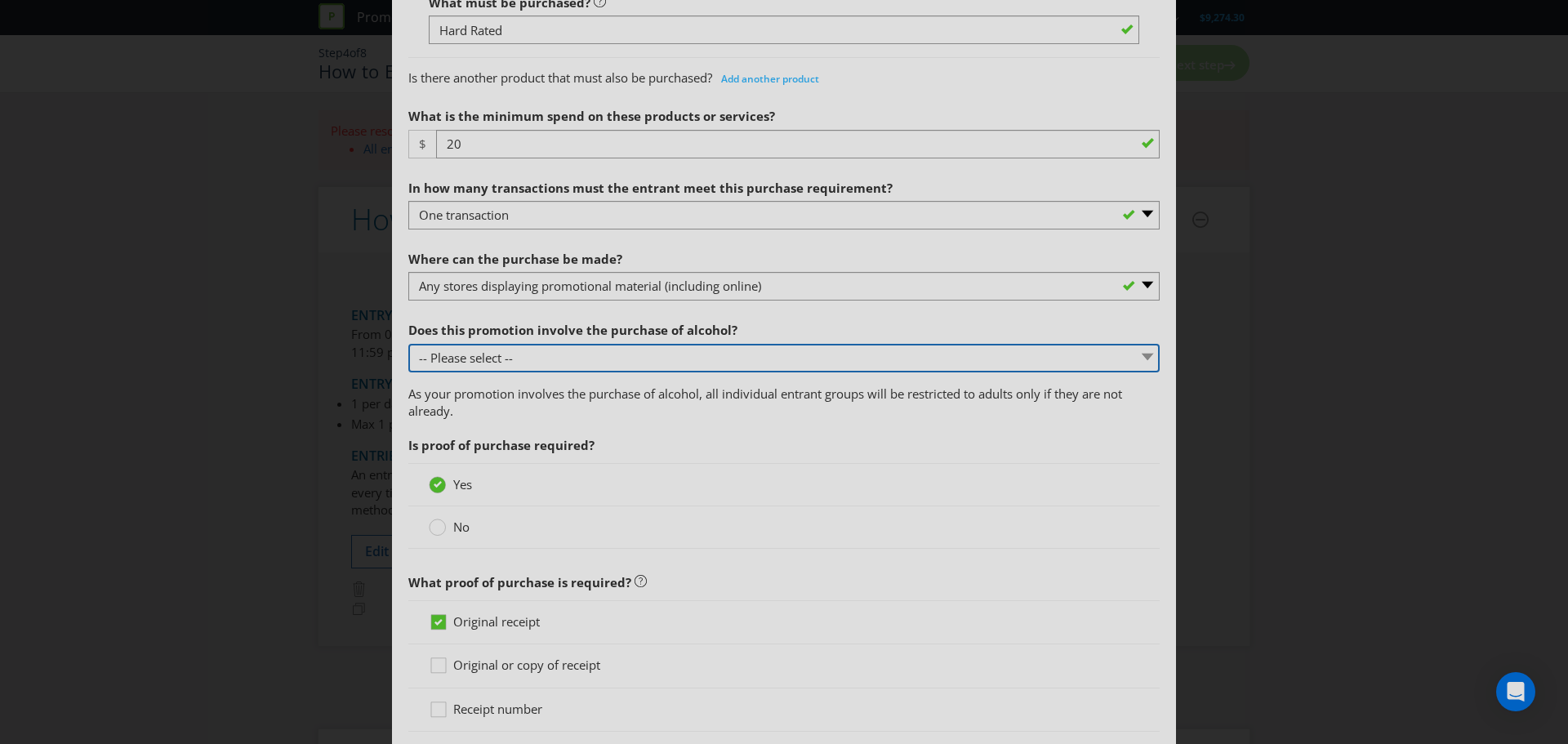
click at [534, 365] on select "-- Please select -- Yes, for on-premises consumption Yes, for off-premises cons…" at bounding box center [784, 358] width 751 height 28
select select "YES_OFF_PREMISES"
click at [408, 344] on select "-- Please select -- Yes, for on-premises consumption Yes, for off-premises cons…" at bounding box center [784, 358] width 751 height 28
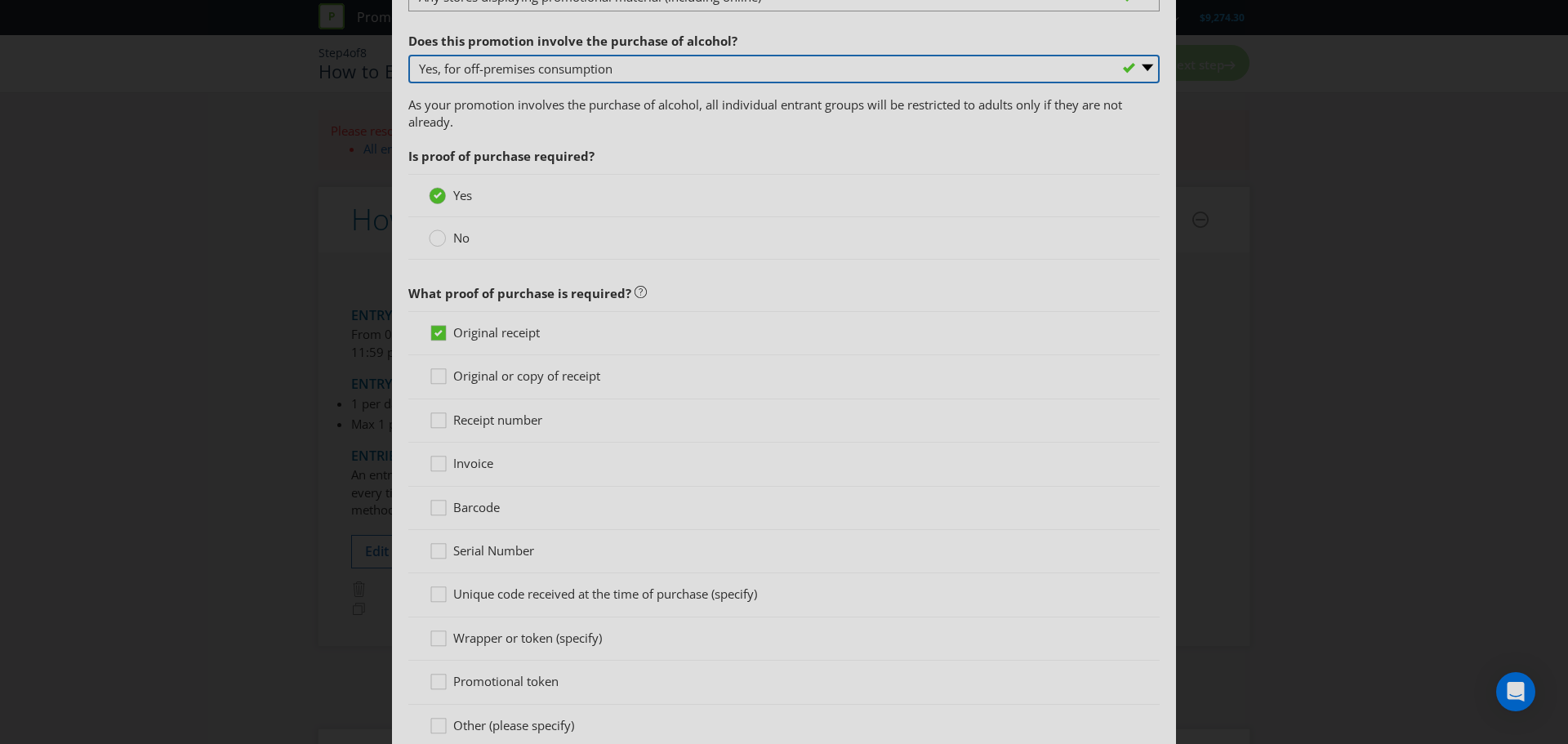
scroll to position [1061, 0]
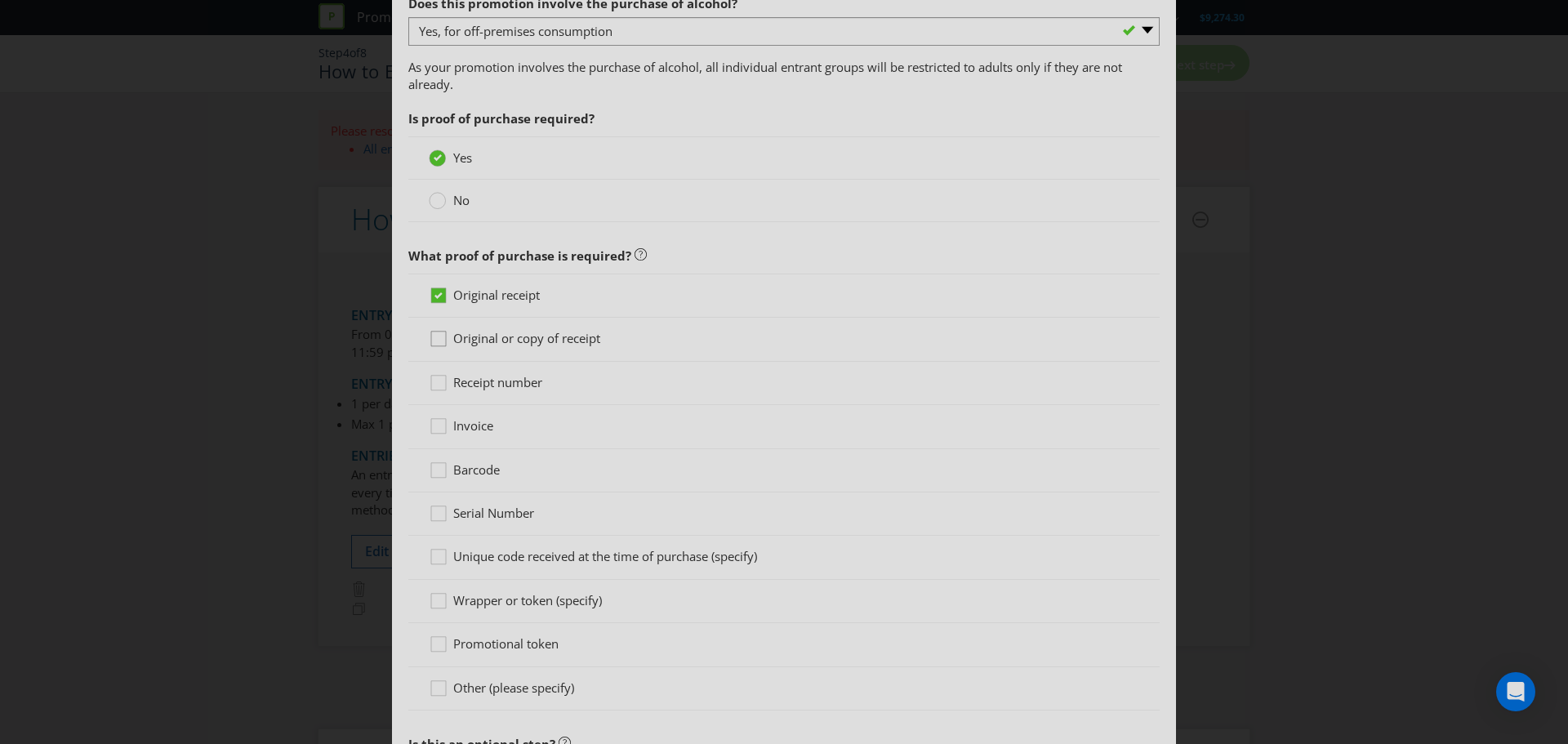
click at [444, 342] on icon at bounding box center [440, 342] width 24 height 24
click at [0, 0] on input "Original or copy of receipt" at bounding box center [0, 0] width 0 height 0
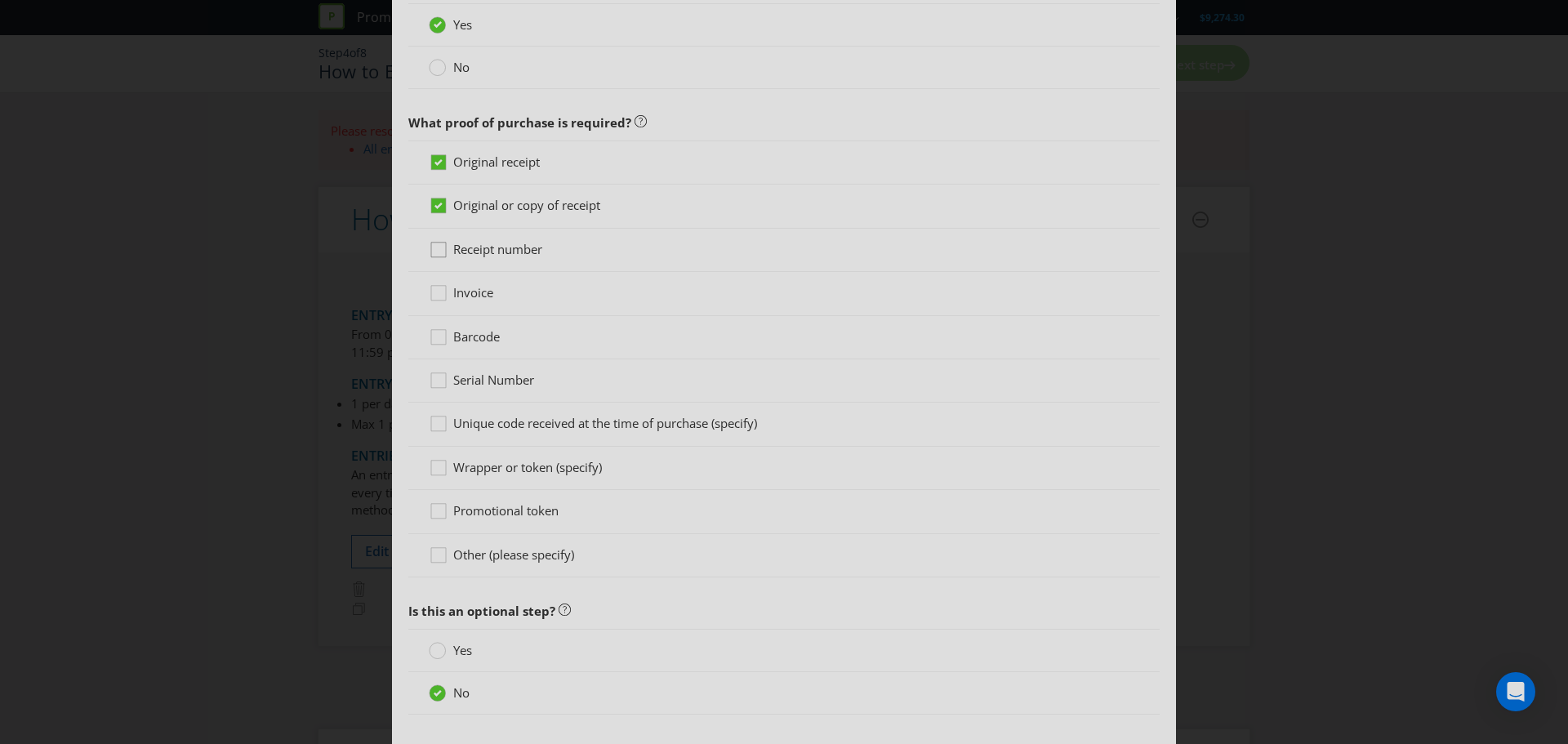
scroll to position [1225, 0]
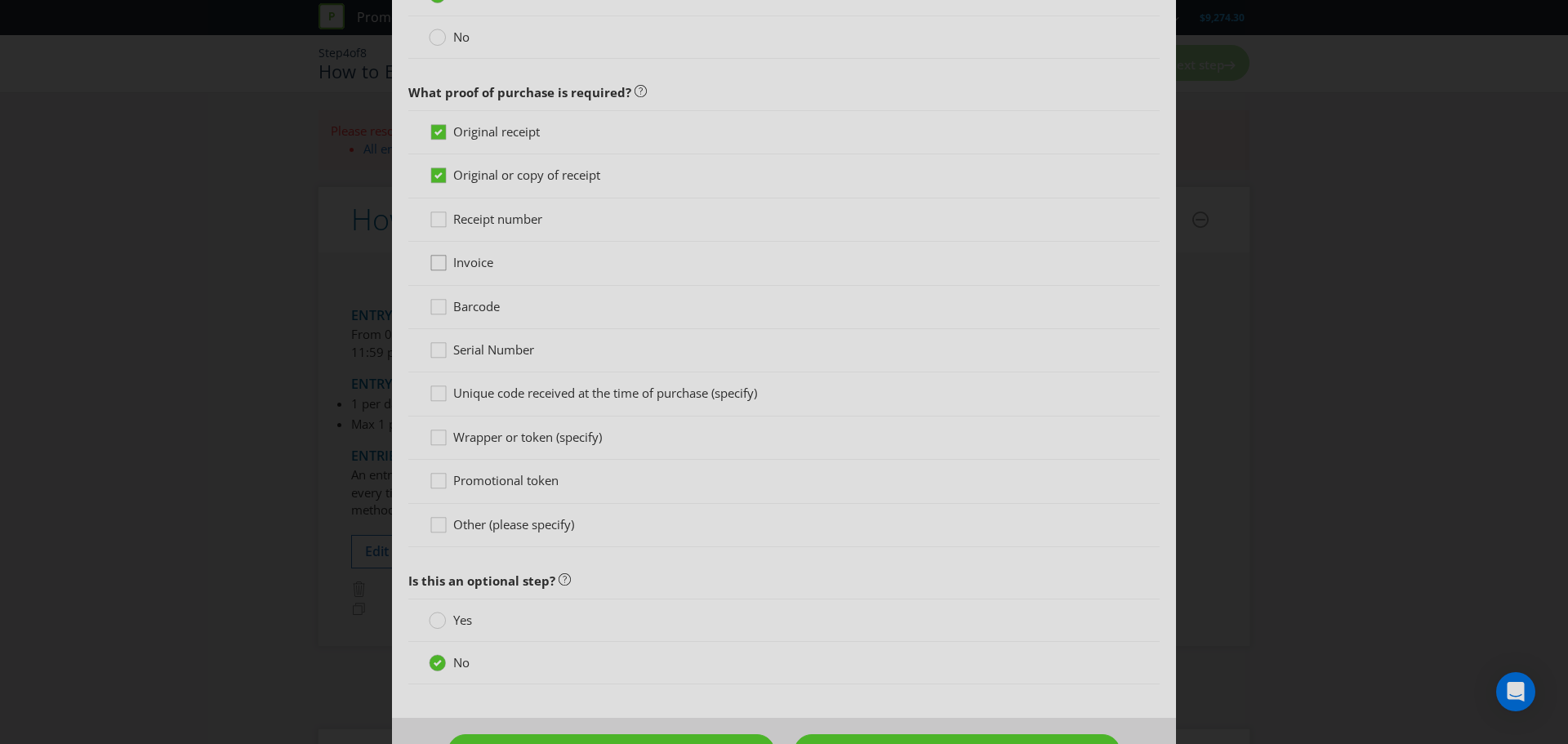
click at [436, 266] on icon at bounding box center [440, 266] width 24 height 24
click at [0, 0] on input "Invoice" at bounding box center [0, 0] width 0 height 0
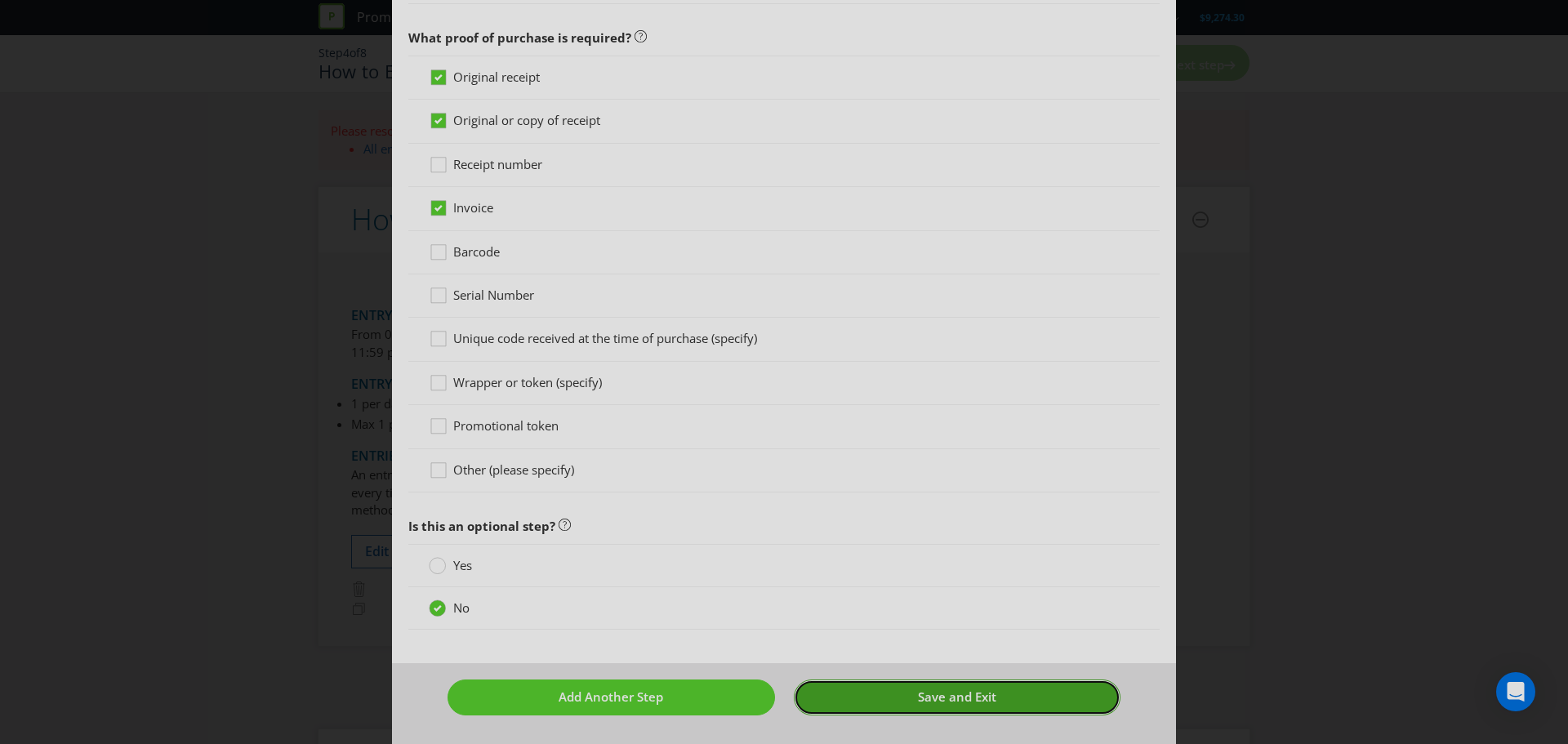
click at [855, 696] on button "Save and Exit" at bounding box center [957, 696] width 327 height 35
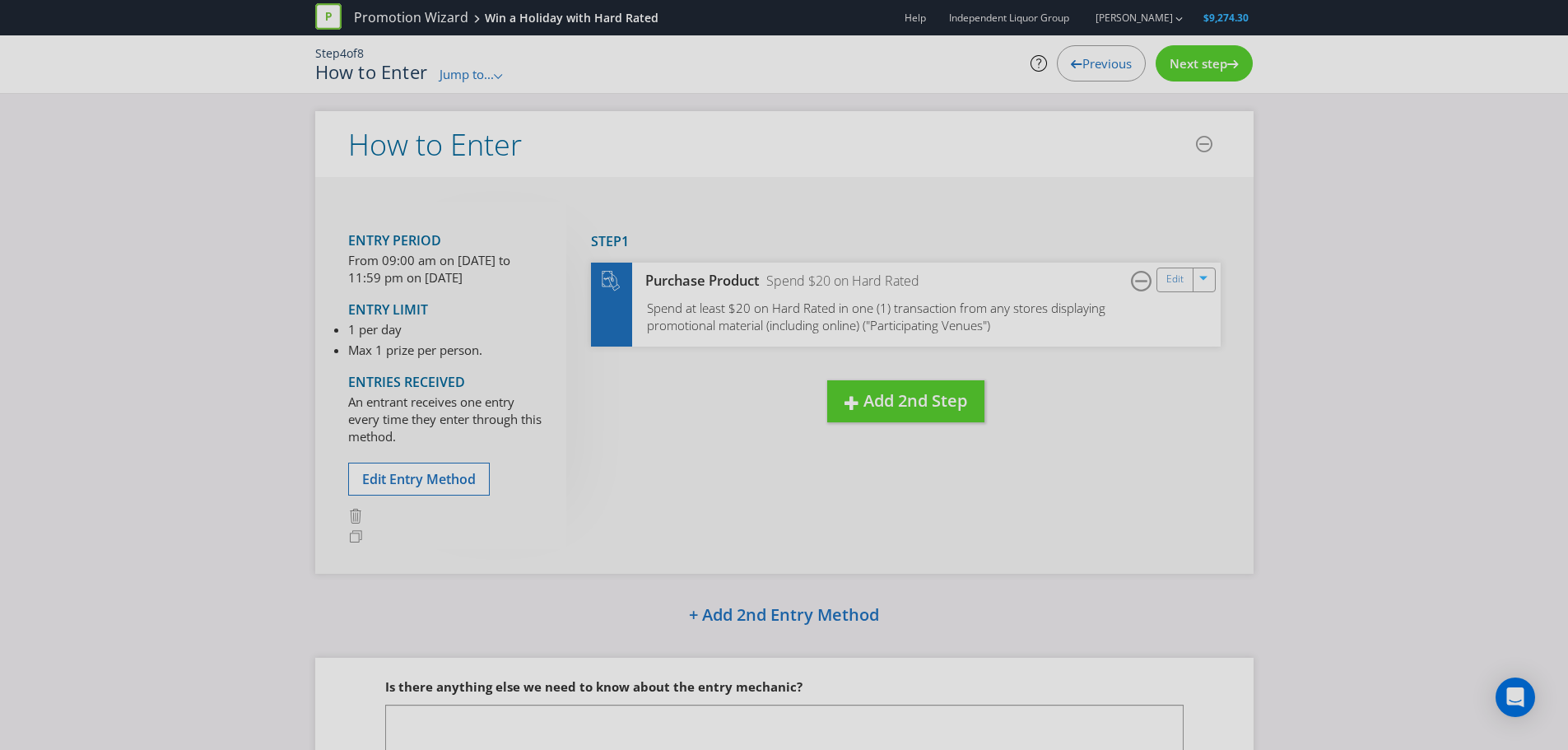
click at [1220, 64] on span "Next step" at bounding box center [1198, 64] width 57 height 17
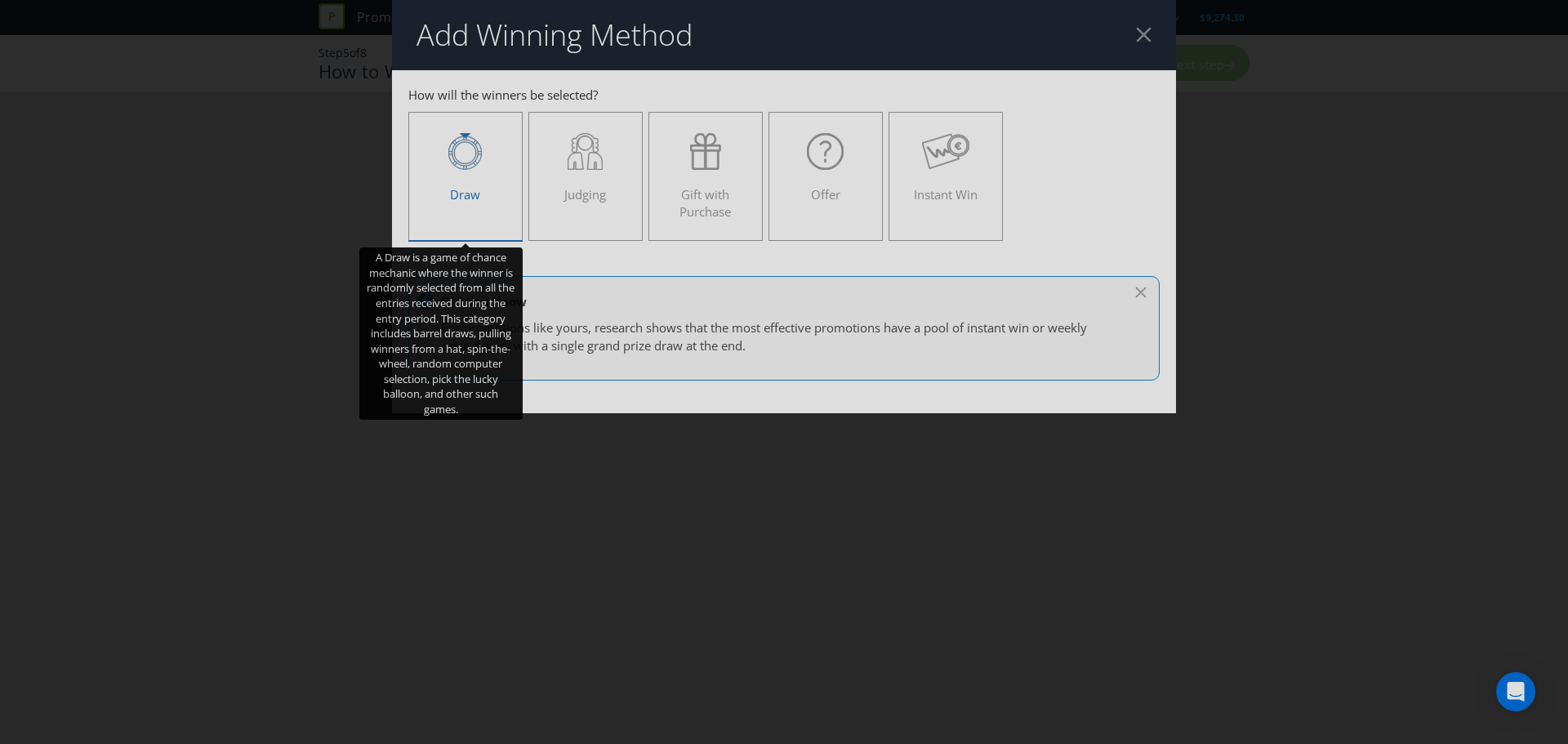
click at [490, 201] on div "Draw" at bounding box center [465, 170] width 80 height 73
click at [0, 0] on input "Draw" at bounding box center [0, 0] width 0 height 0
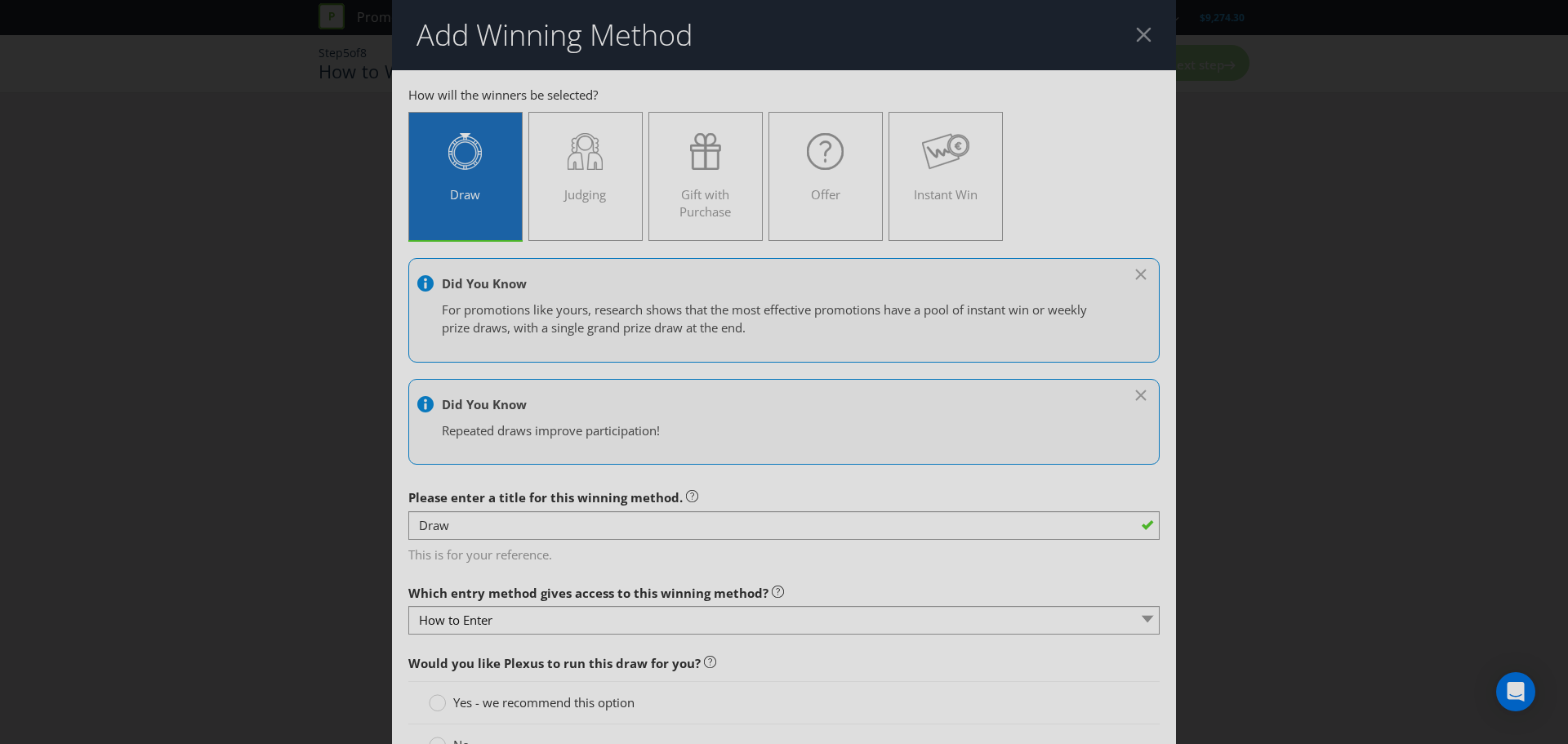
click at [1136, 35] on div at bounding box center [1144, 34] width 16 height 16
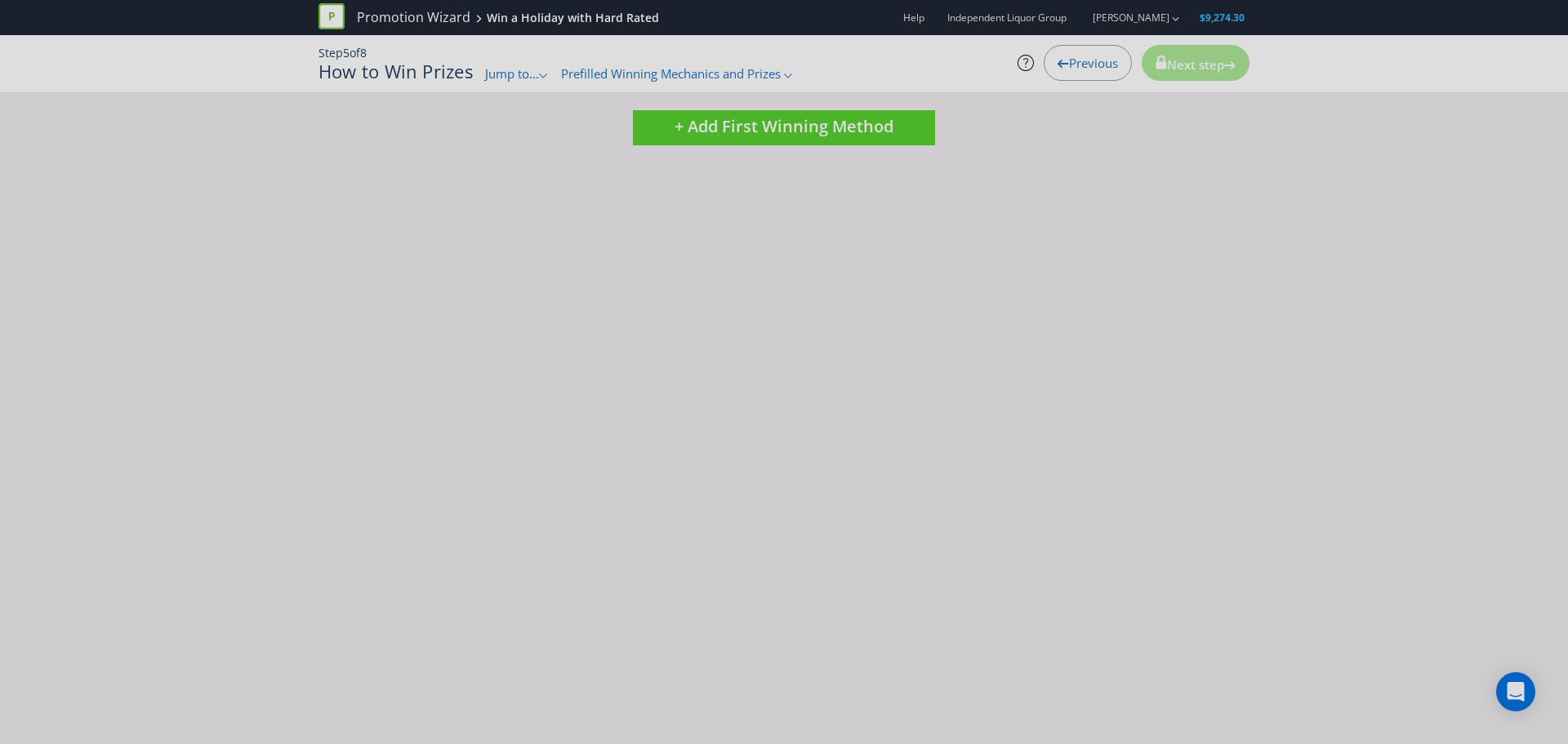
click at [1058, 70] on div "Previous" at bounding box center [1088, 63] width 89 height 36
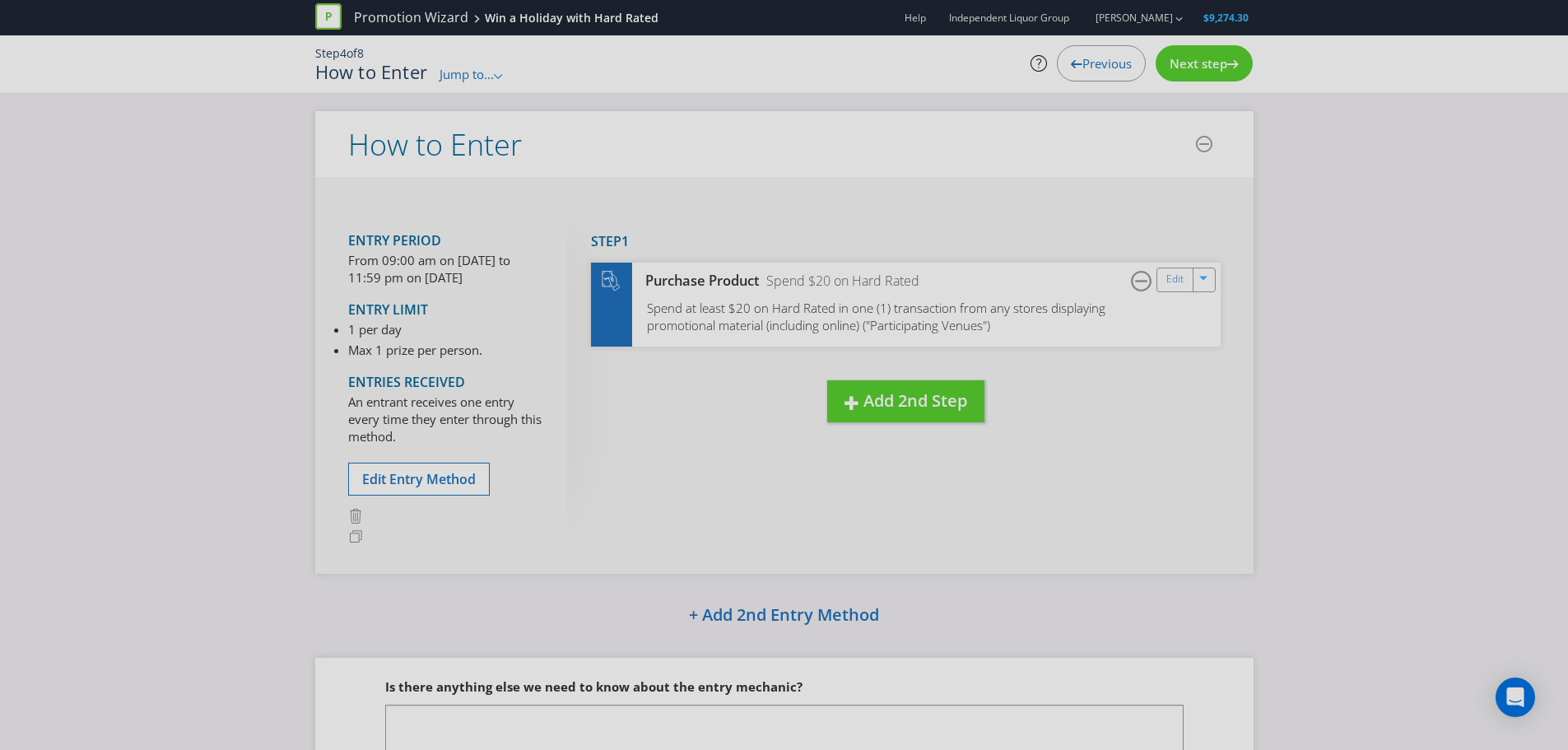
click at [855, 260] on div "Step 1 Purchase Product Spend $20 on Hard Rated Edit Spend at least $20 on Hard…" at bounding box center [906, 290] width 630 height 112
click at [1182, 287] on link "Edit" at bounding box center [1175, 279] width 18 height 19
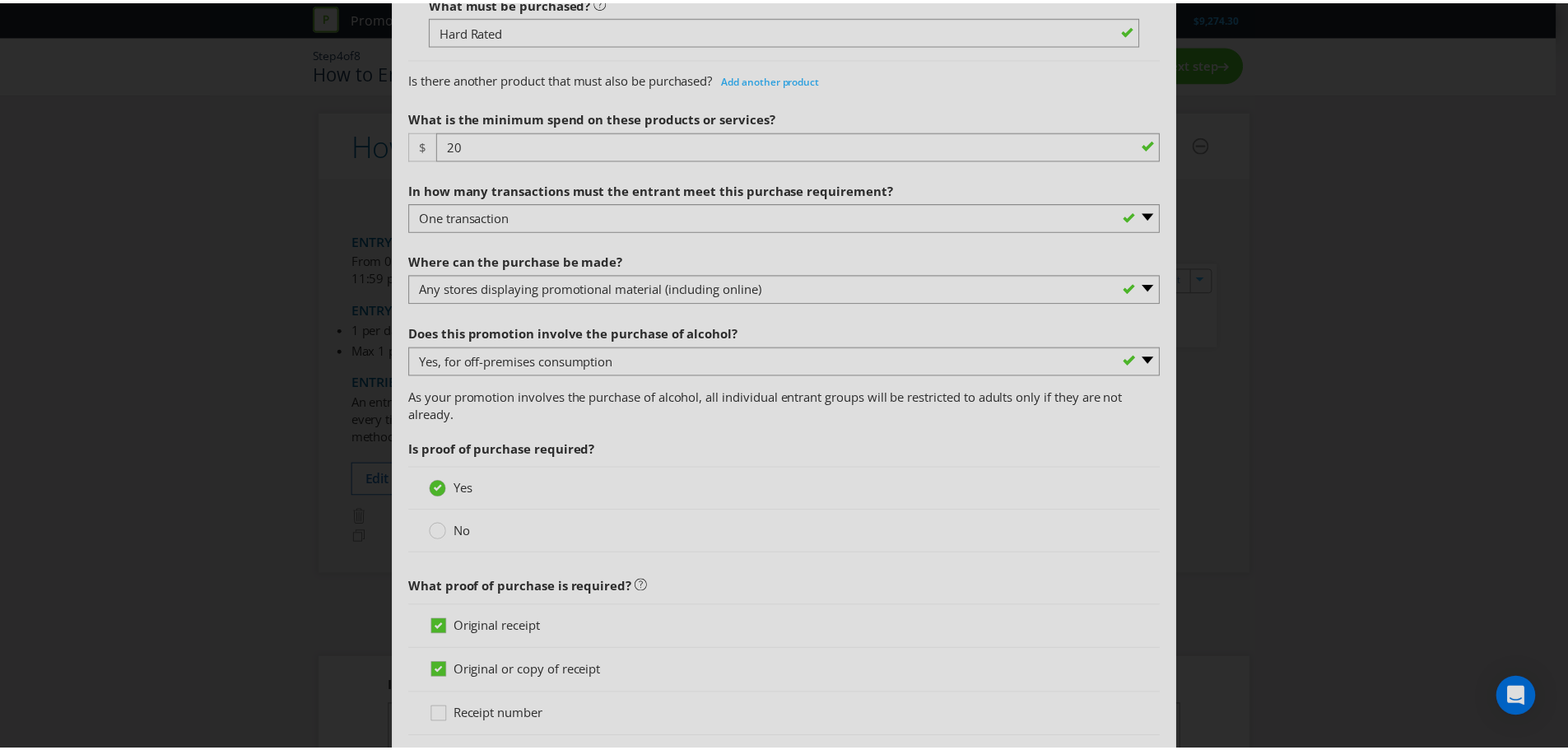
scroll to position [1290, 0]
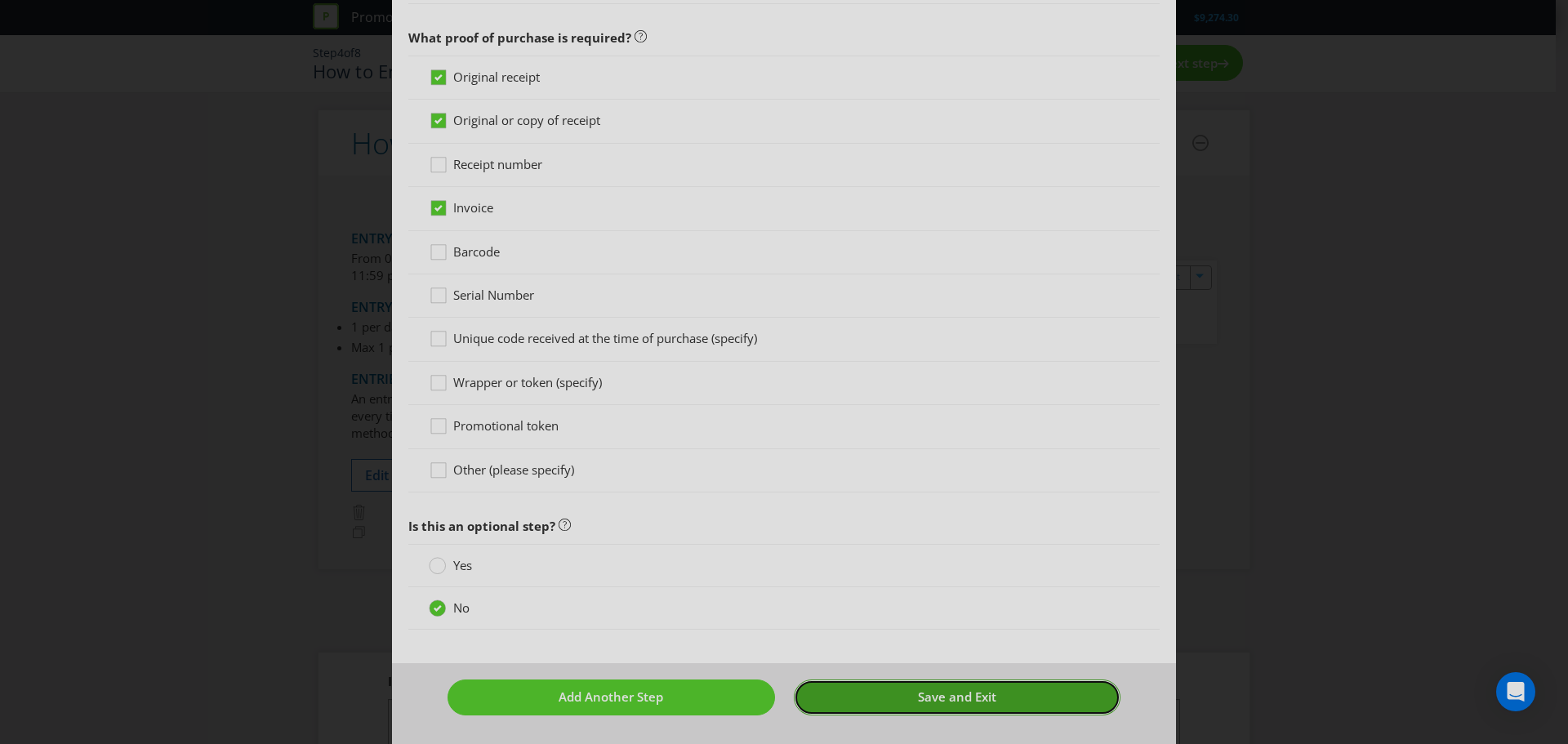
click at [918, 701] on span "Save and Exit" at bounding box center [957, 696] width 79 height 17
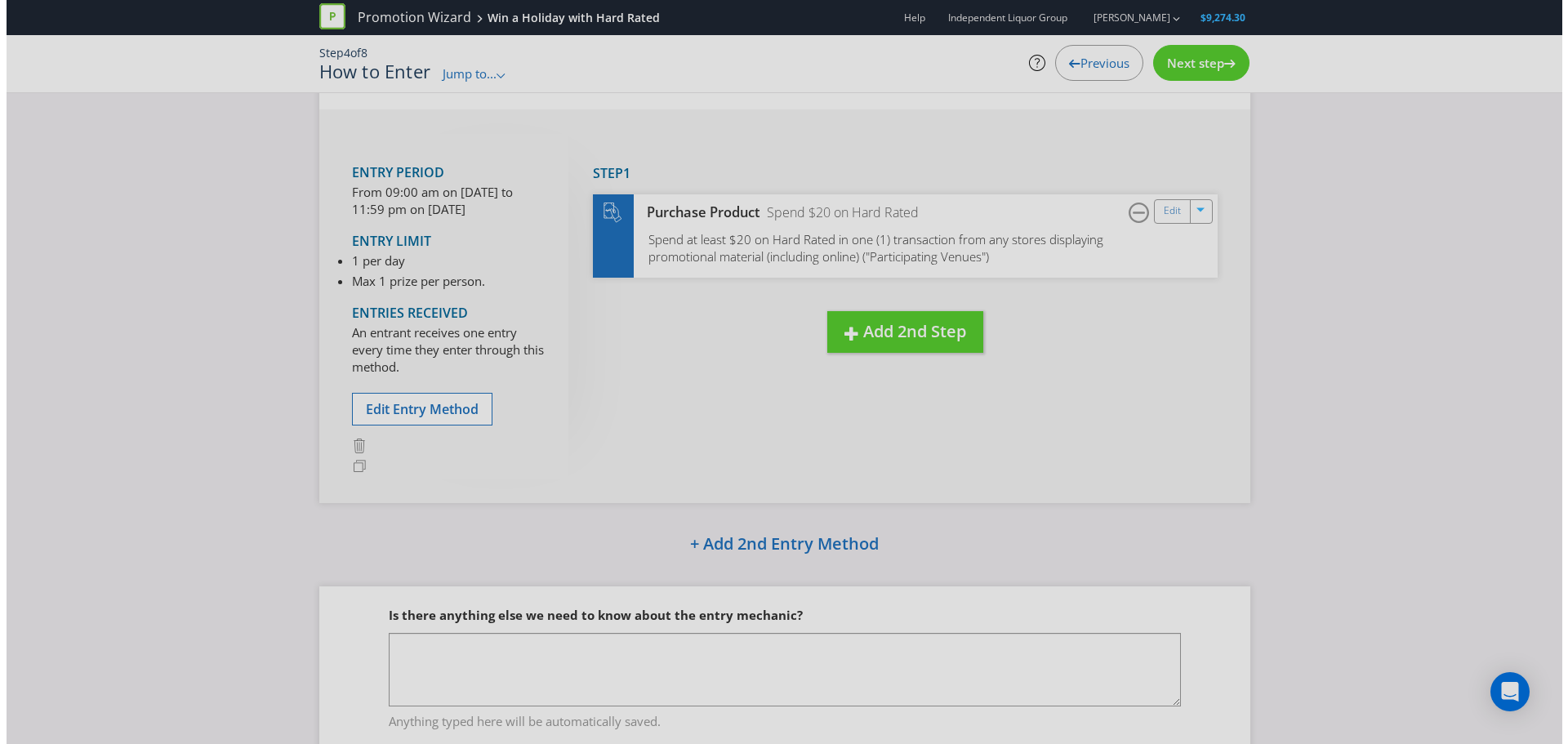
scroll to position [134, 0]
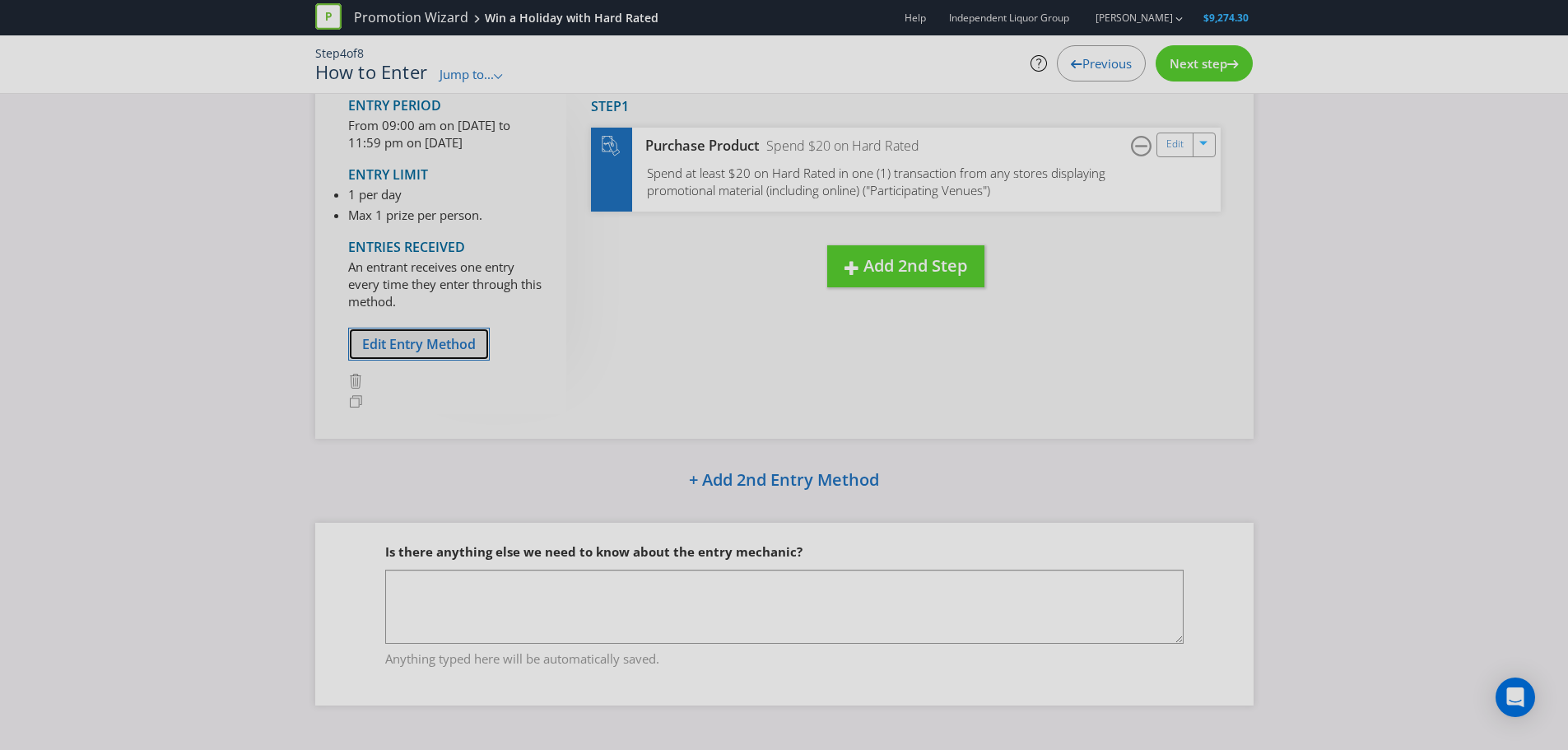
click at [430, 341] on span "Edit Entry Method" at bounding box center [418, 344] width 114 height 19
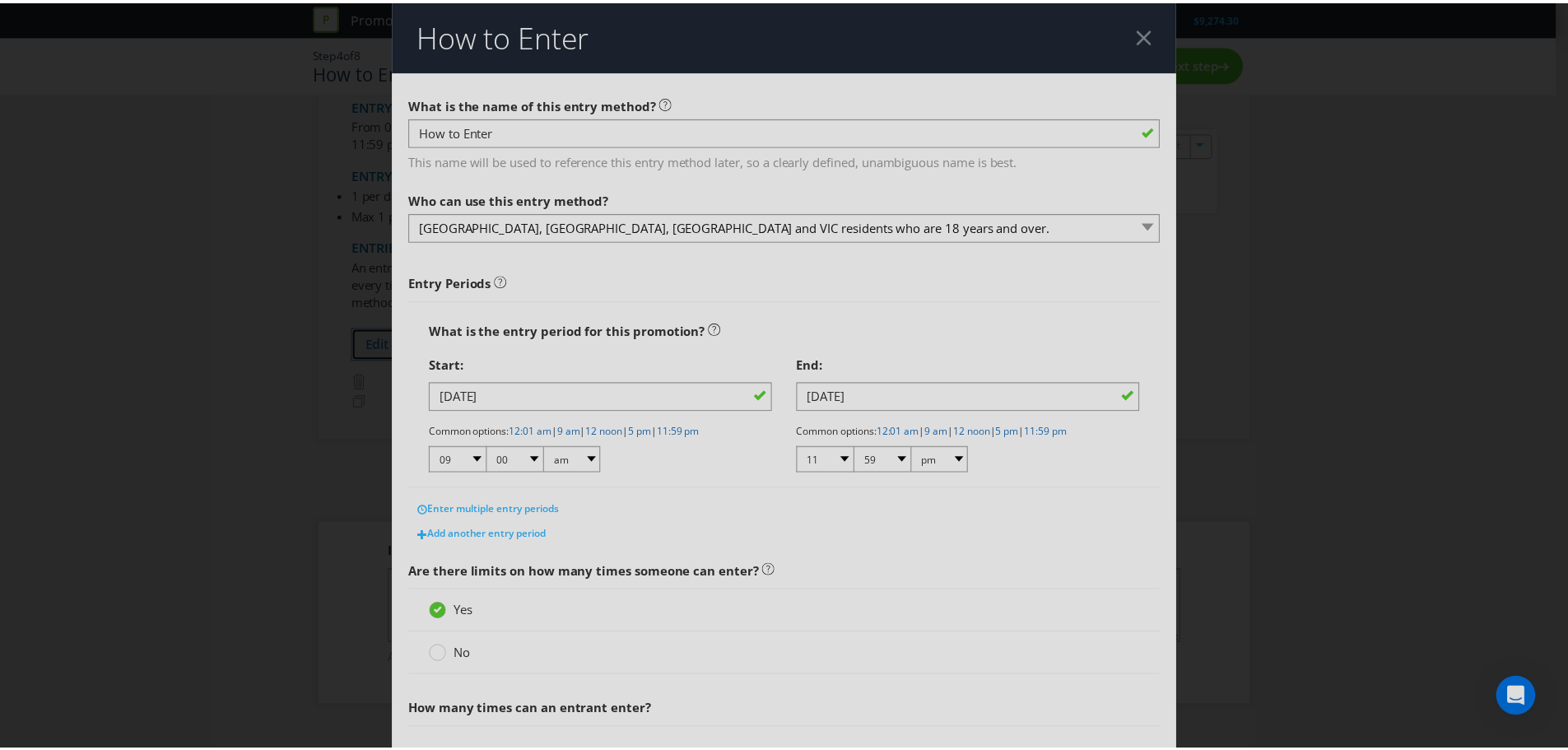
scroll to position [407, 0]
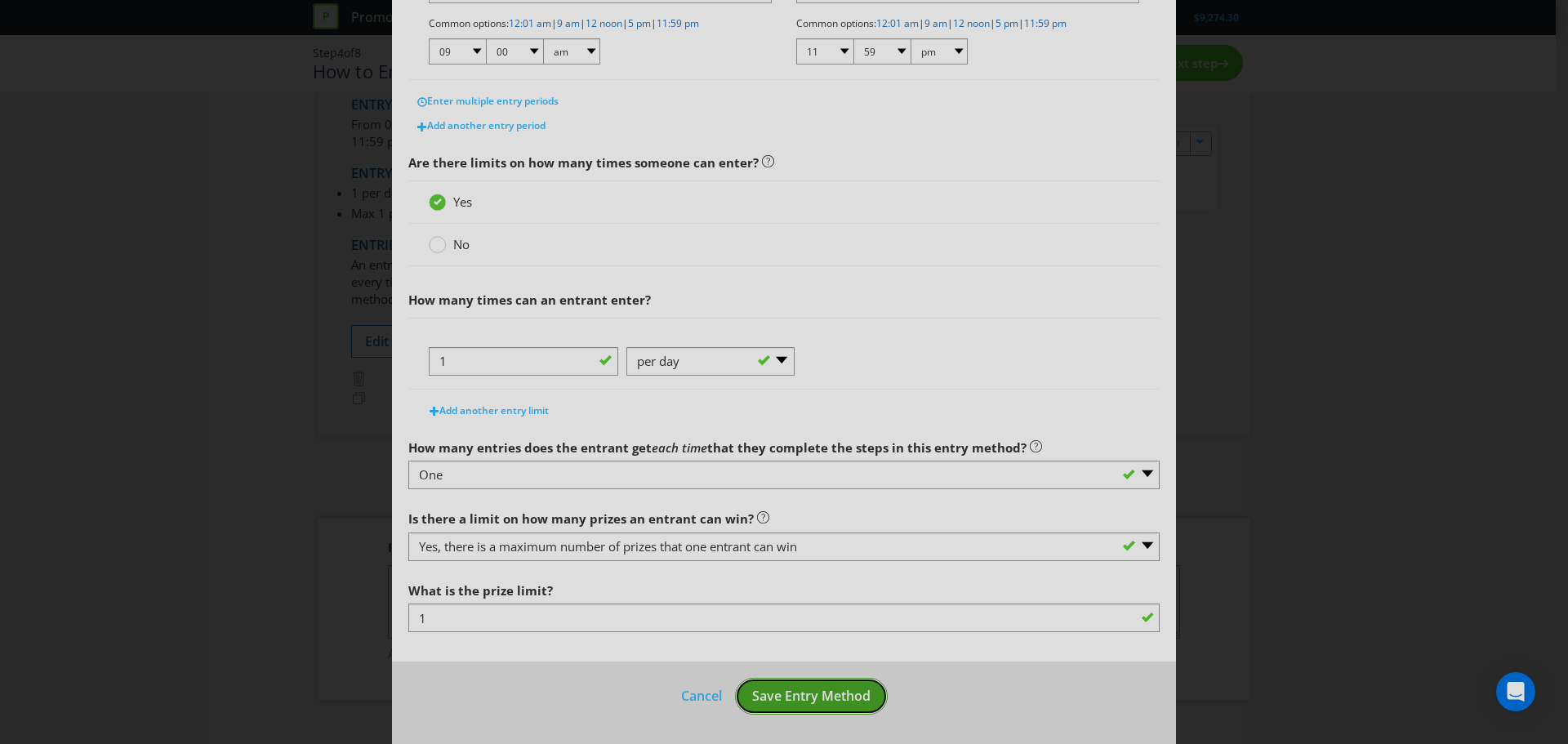
click at [850, 702] on span "Save Entry Method" at bounding box center [811, 696] width 119 height 18
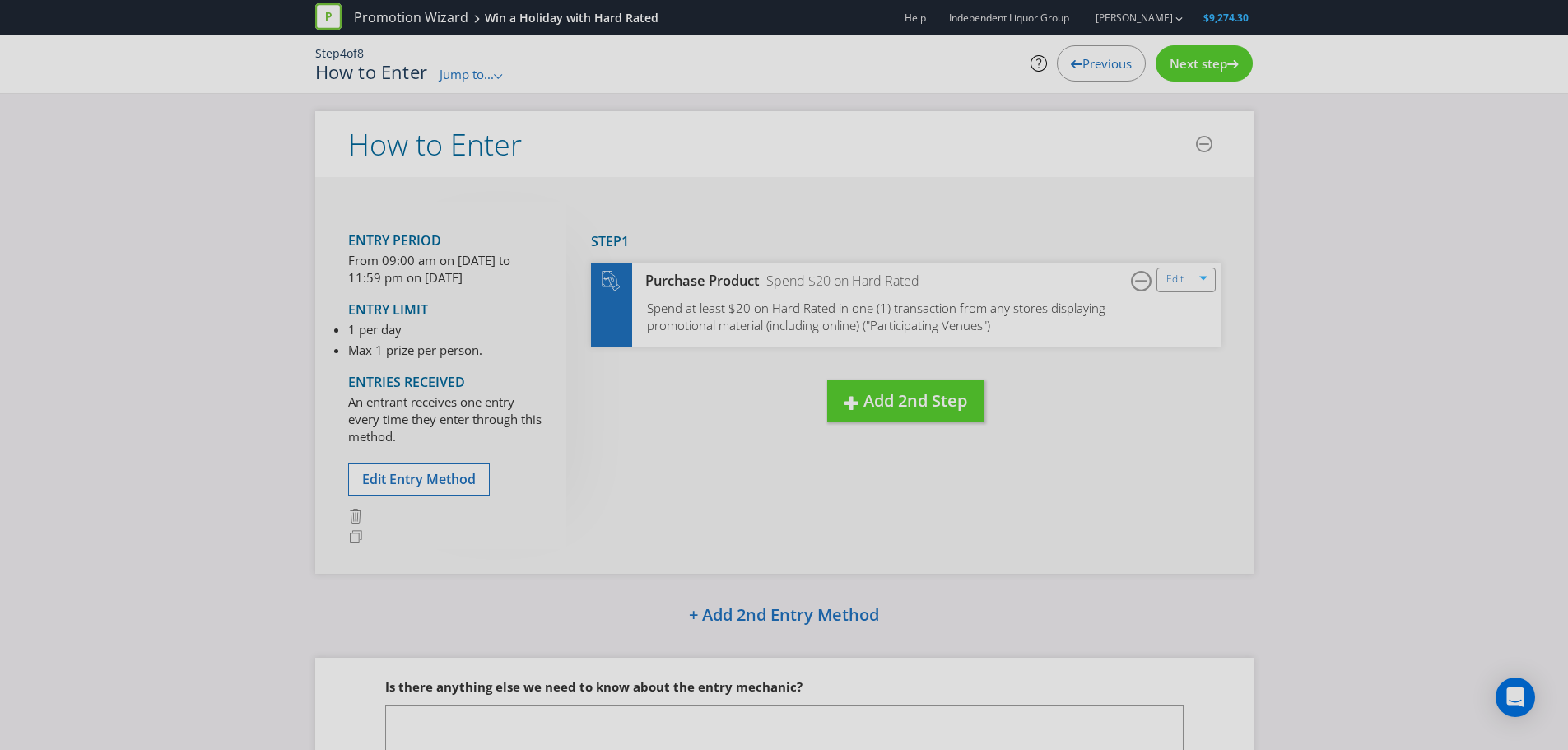
click at [1082, 73] on div "Previous" at bounding box center [1101, 63] width 89 height 36
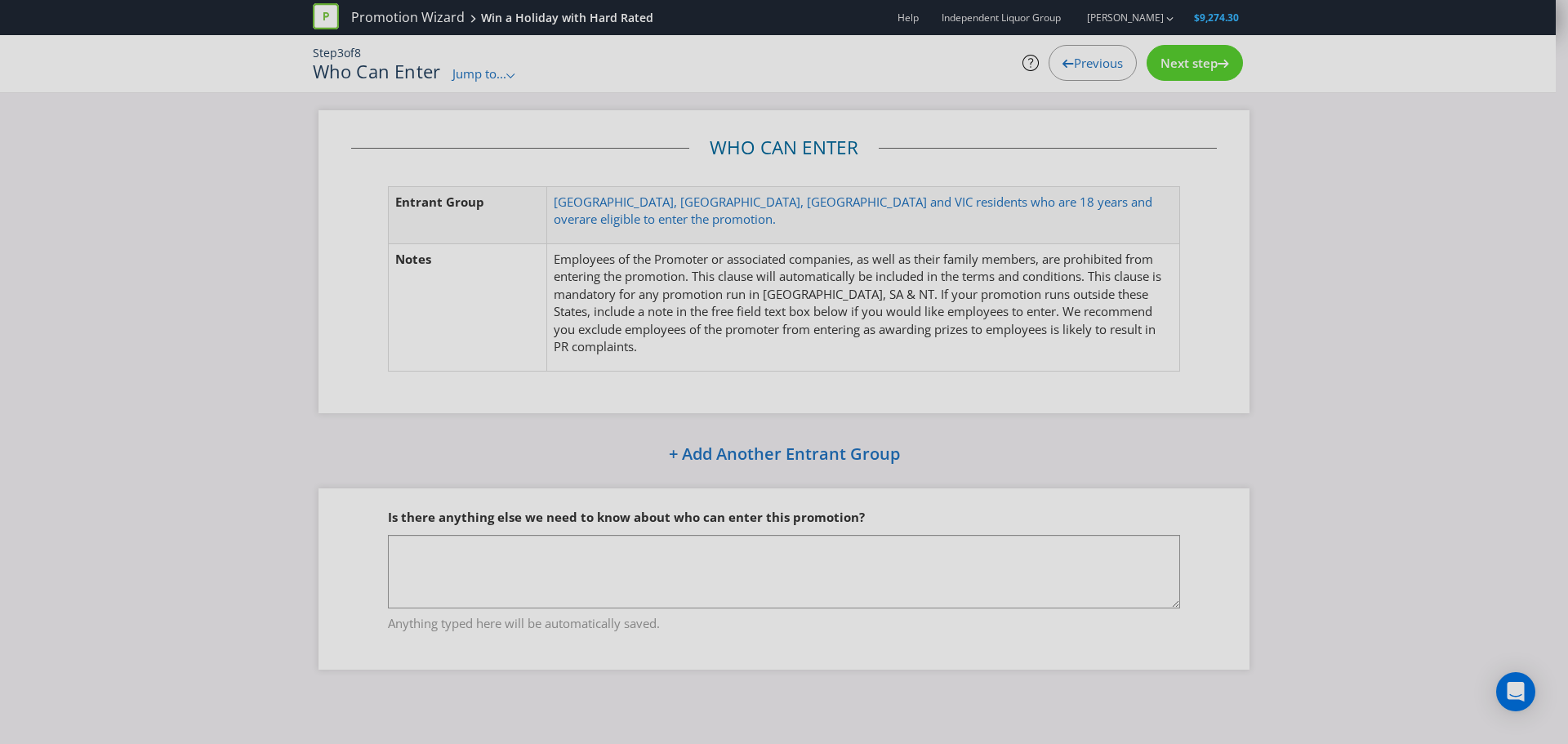
click at [1074, 73] on div "Previous" at bounding box center [1093, 63] width 89 height 36
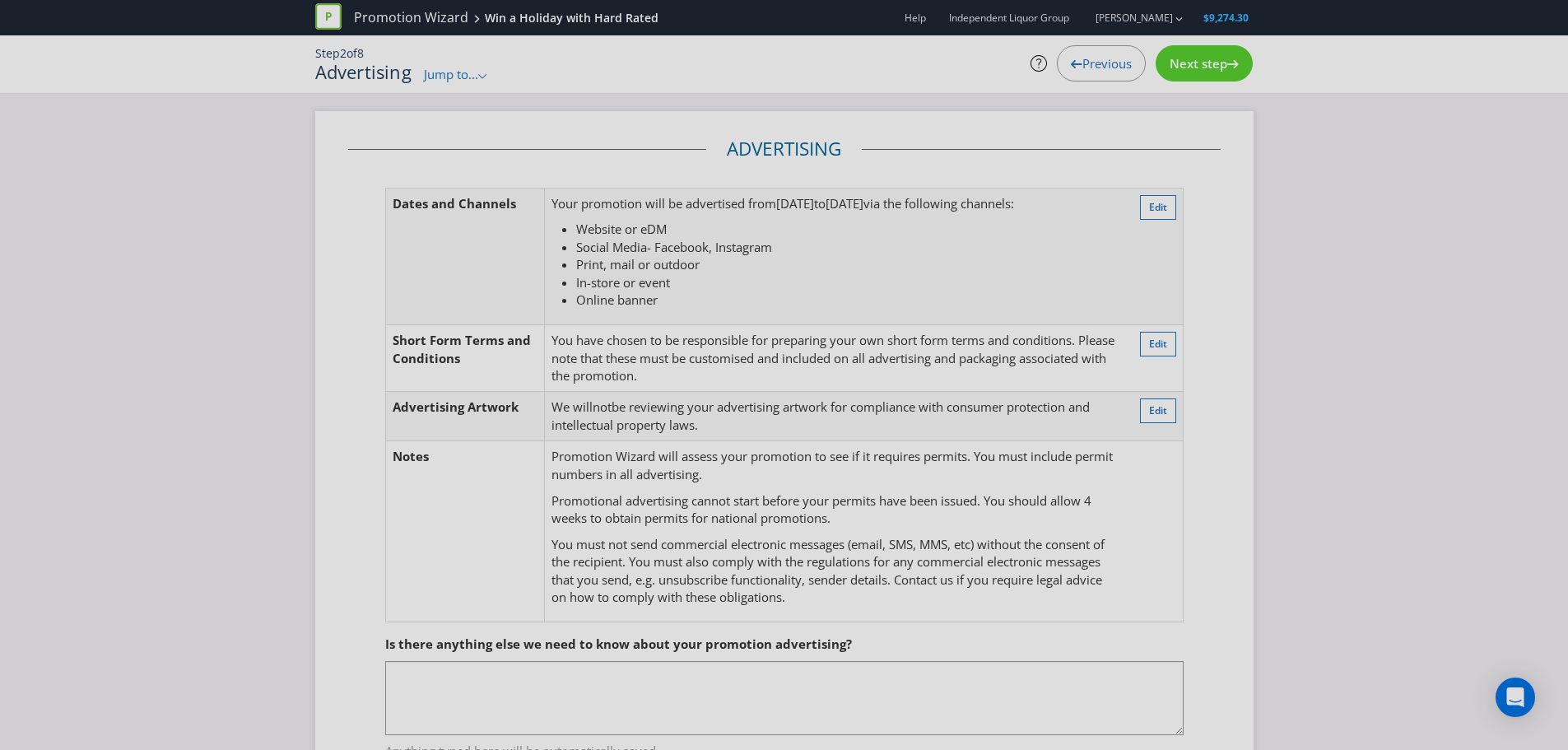
click at [1094, 68] on span "Previous" at bounding box center [1107, 64] width 50 height 17
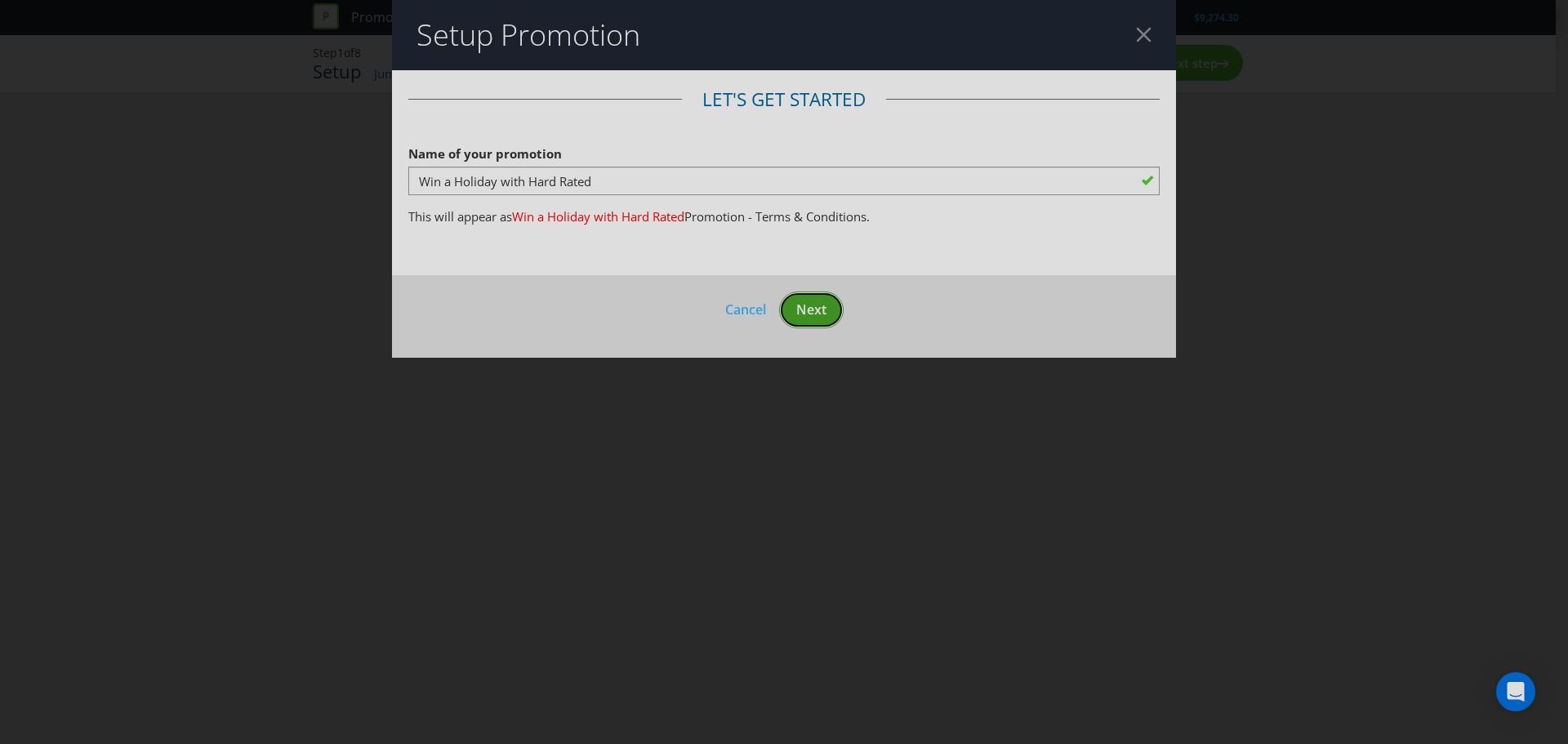
click at [819, 320] on button "Next" at bounding box center [811, 310] width 64 height 37
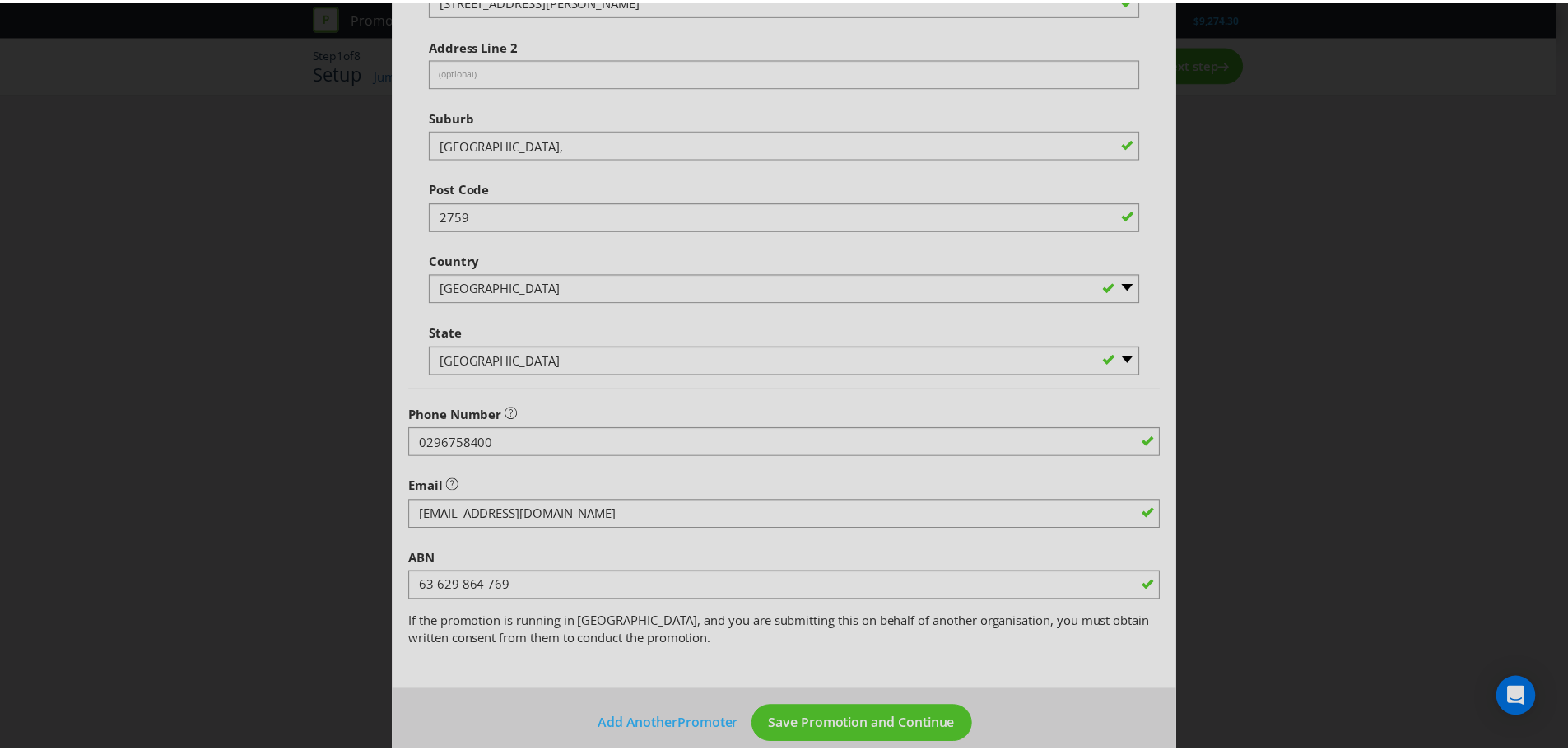
scroll to position [412, 0]
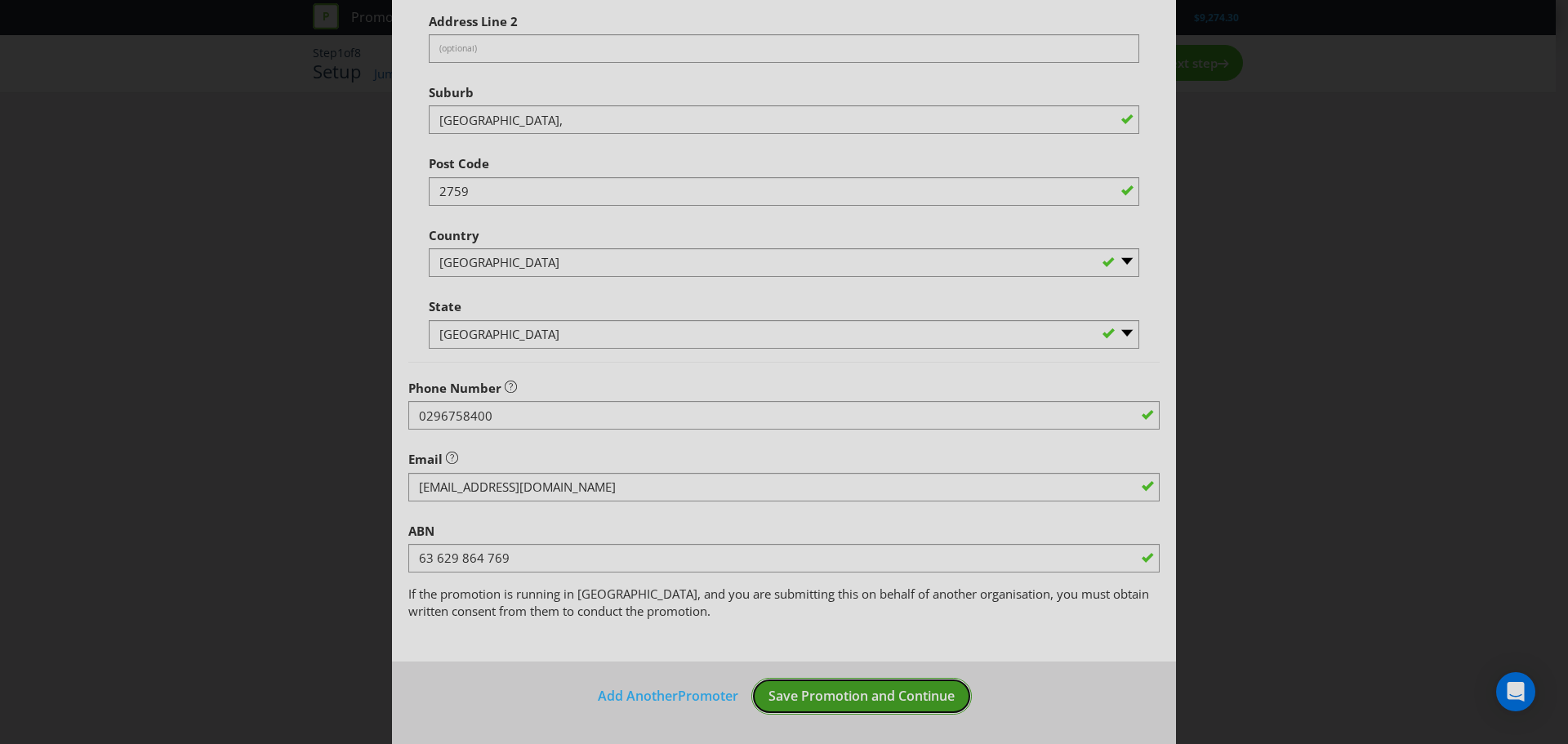
click at [850, 704] on span "Save Promotion and Continue" at bounding box center [861, 696] width 186 height 18
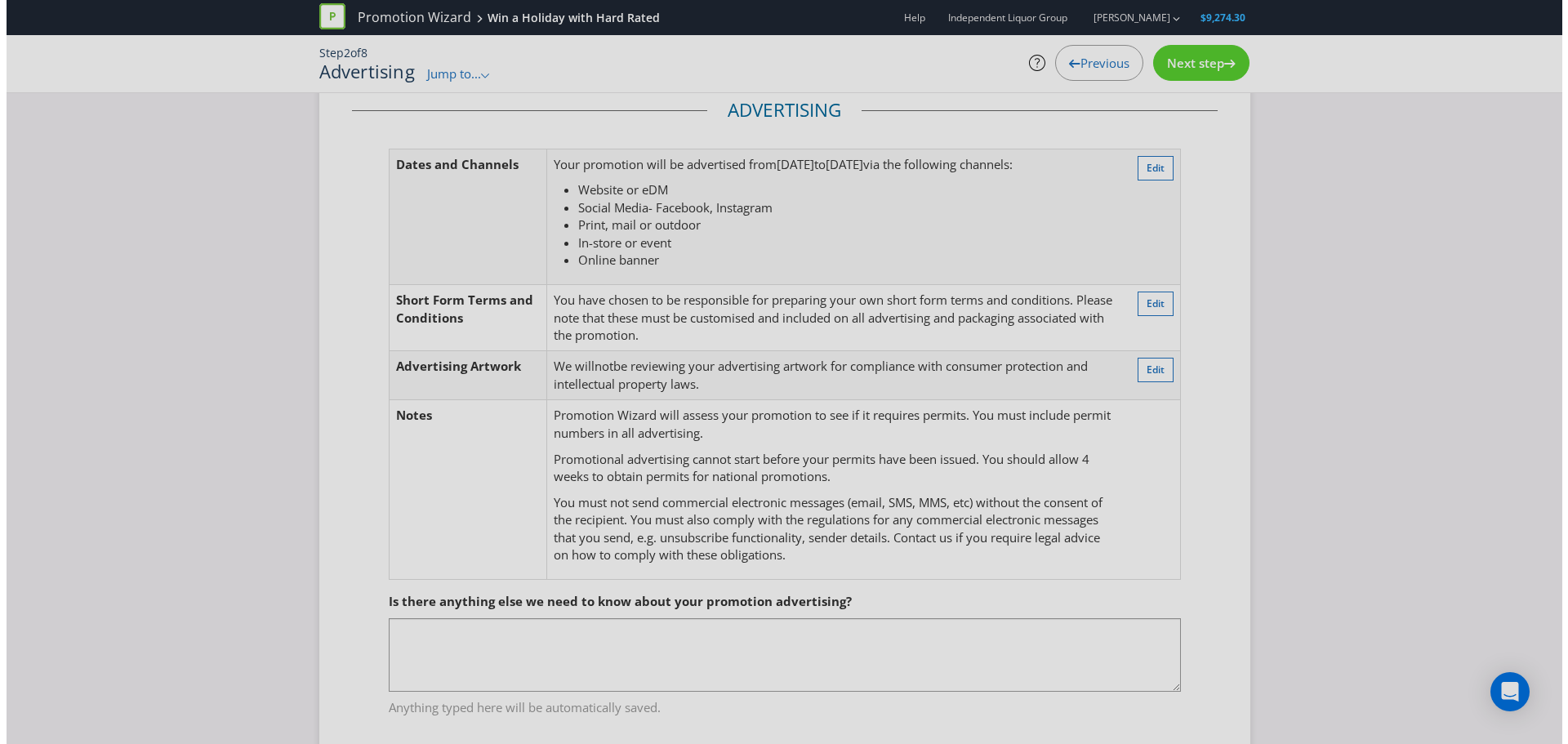
scroll to position [71, 0]
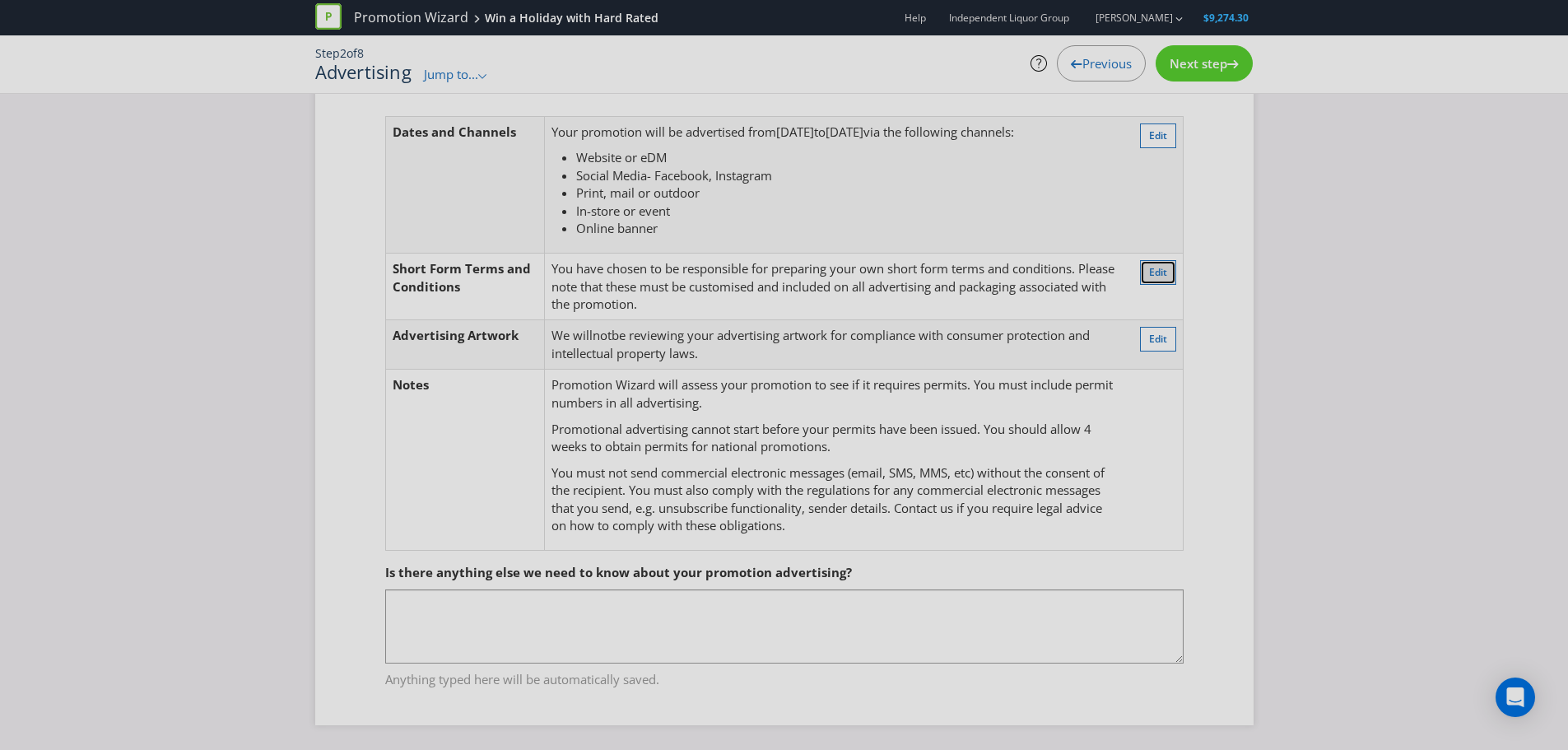
click at [1161, 274] on span "Edit" at bounding box center [1158, 272] width 19 height 14
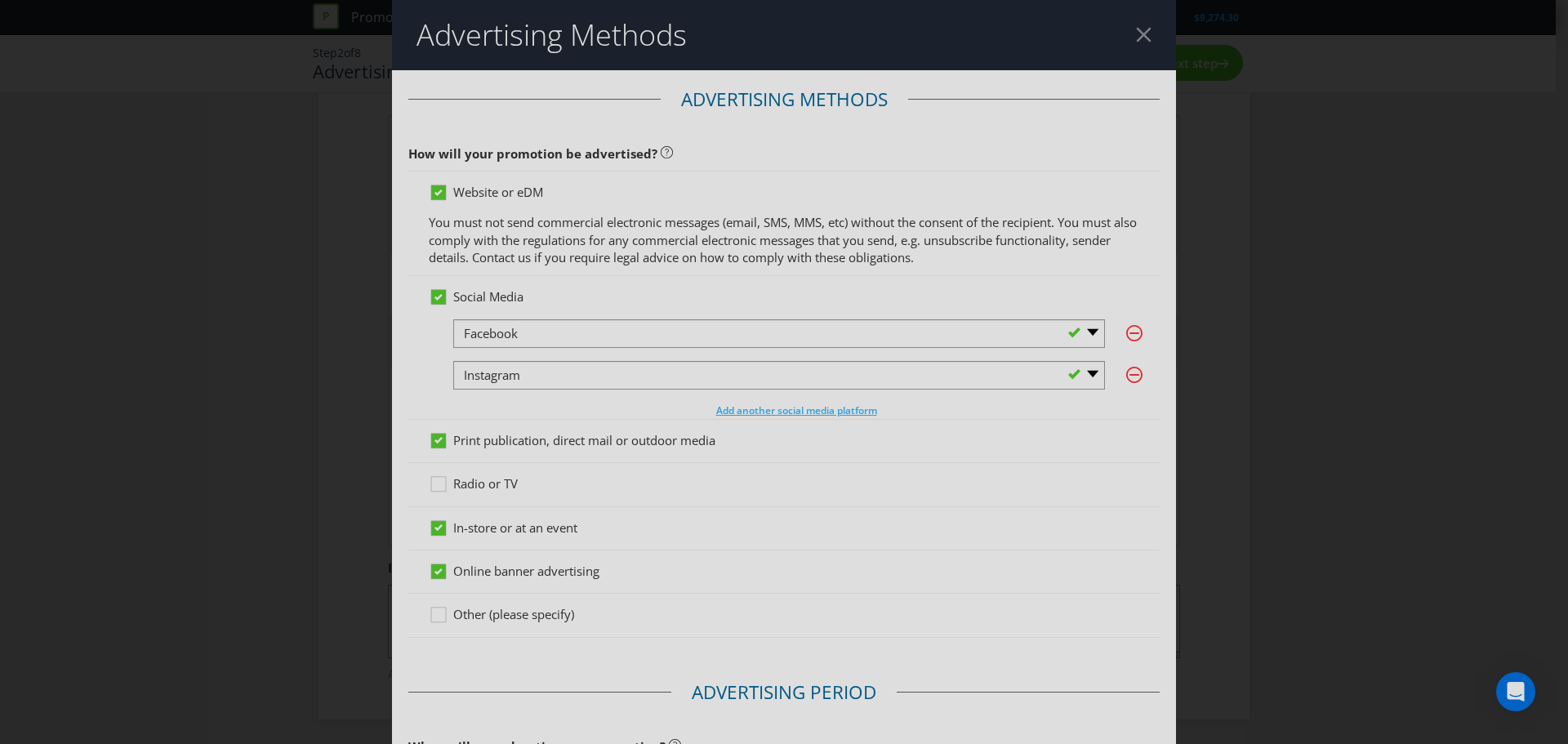
scroll to position [606, 0]
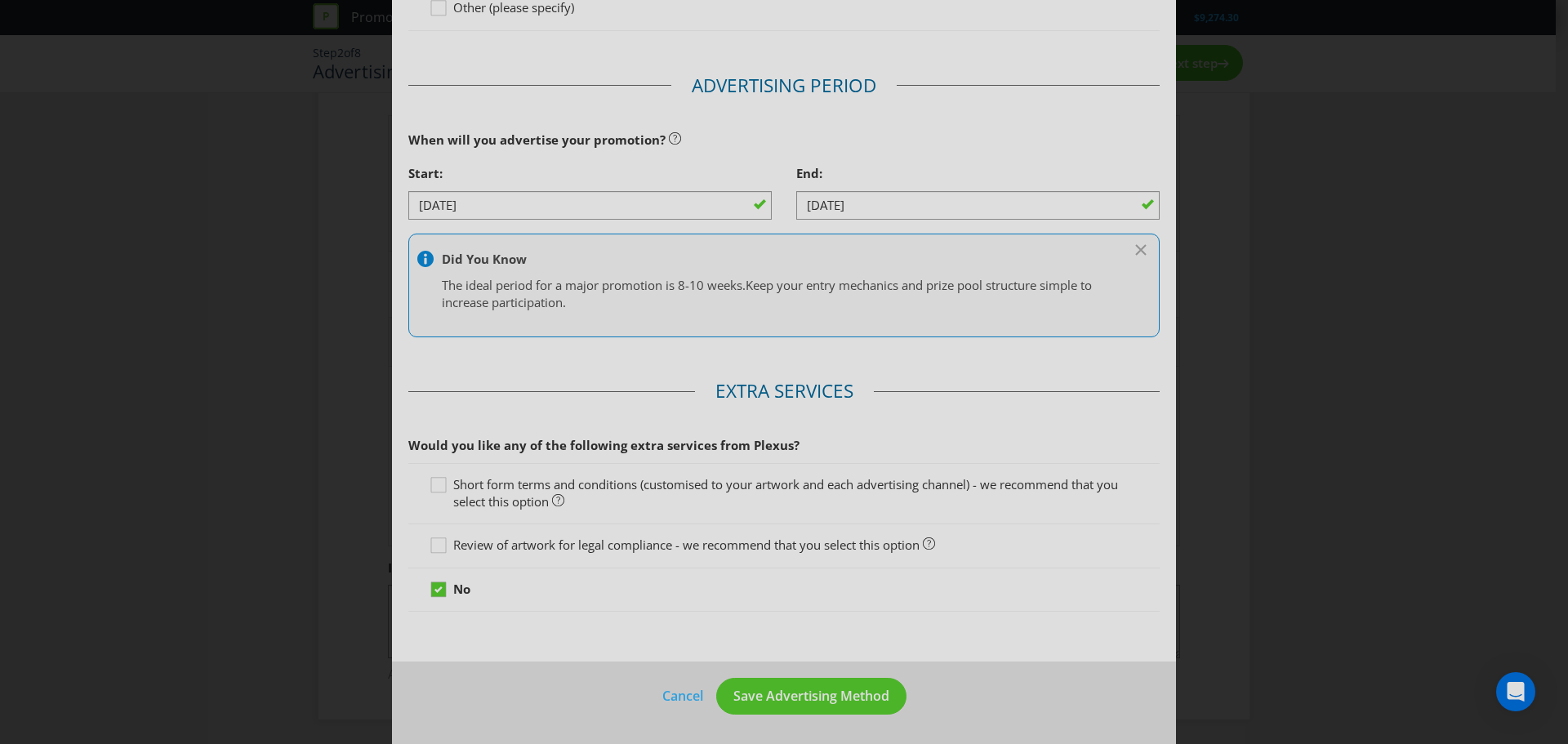
click at [467, 490] on span "Short form terms and conditions (customised to your artwork and each advertisin…" at bounding box center [786, 493] width 665 height 33
click at [0, 0] on input "Short form terms and conditions (customised to your artwork and each advertisin…" at bounding box center [0, 0] width 0 height 0
click at [798, 686] on button "Save Advertising Method" at bounding box center [811, 696] width 190 height 37
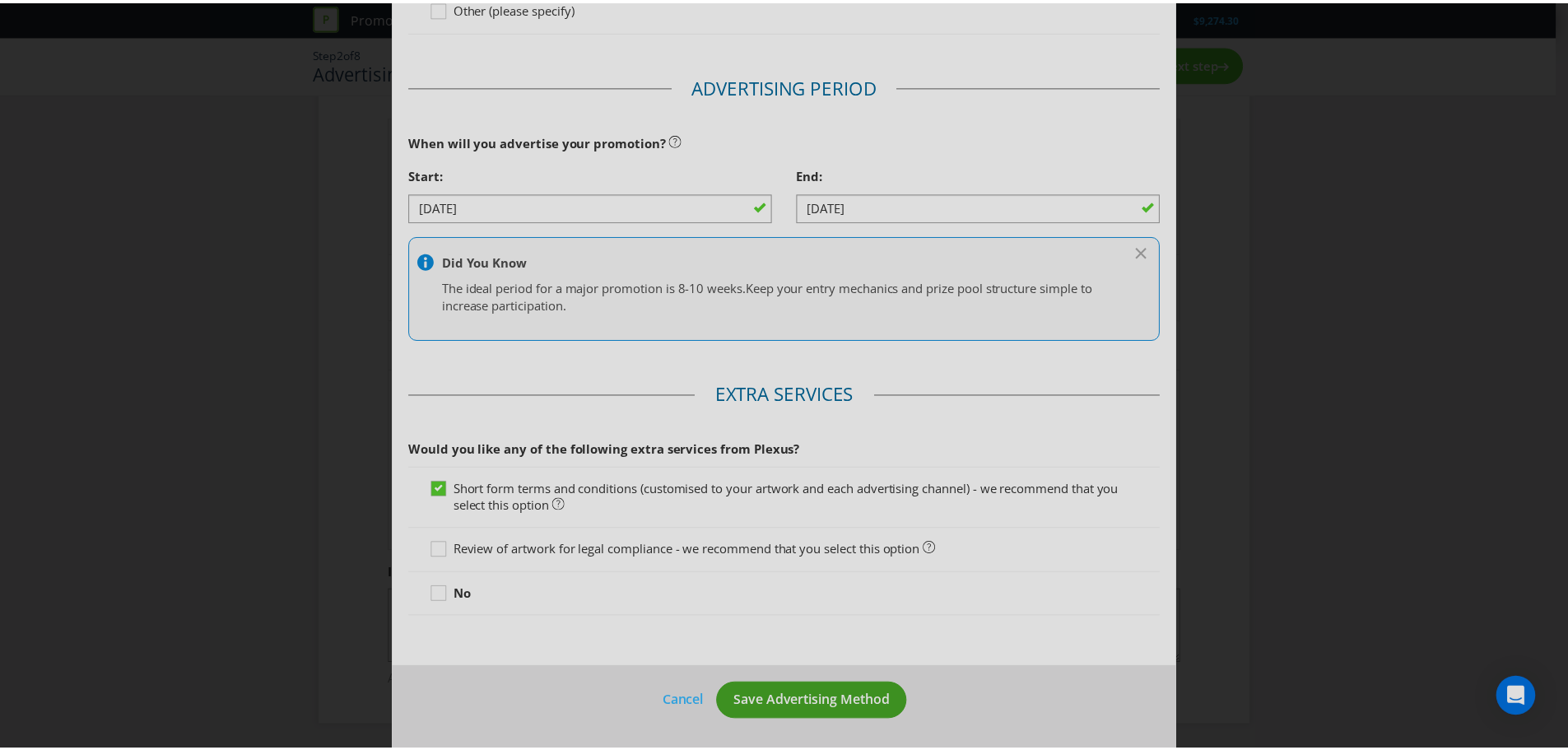
scroll to position [55, 0]
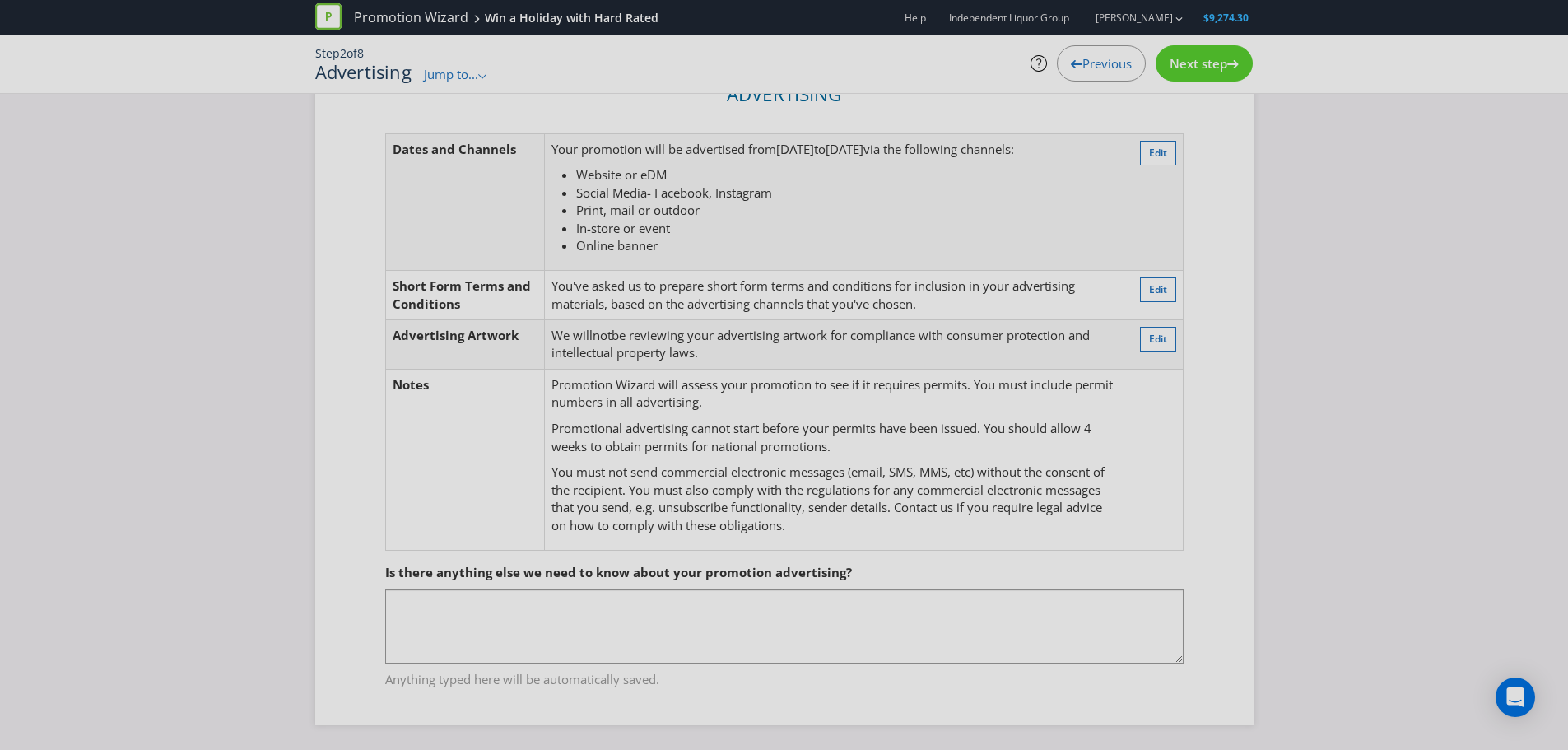
click at [1187, 67] on span "Next step" at bounding box center [1198, 64] width 57 height 17
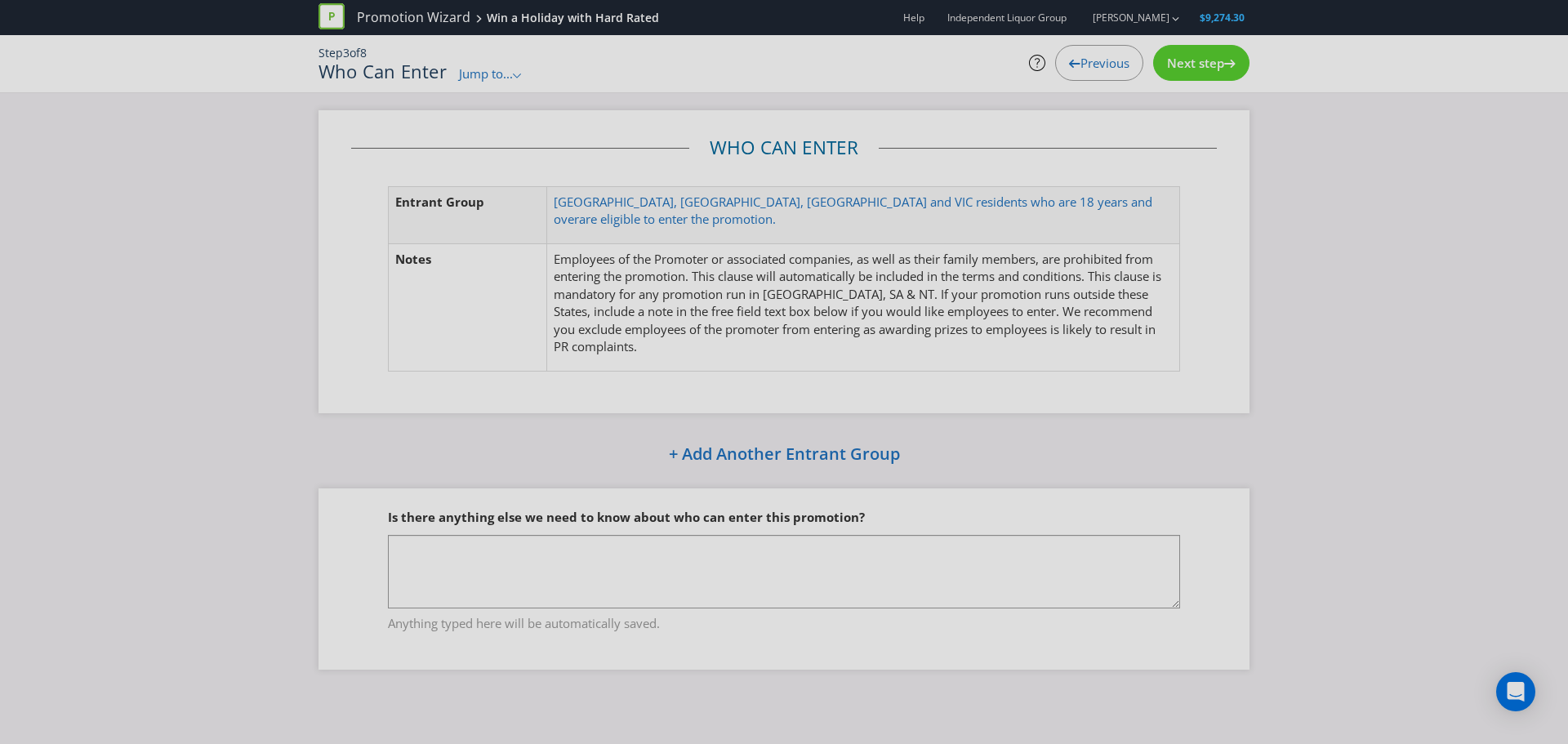
click at [1178, 67] on span "Next step" at bounding box center [1195, 63] width 57 height 17
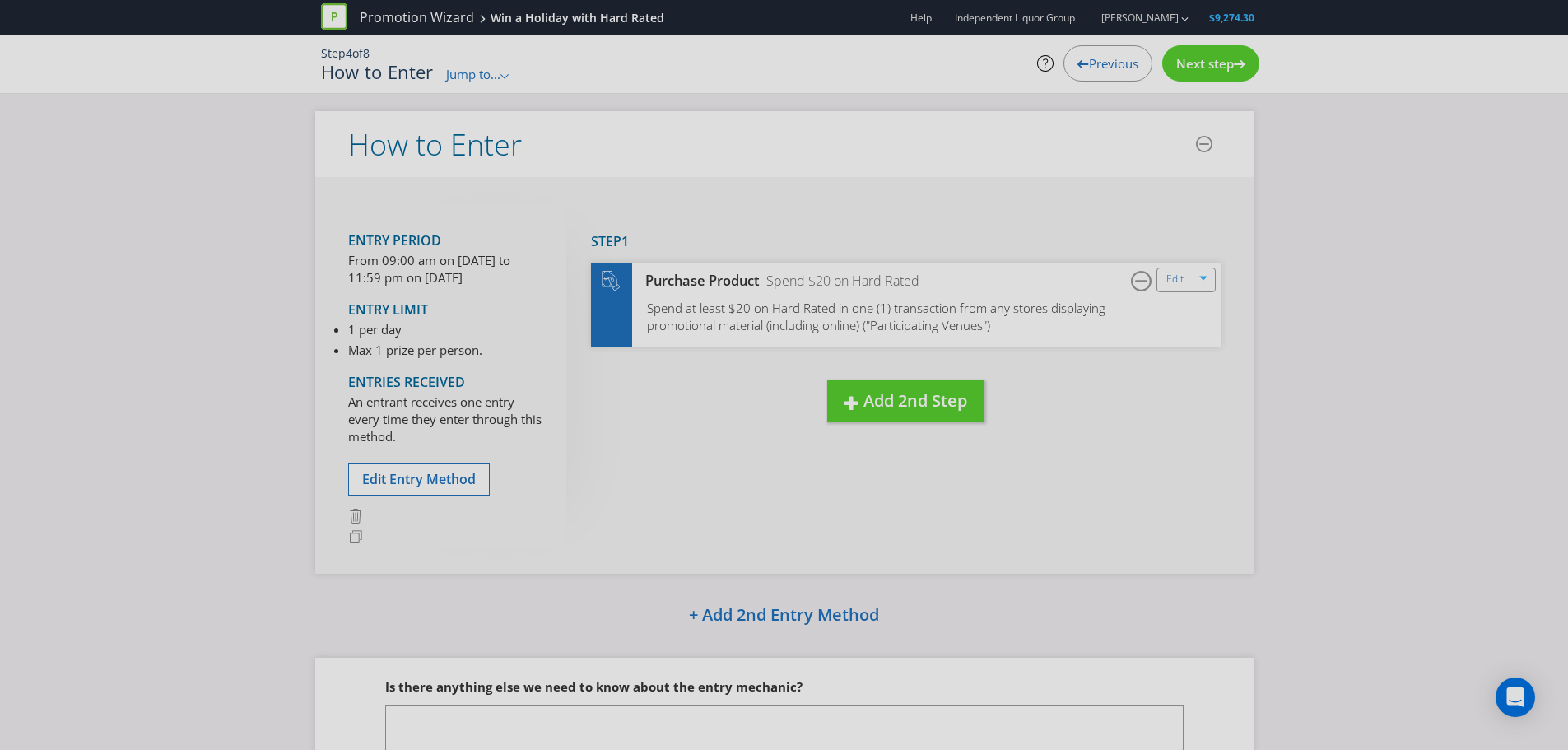
click at [1187, 67] on span "Next step" at bounding box center [1204, 64] width 57 height 17
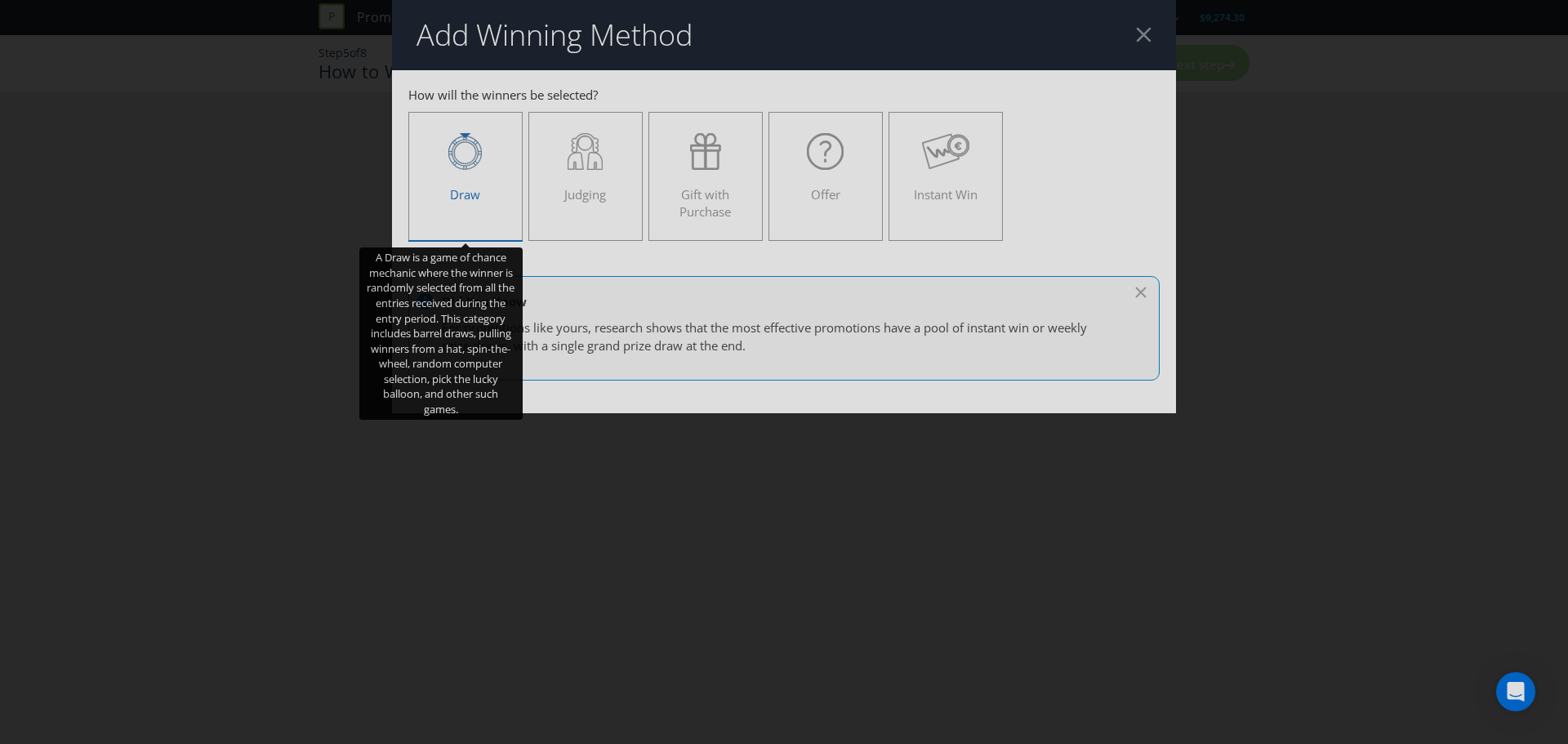
click at [491, 200] on div "Draw" at bounding box center [465, 170] width 80 height 73
click at [0, 0] on input "Draw" at bounding box center [0, 0] width 0 height 0
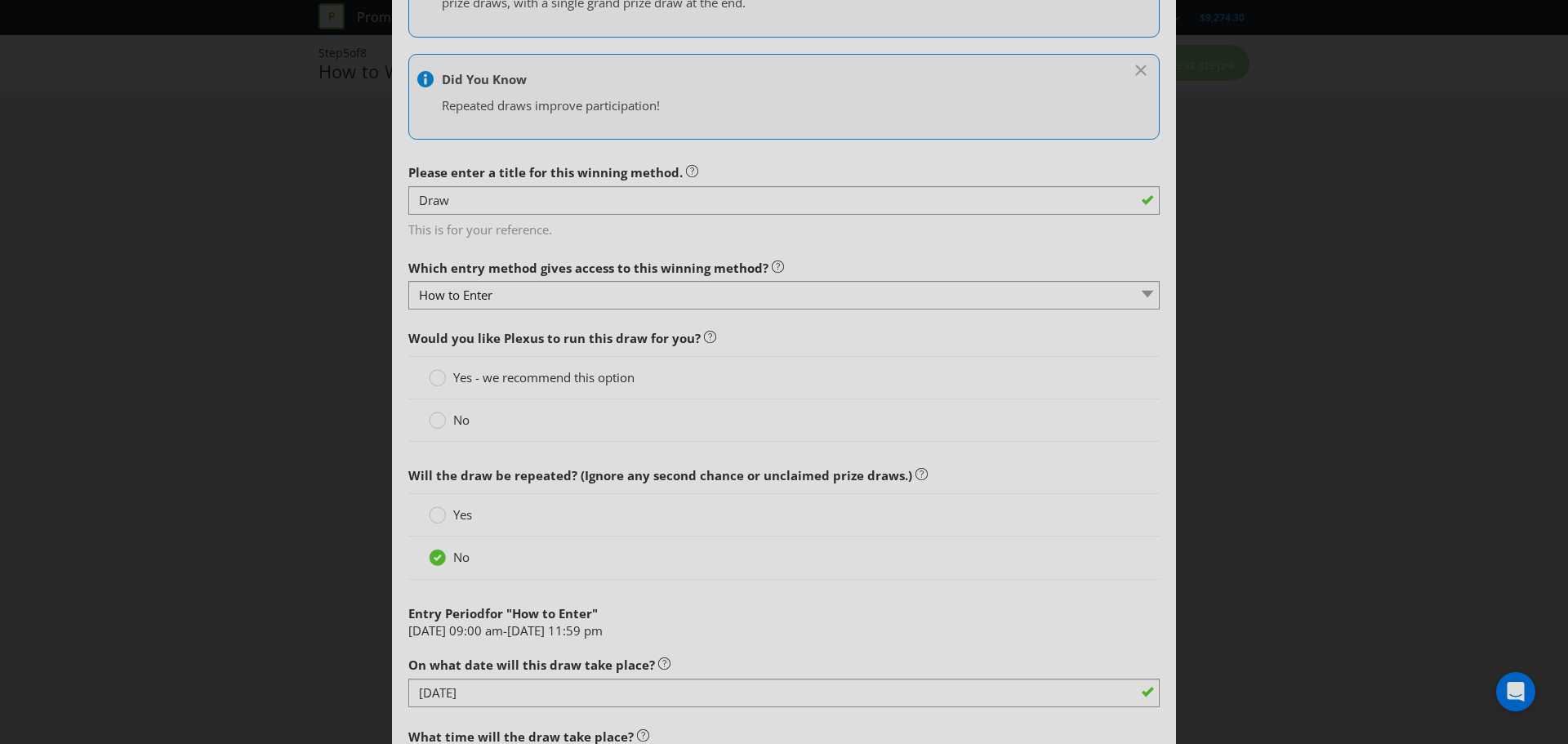
scroll to position [326, 0]
click at [464, 378] on span "Yes - we recommend this option" at bounding box center [544, 376] width 181 height 17
click at [0, 0] on input "Yes - we recommend this option" at bounding box center [0, 0] width 0 height 0
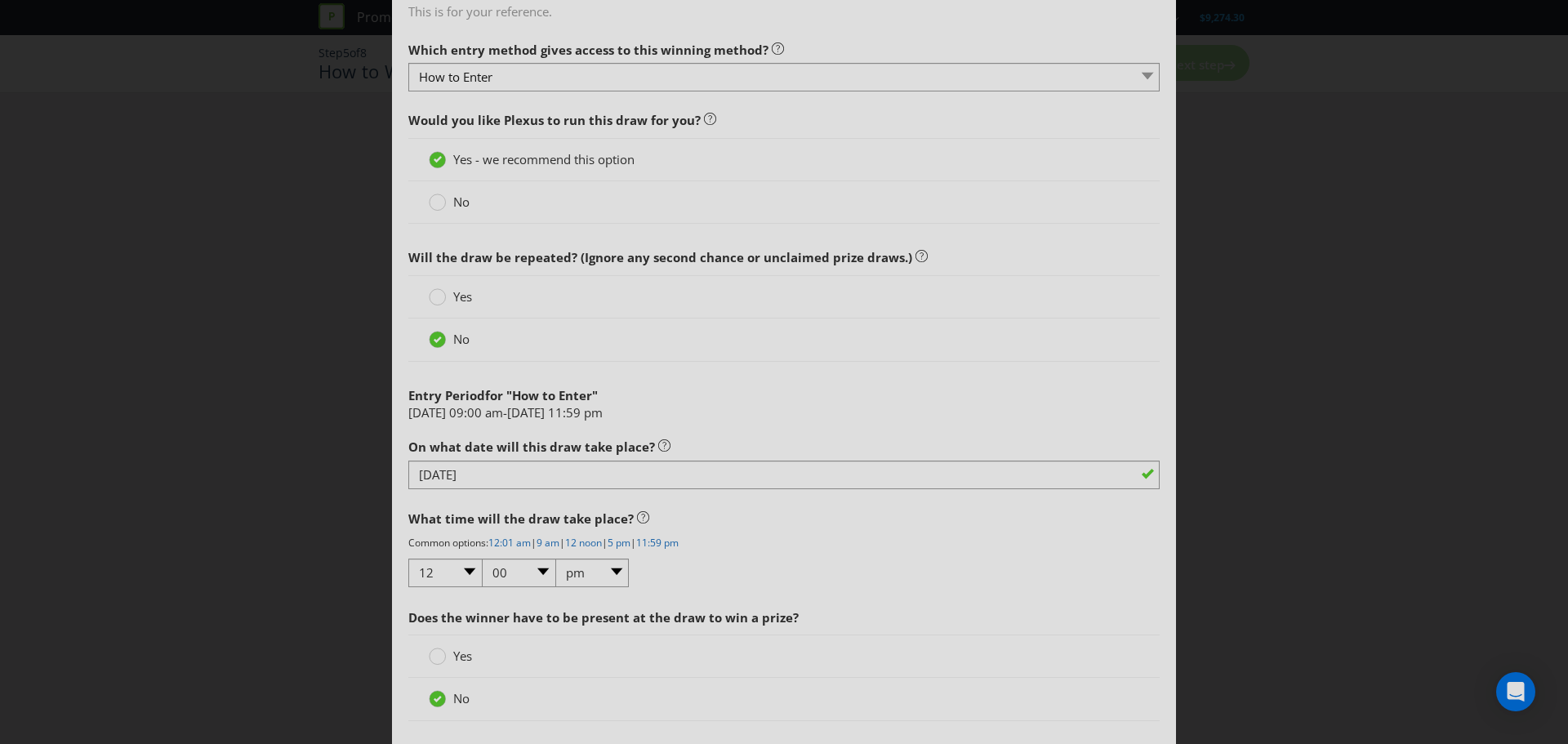
scroll to position [571, 0]
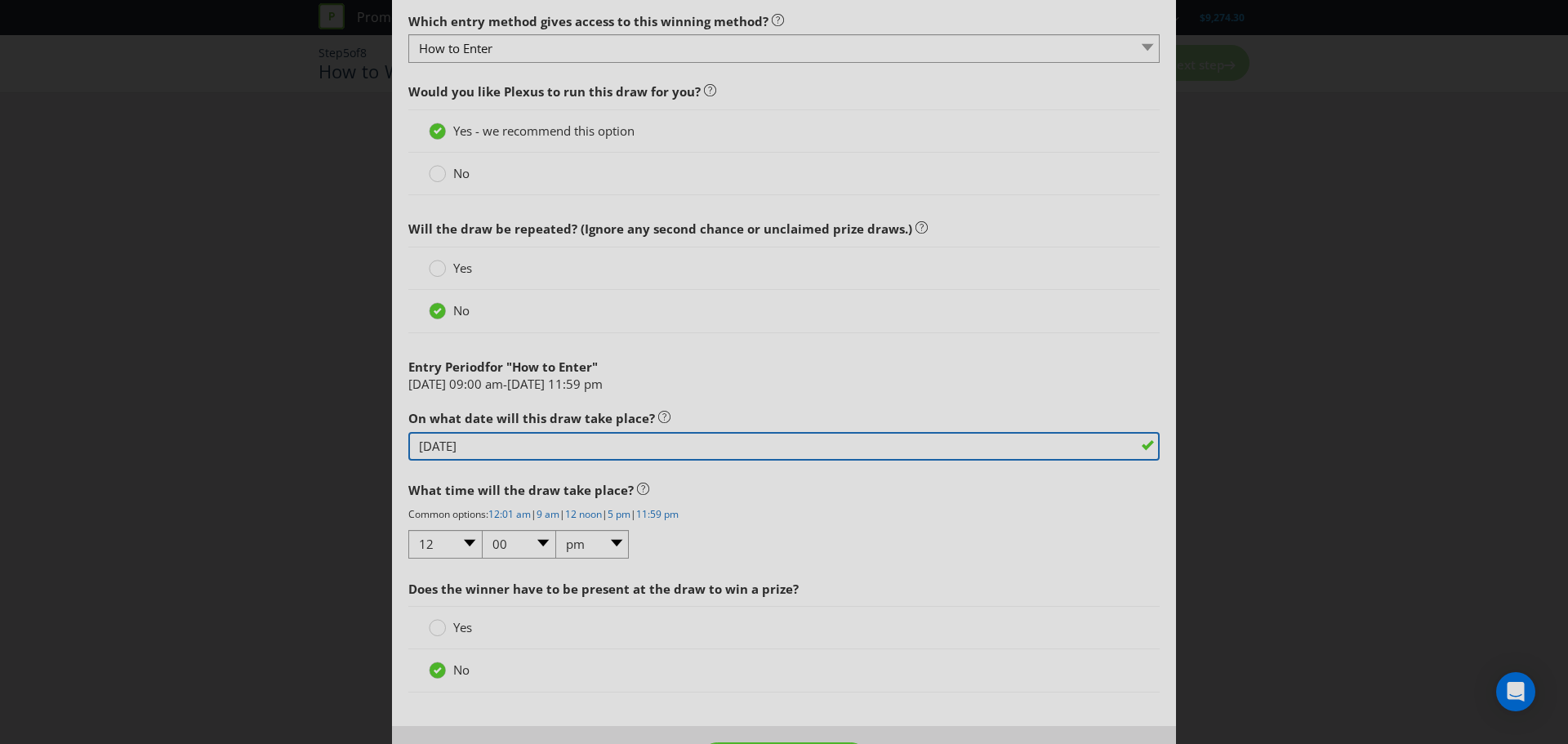
click at [439, 445] on input "[DATE]" at bounding box center [784, 446] width 751 height 28
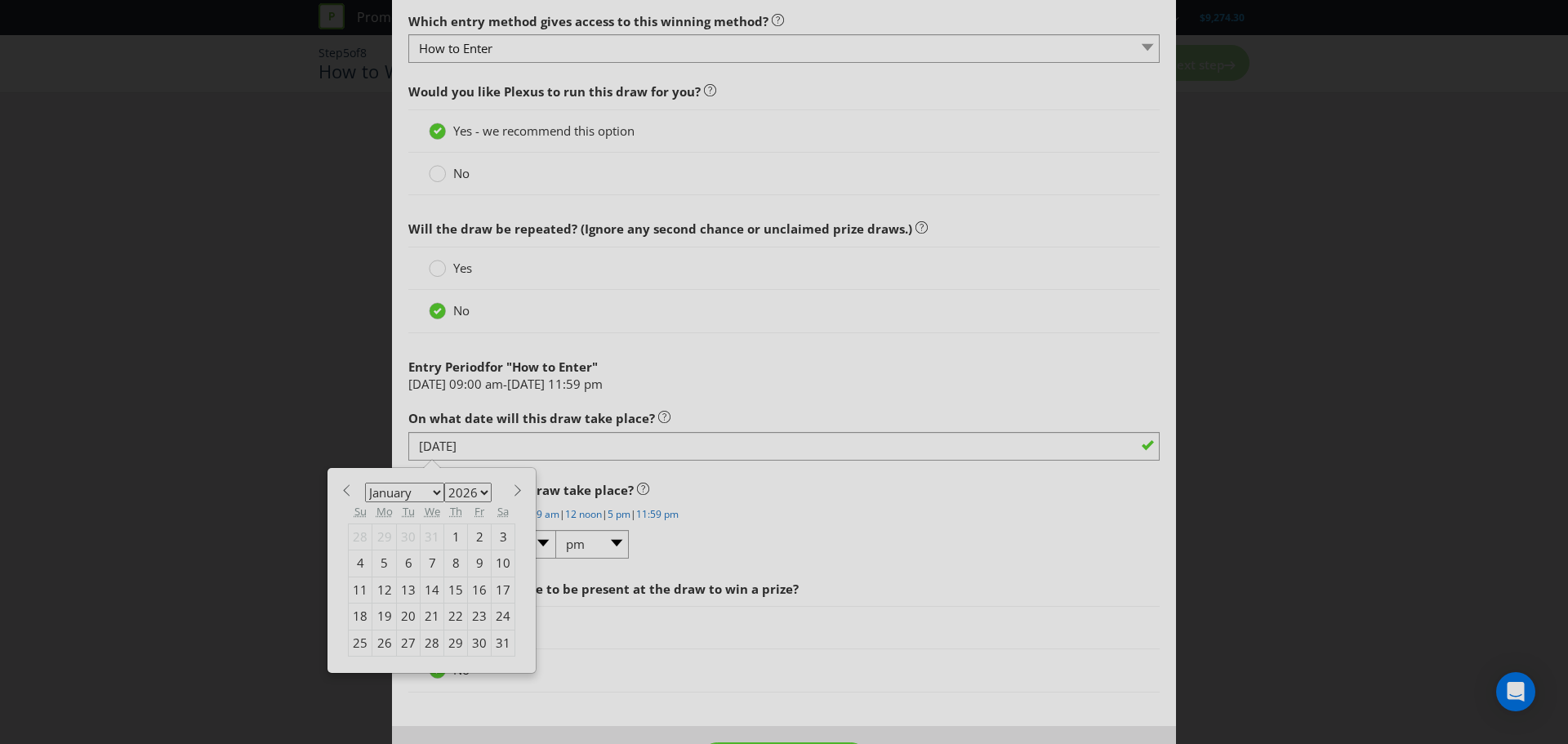
click at [385, 617] on div "19" at bounding box center [384, 616] width 24 height 26
type input "[DATE]"
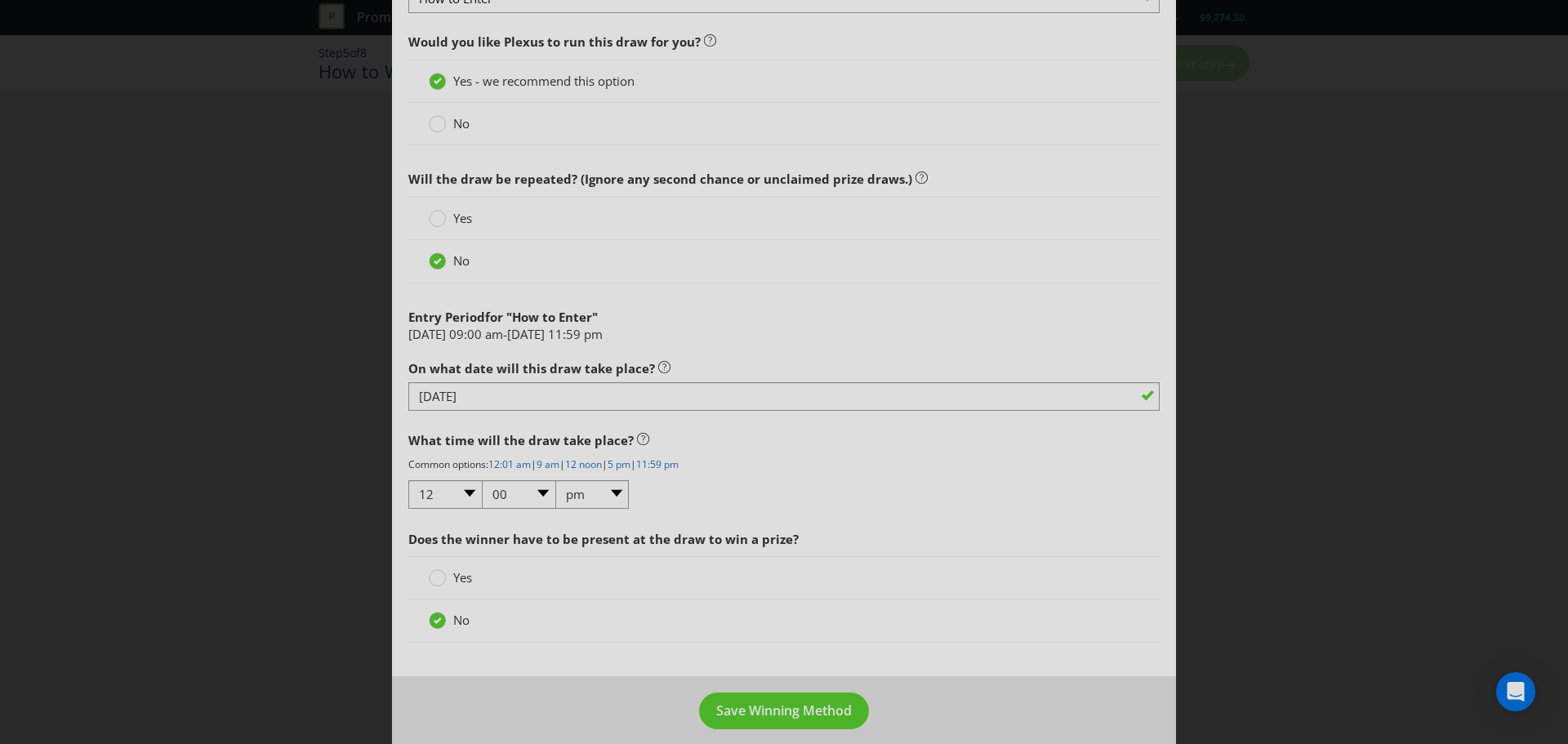
scroll to position [636, 0]
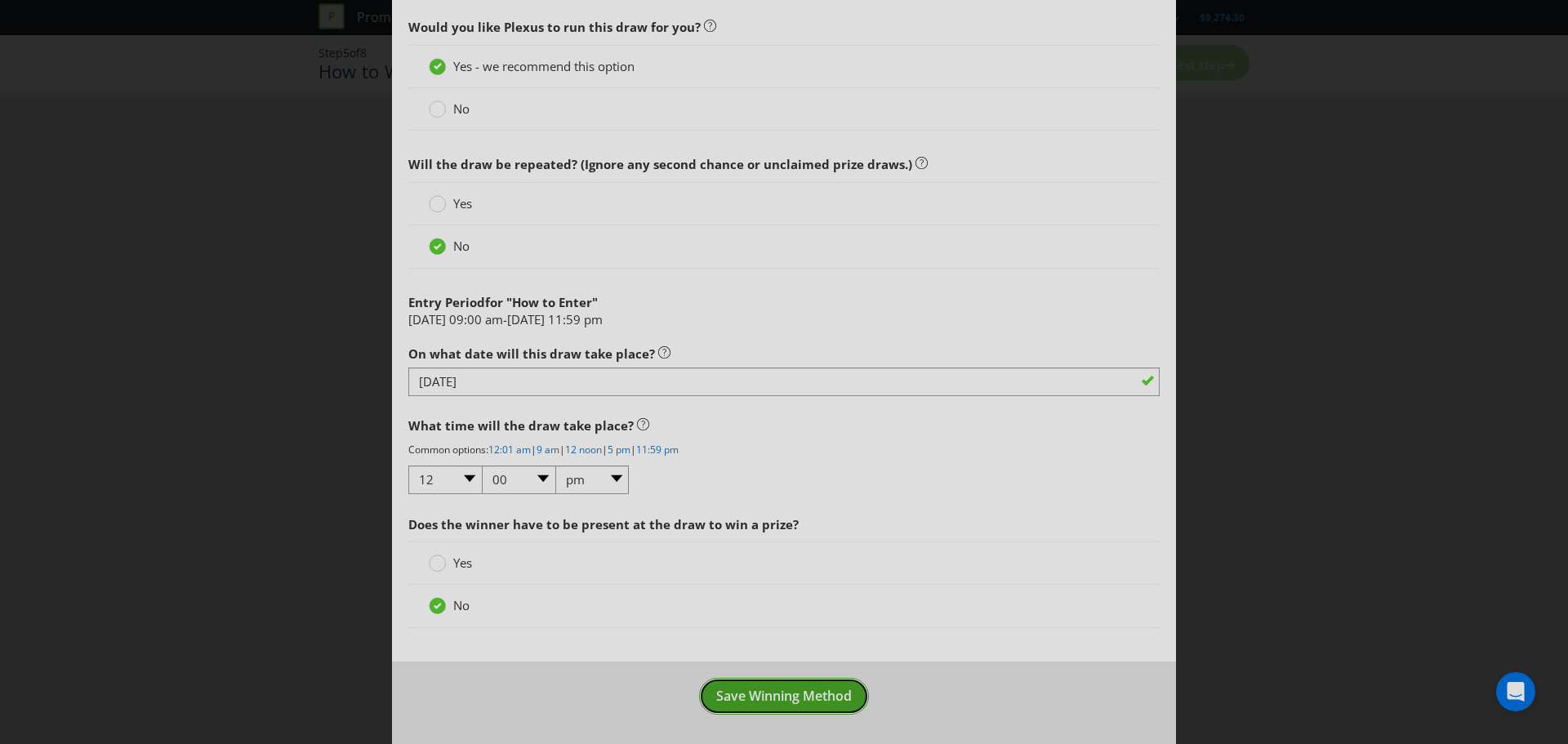
click at [811, 694] on span "Save Winning Method" at bounding box center [784, 696] width 135 height 18
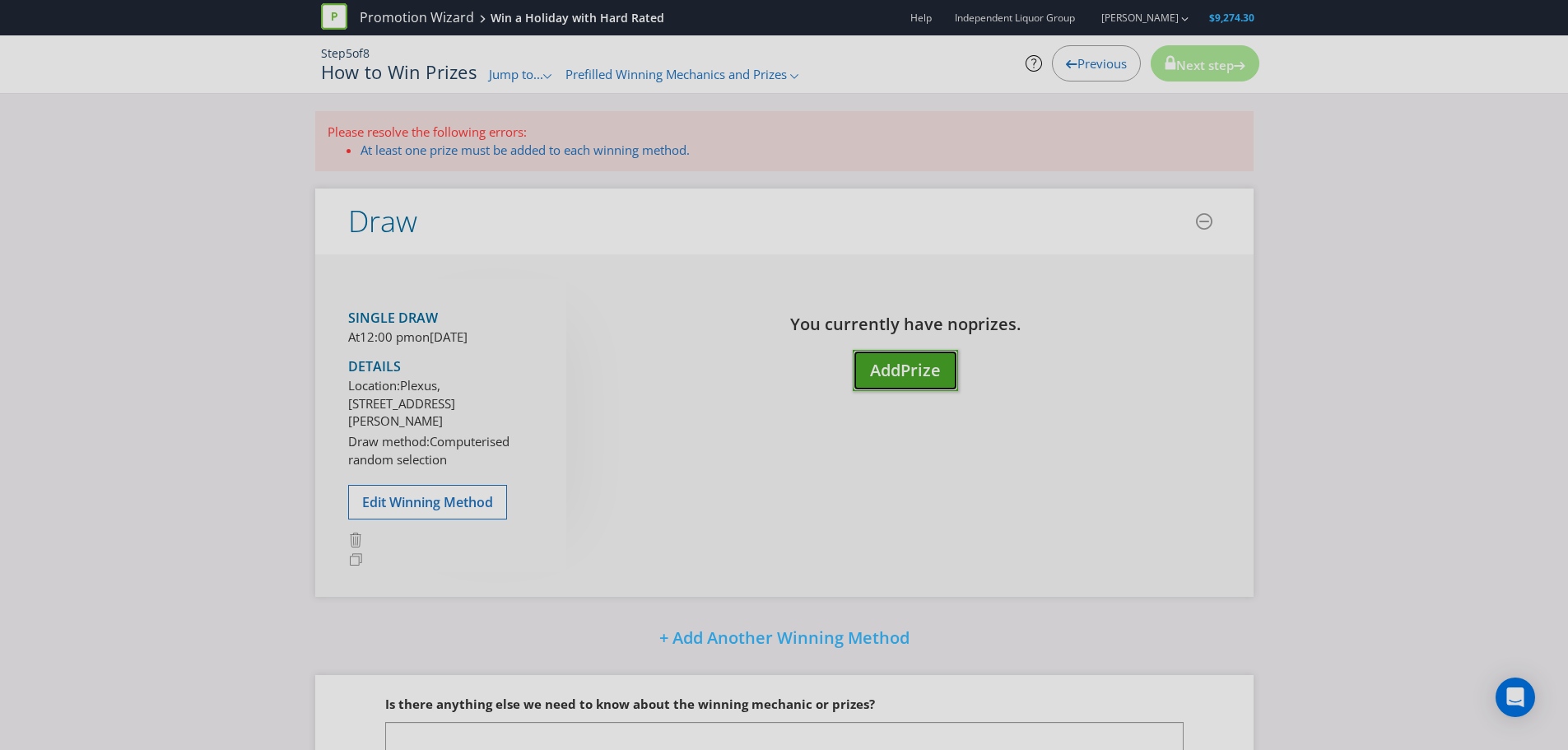
click at [900, 371] on span "Add" at bounding box center [885, 370] width 30 height 22
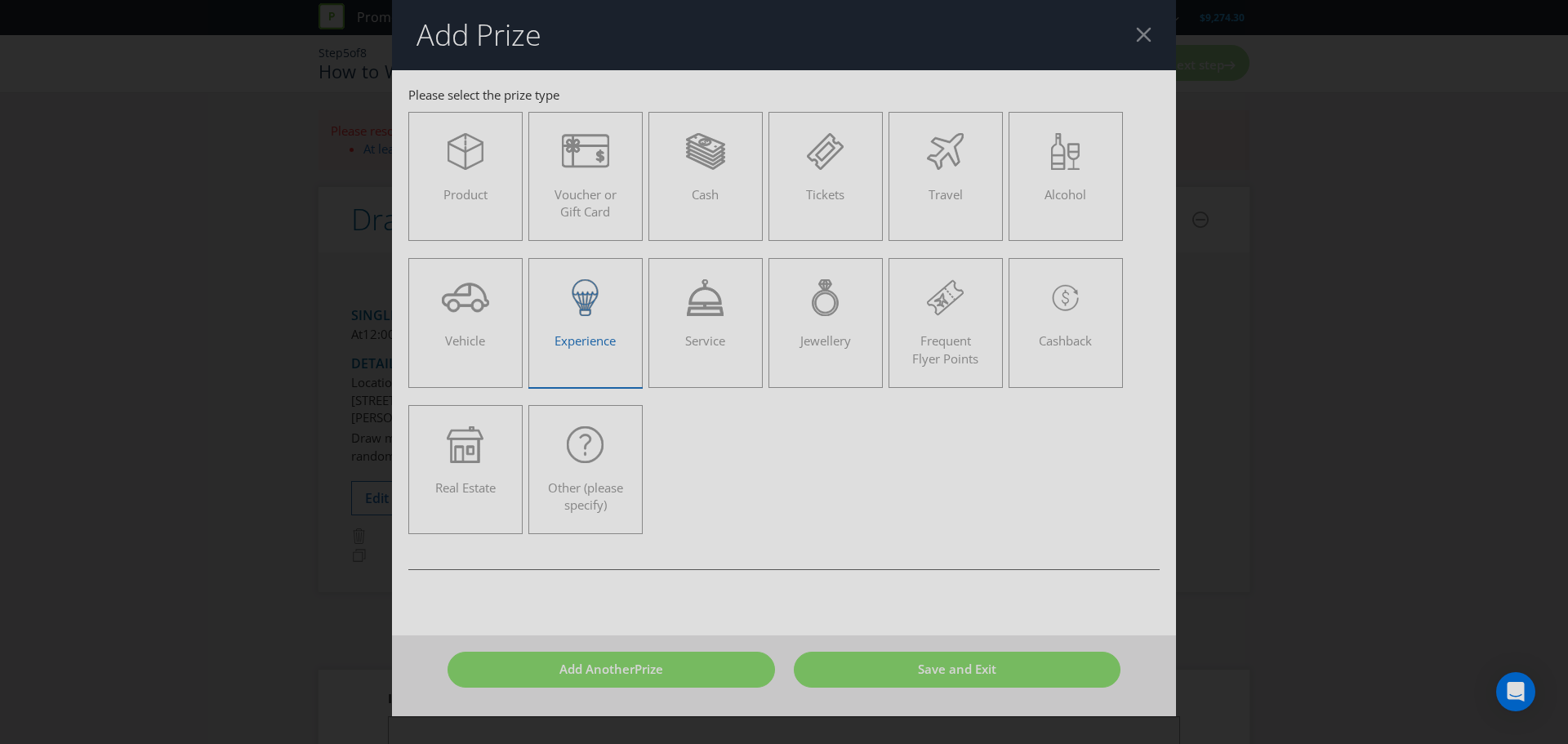
click at [624, 305] on div at bounding box center [586, 297] width 80 height 37
click at [0, 0] on input "Experience" at bounding box center [0, 0] width 0 height 0
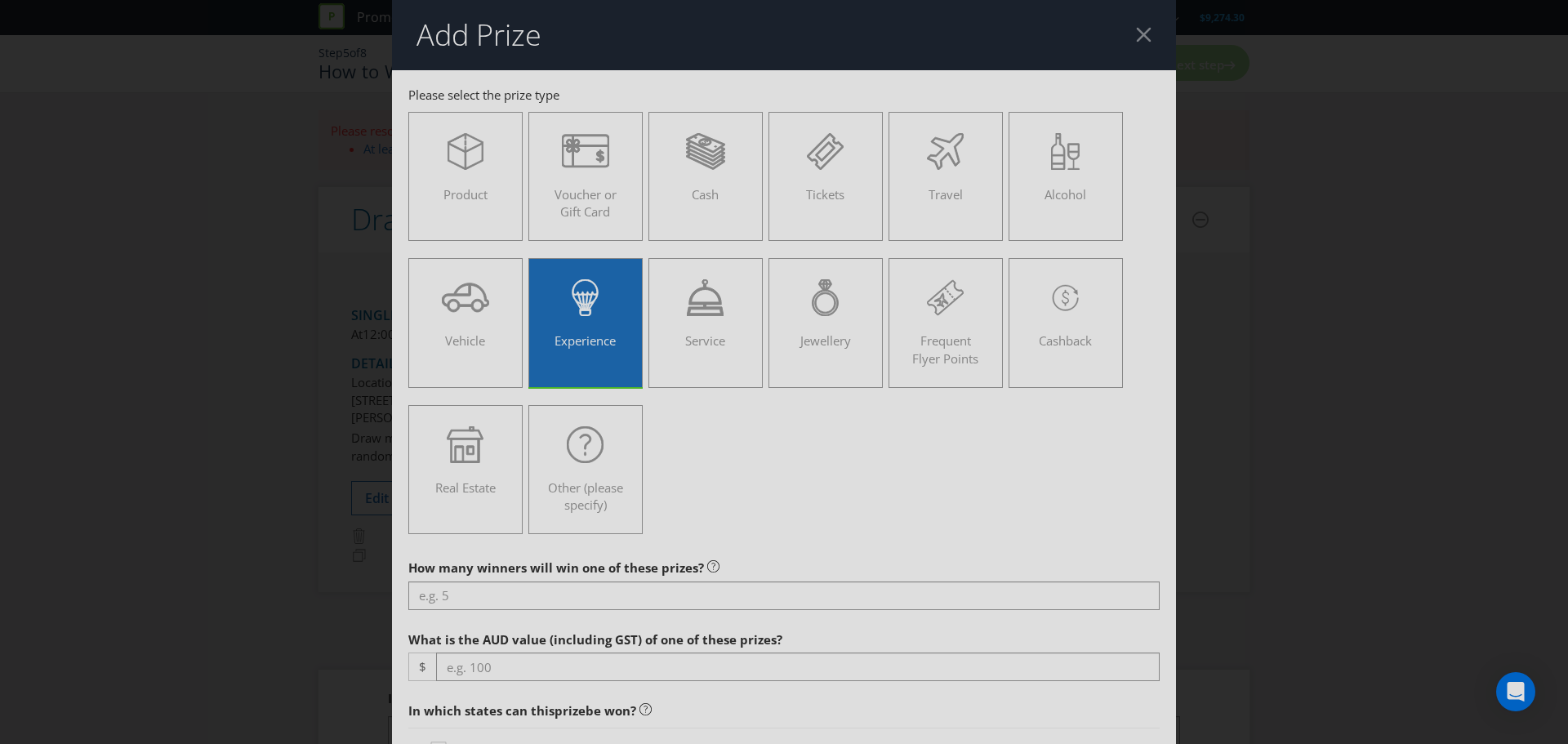
click at [1136, 28] on div at bounding box center [1144, 34] width 16 height 16
